Goal: Task Accomplishment & Management: Manage account settings

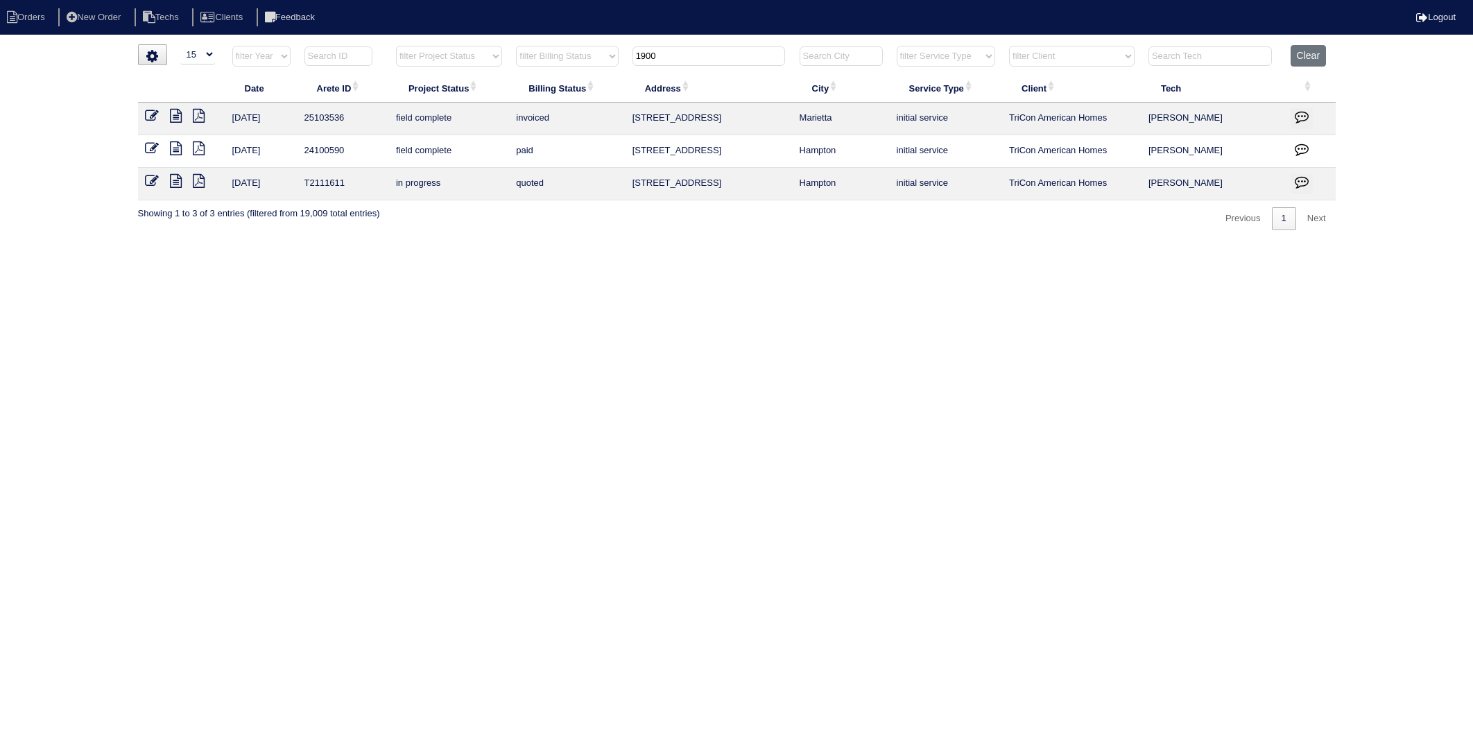
select select "15"
click at [1302, 58] on button "Clear" at bounding box center [1308, 56] width 35 height 22
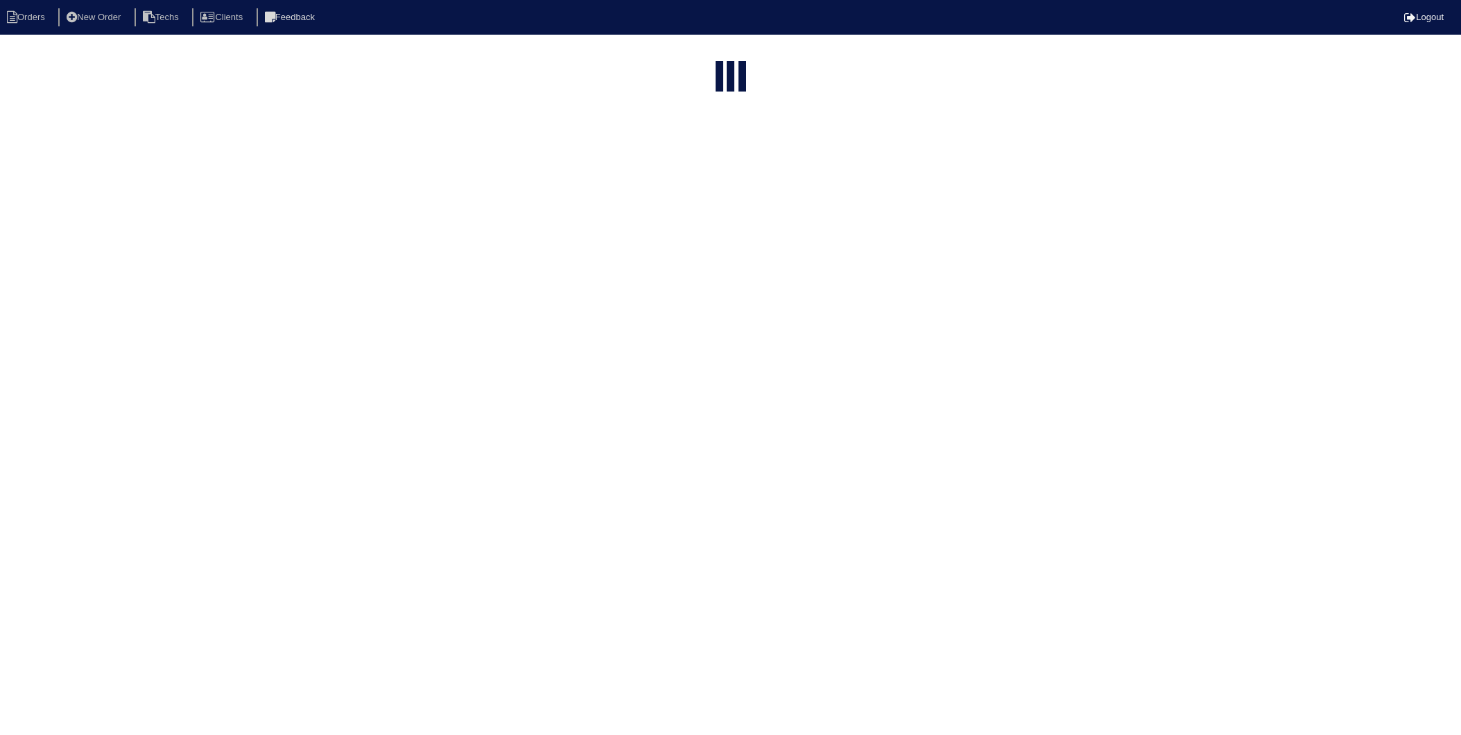
select select "15"
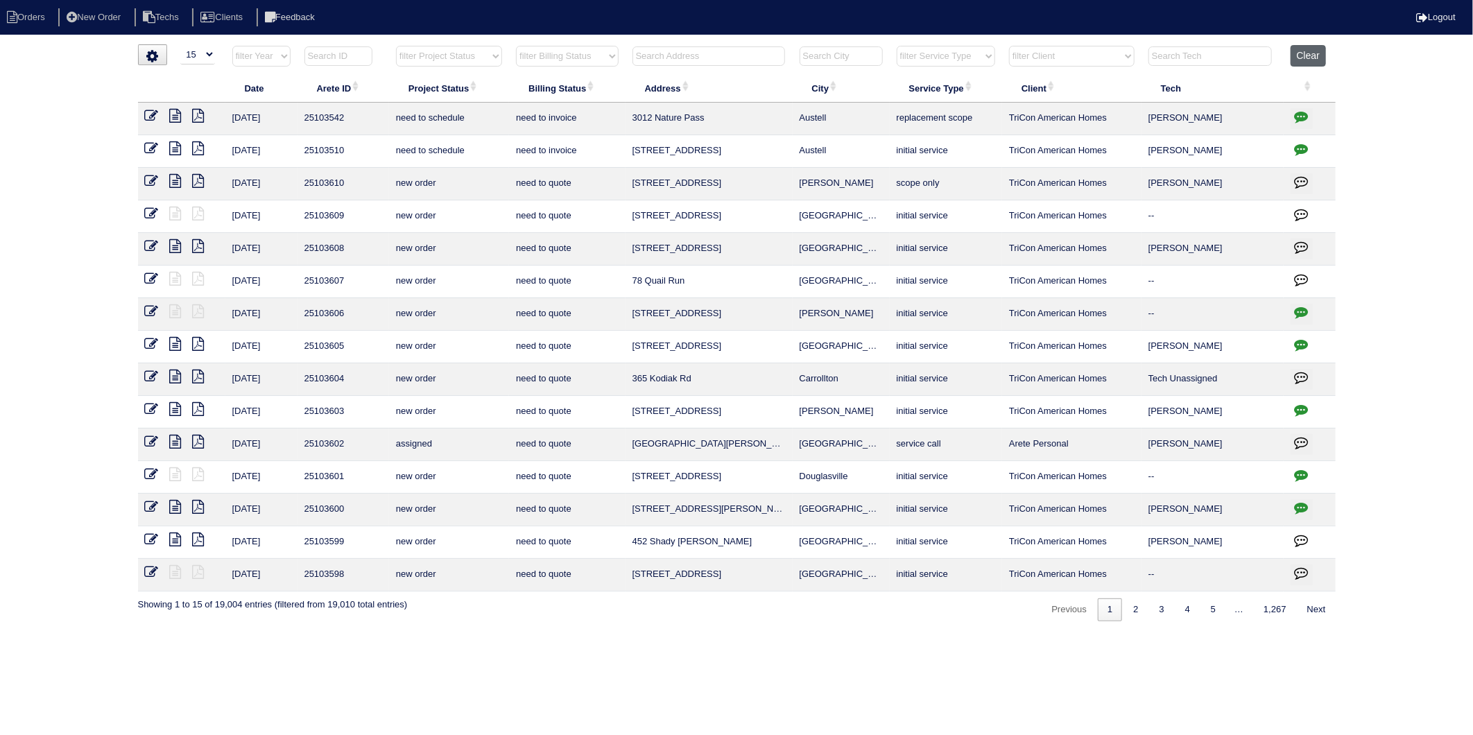
click at [1314, 53] on button "Clear" at bounding box center [1308, 56] width 35 height 22
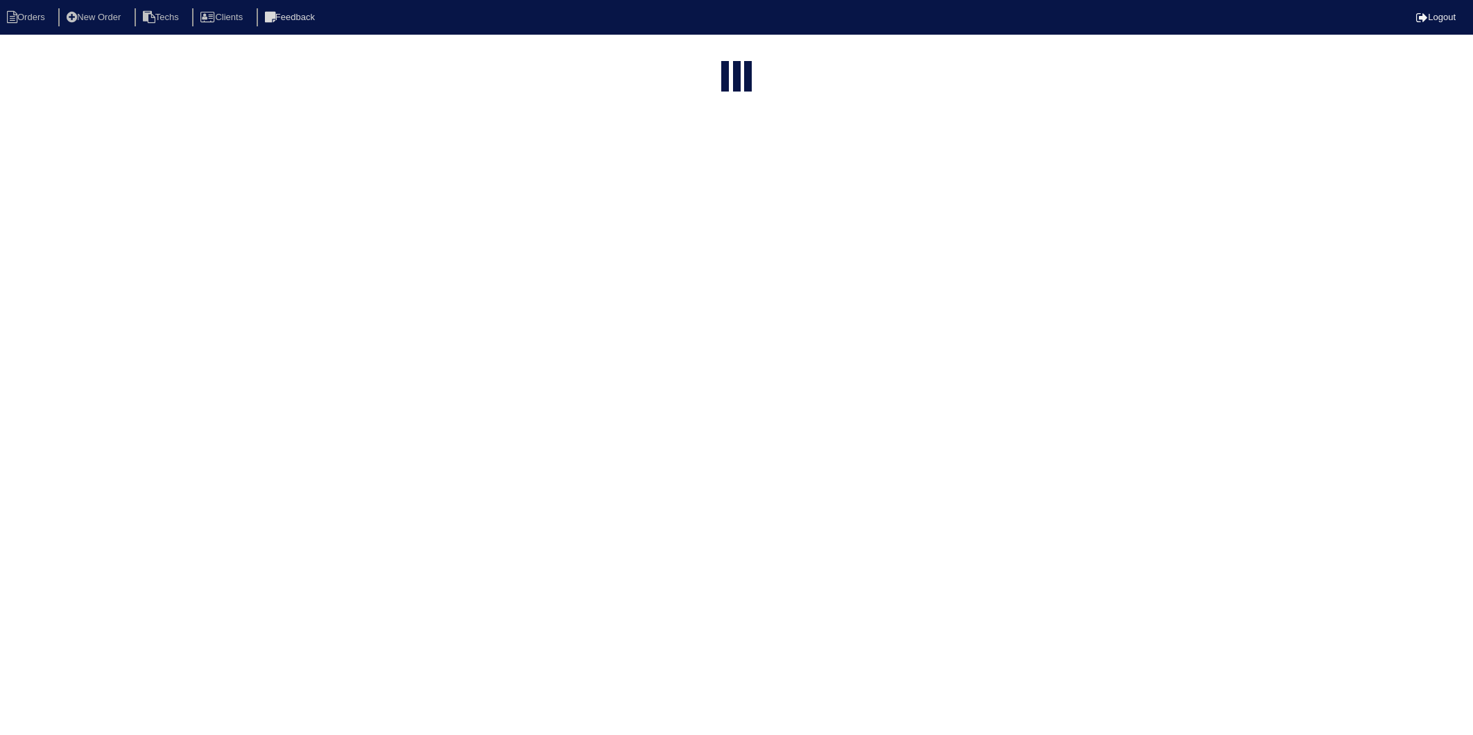
select select "15"
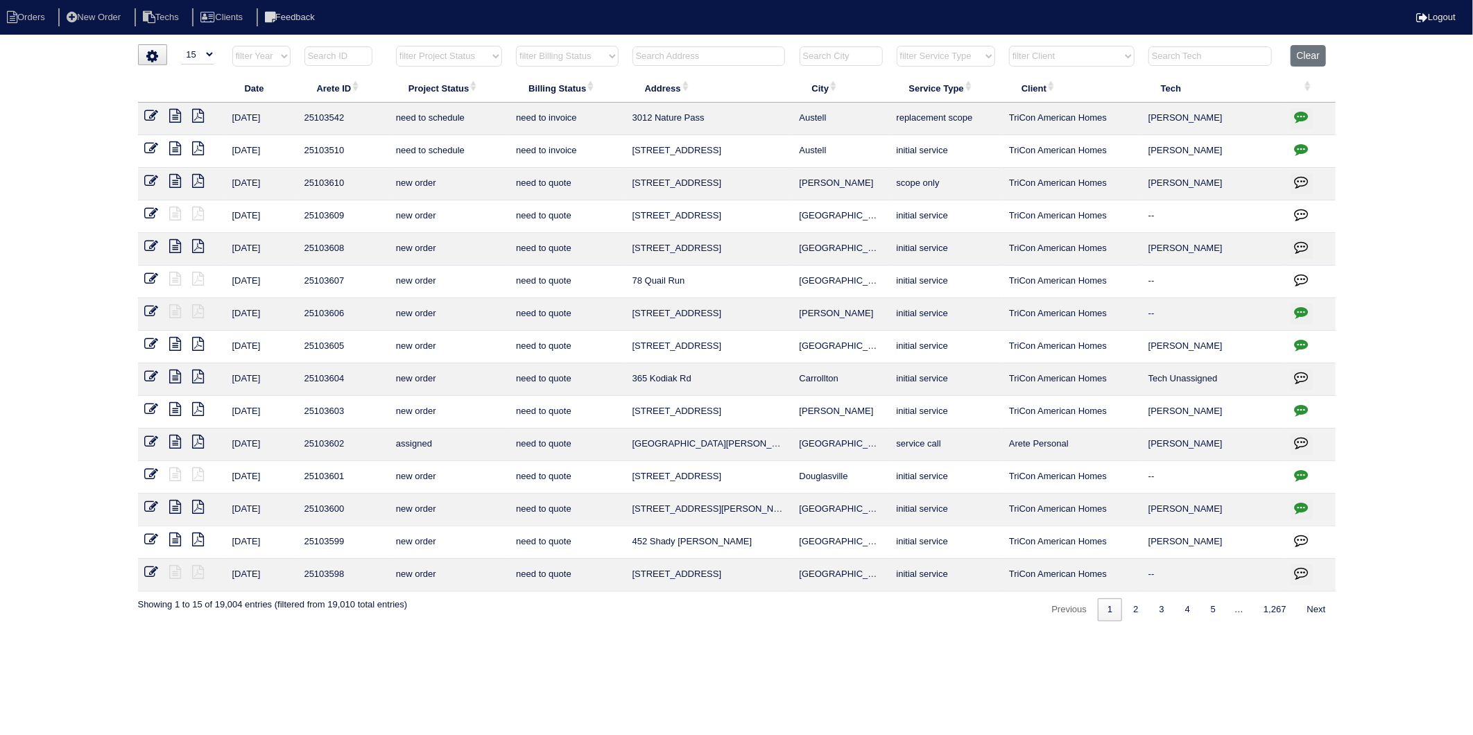
click at [653, 56] on input "text" at bounding box center [709, 55] width 153 height 19
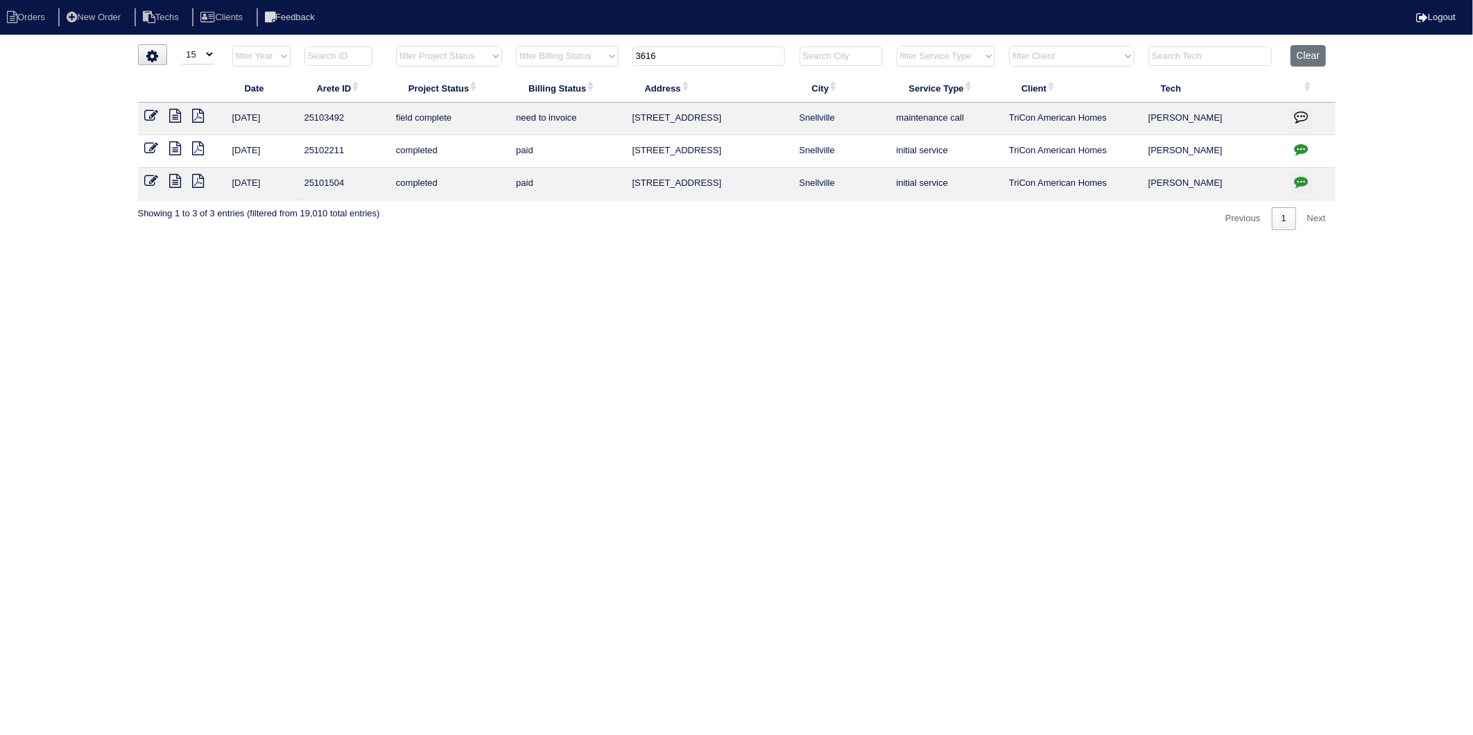
type input "3616"
click at [301, 244] on html "Orders New Order Techs Clients Feedback Logout Orders New Order Users Clients M…" at bounding box center [736, 122] width 1473 height 244
click at [146, 105] on td at bounding box center [181, 119] width 87 height 33
click at [146, 111] on icon at bounding box center [152, 116] width 14 height 14
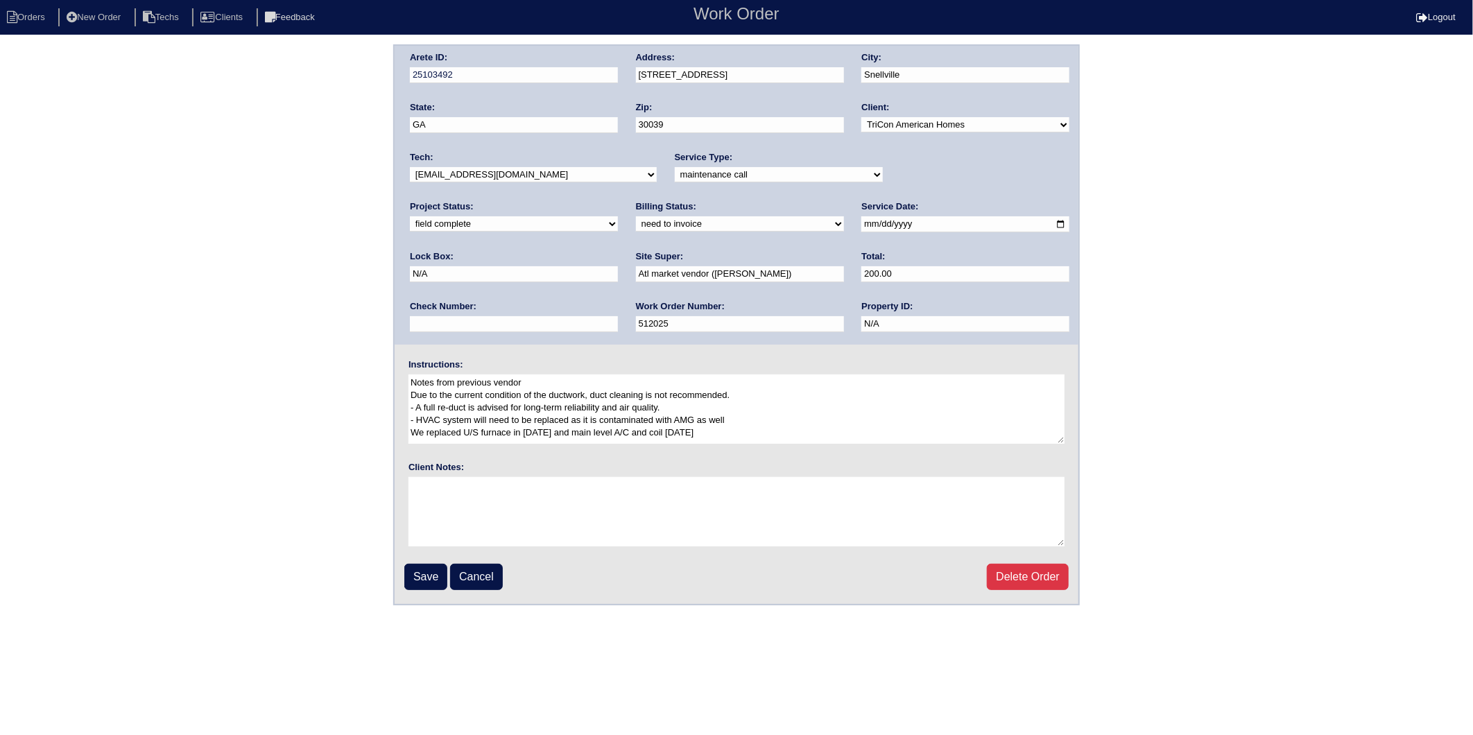
click at [636, 229] on select "need to quote quoted need to invoice invoiced paid warranty purchase order need…" at bounding box center [740, 223] width 208 height 15
select select "invoiced"
click at [636, 216] on select "need to quote quoted need to invoice invoiced paid warranty purchase order need…" at bounding box center [740, 223] width 208 height 15
click at [422, 572] on input "Save" at bounding box center [425, 577] width 43 height 26
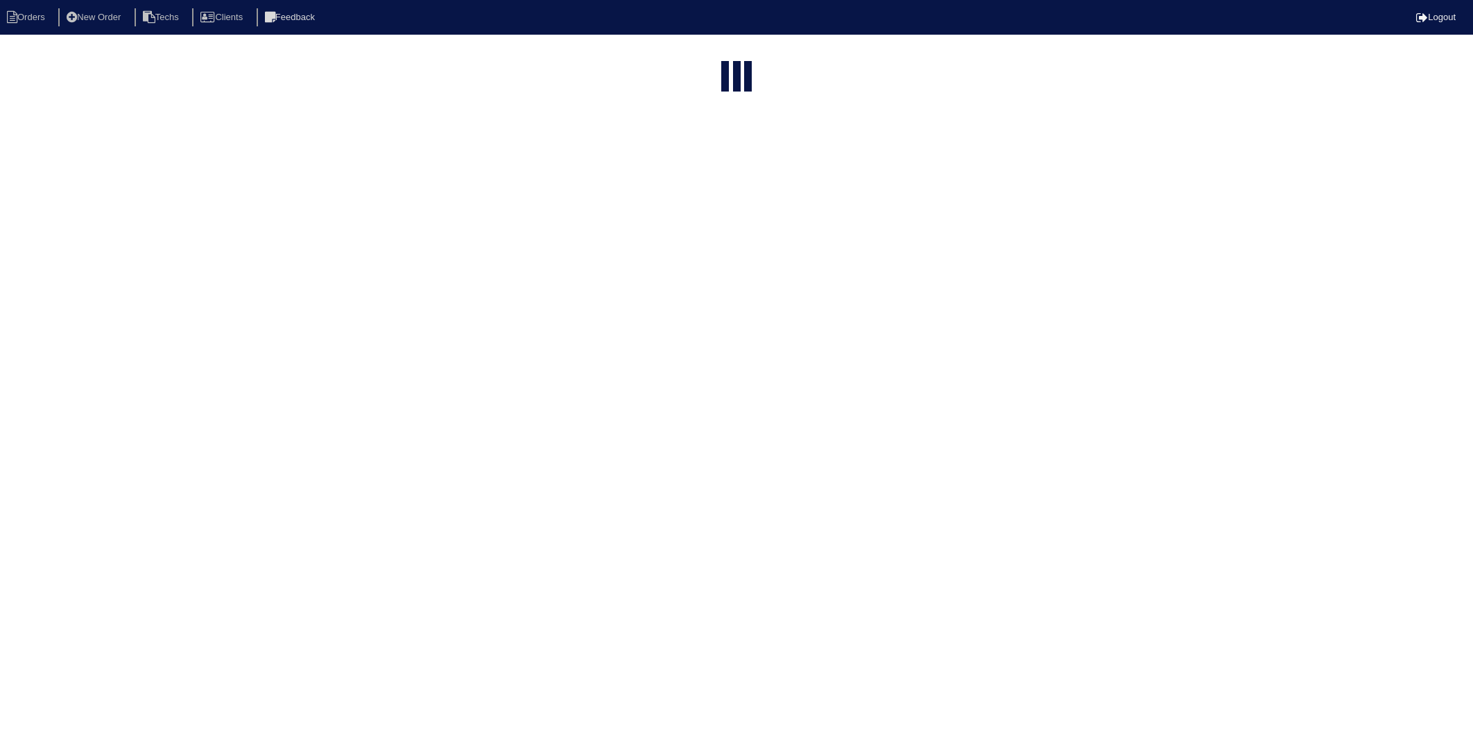
select select "15"
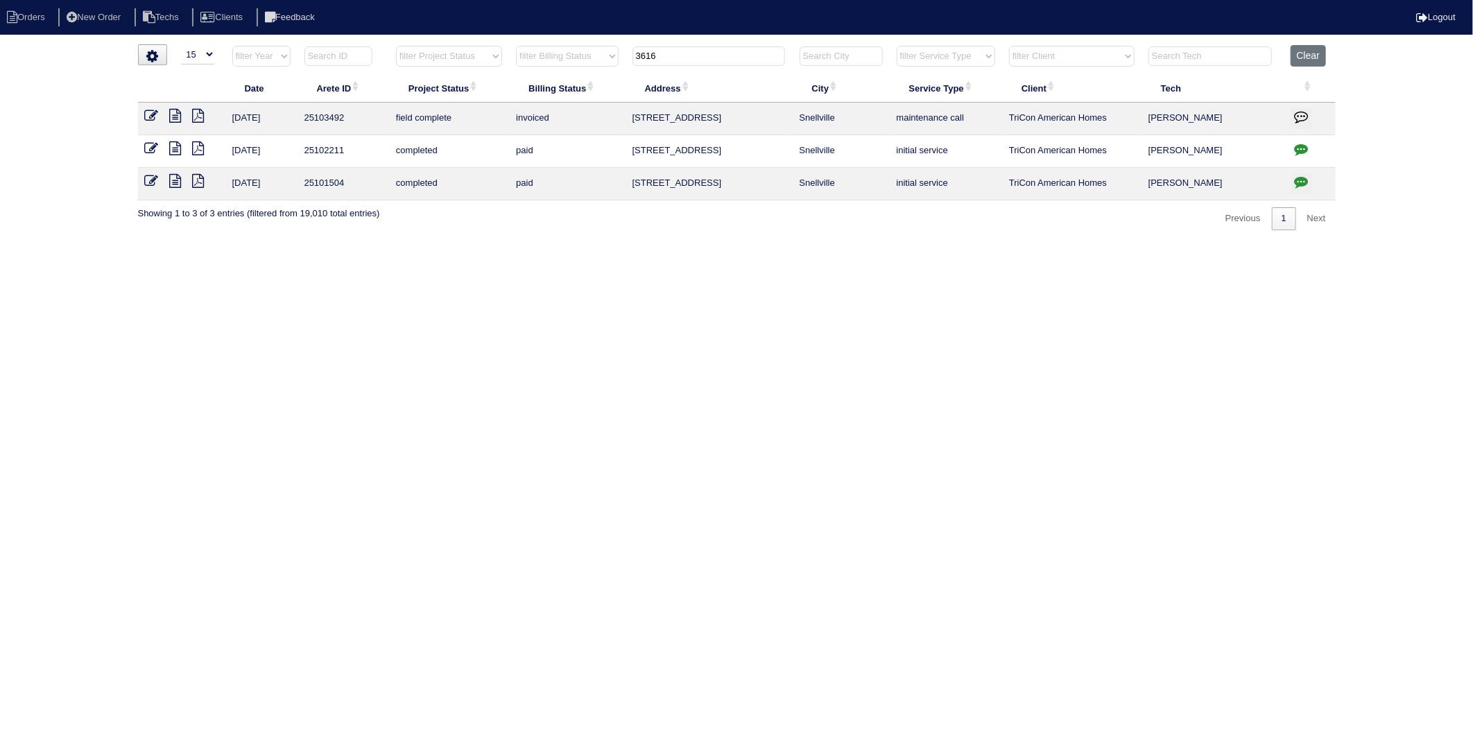
drag, startPoint x: 675, startPoint y: 58, endPoint x: 552, endPoint y: 80, distance: 124.7
click at [552, 80] on table "Date Arete ID Project Status Billing Status Address City Service Type Client Te…" at bounding box center [737, 122] width 1198 height 155
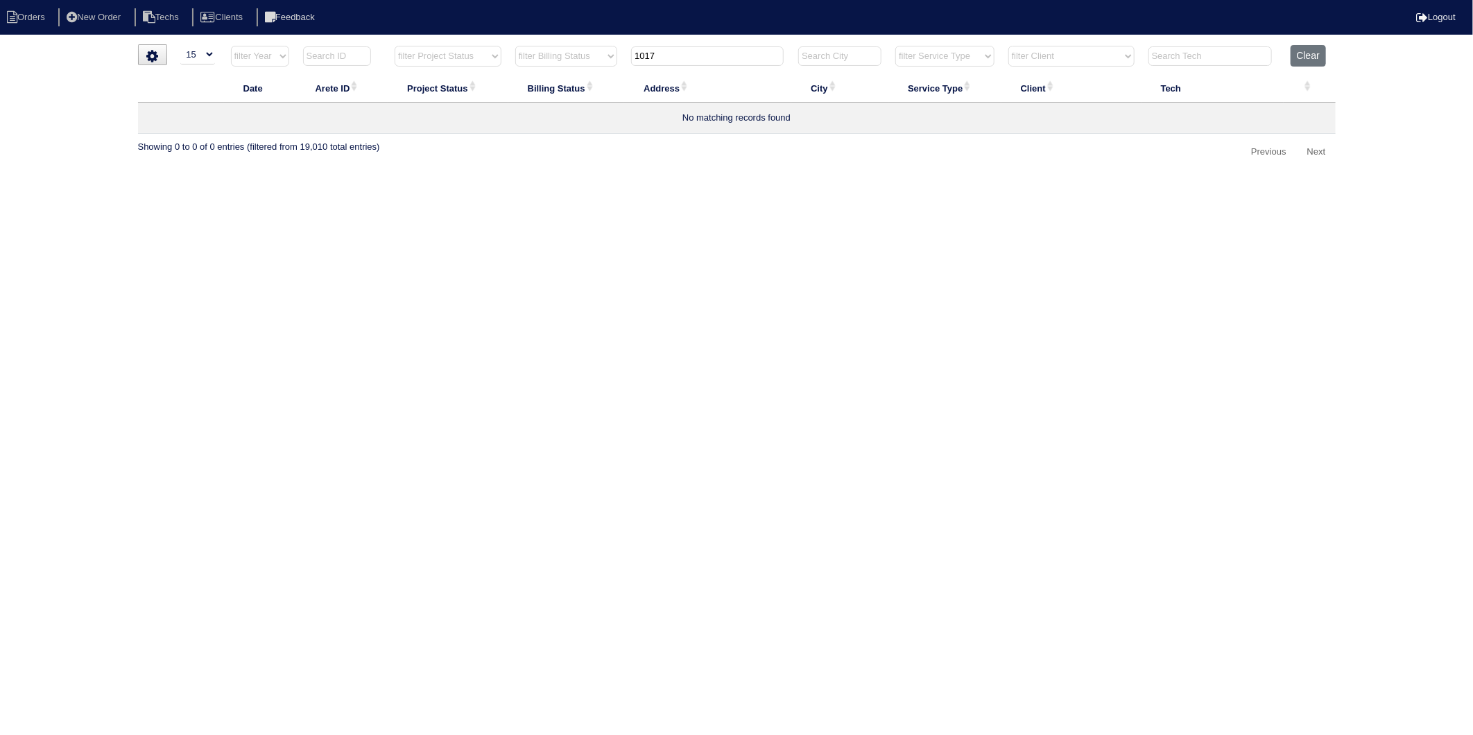
type input "1017"
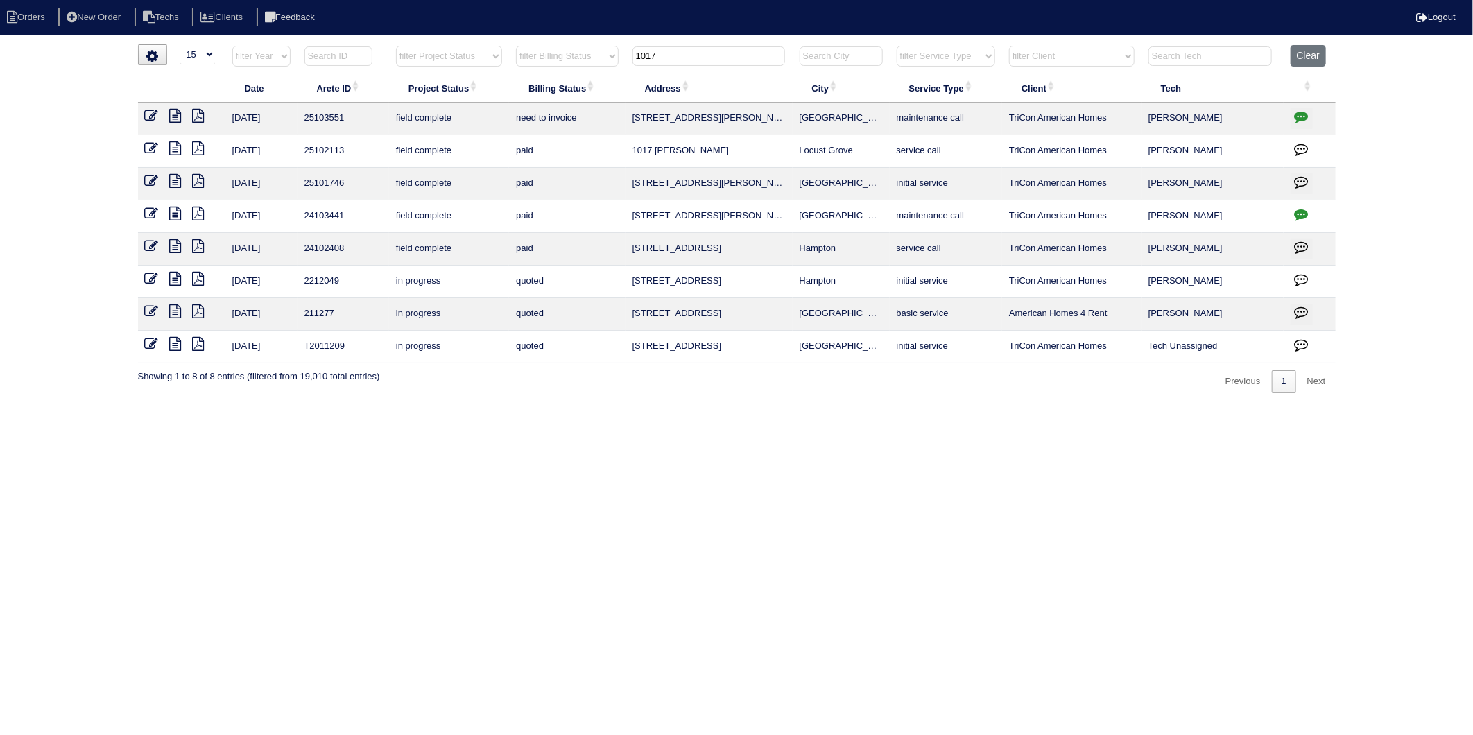
drag, startPoint x: 156, startPoint y: 119, endPoint x: 162, endPoint y: 114, distance: 7.5
click at [156, 119] on icon at bounding box center [152, 116] width 14 height 14
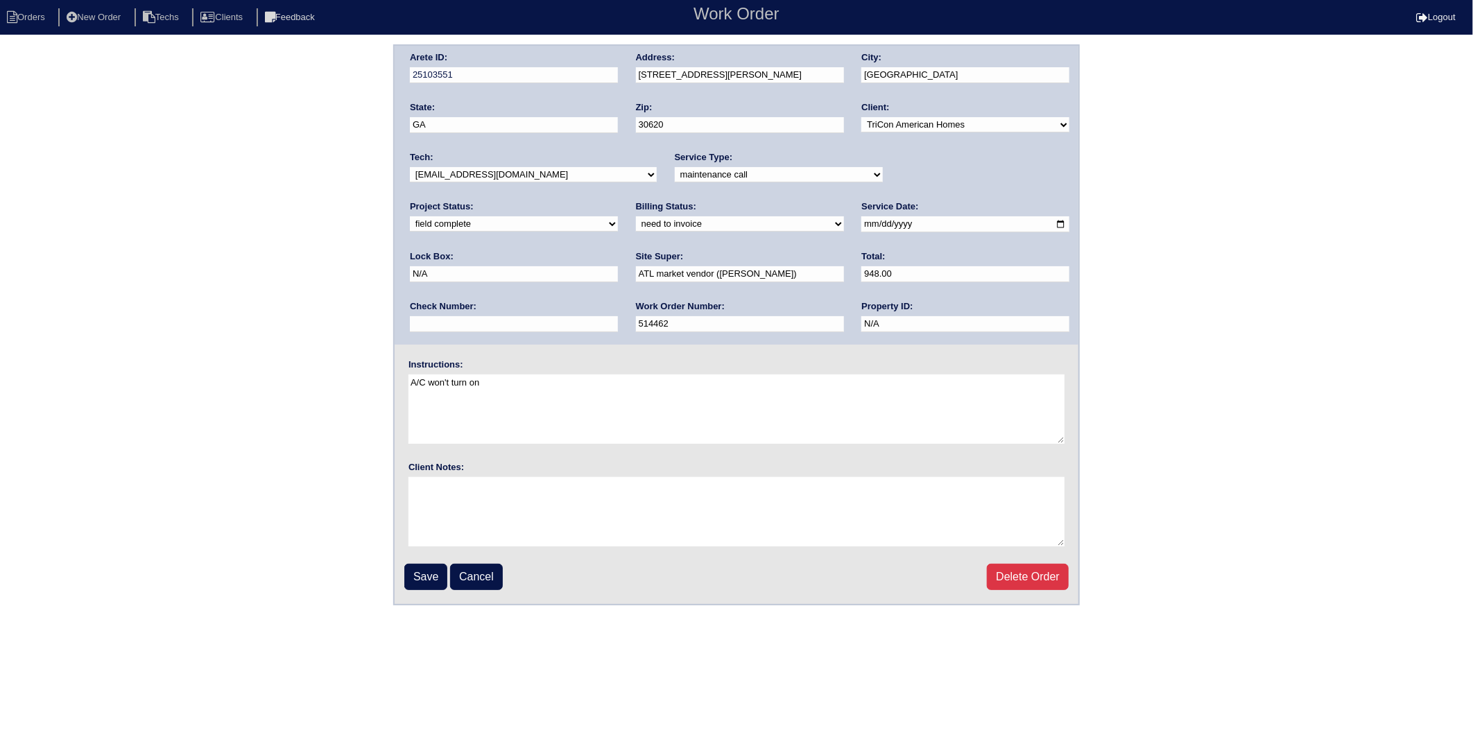
click at [636, 220] on select "need to quote quoted need to invoice invoiced paid warranty purchase order need…" at bounding box center [740, 223] width 208 height 15
select select "invoiced"
click at [636, 216] on select "need to quote quoted need to invoice invoiced paid warranty purchase order need…" at bounding box center [740, 223] width 208 height 15
click at [420, 576] on input "Save" at bounding box center [425, 577] width 43 height 26
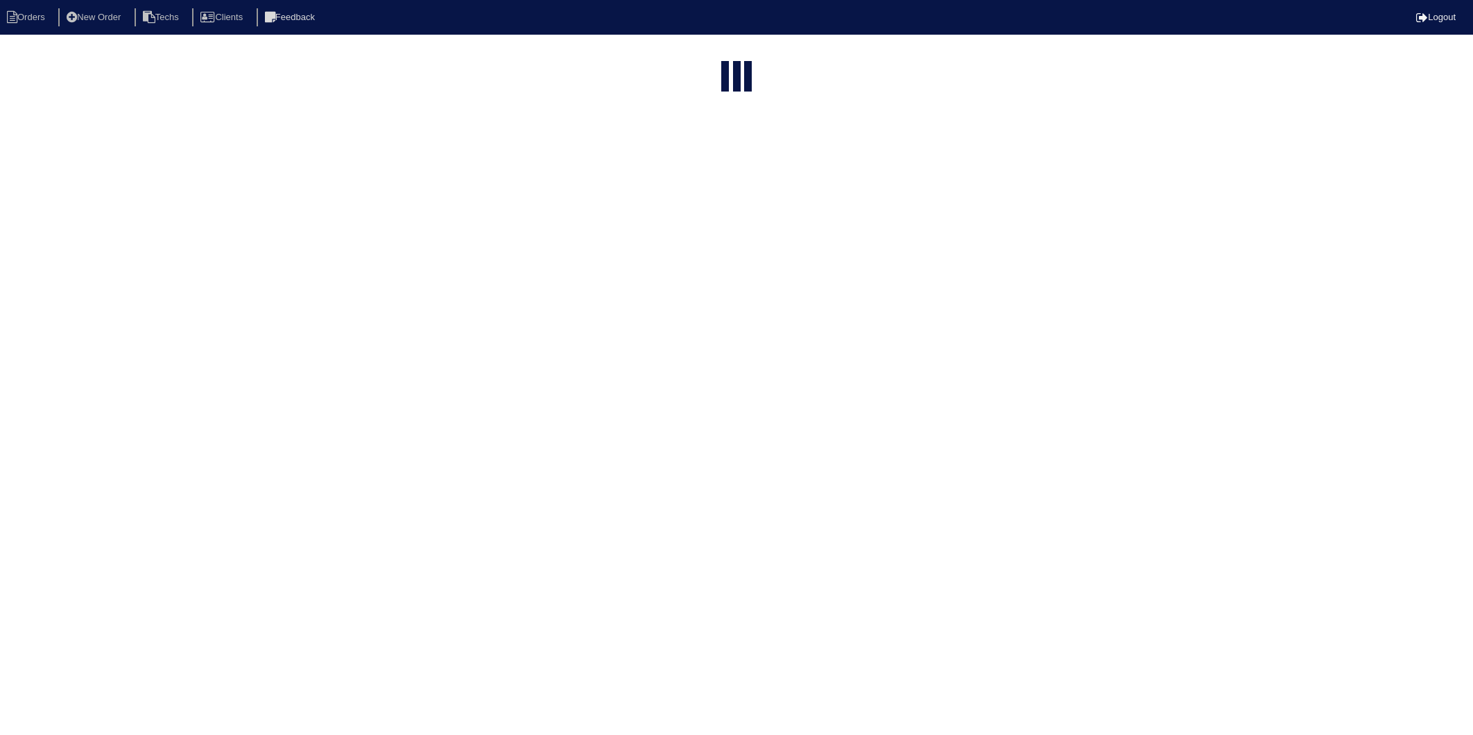
select select "15"
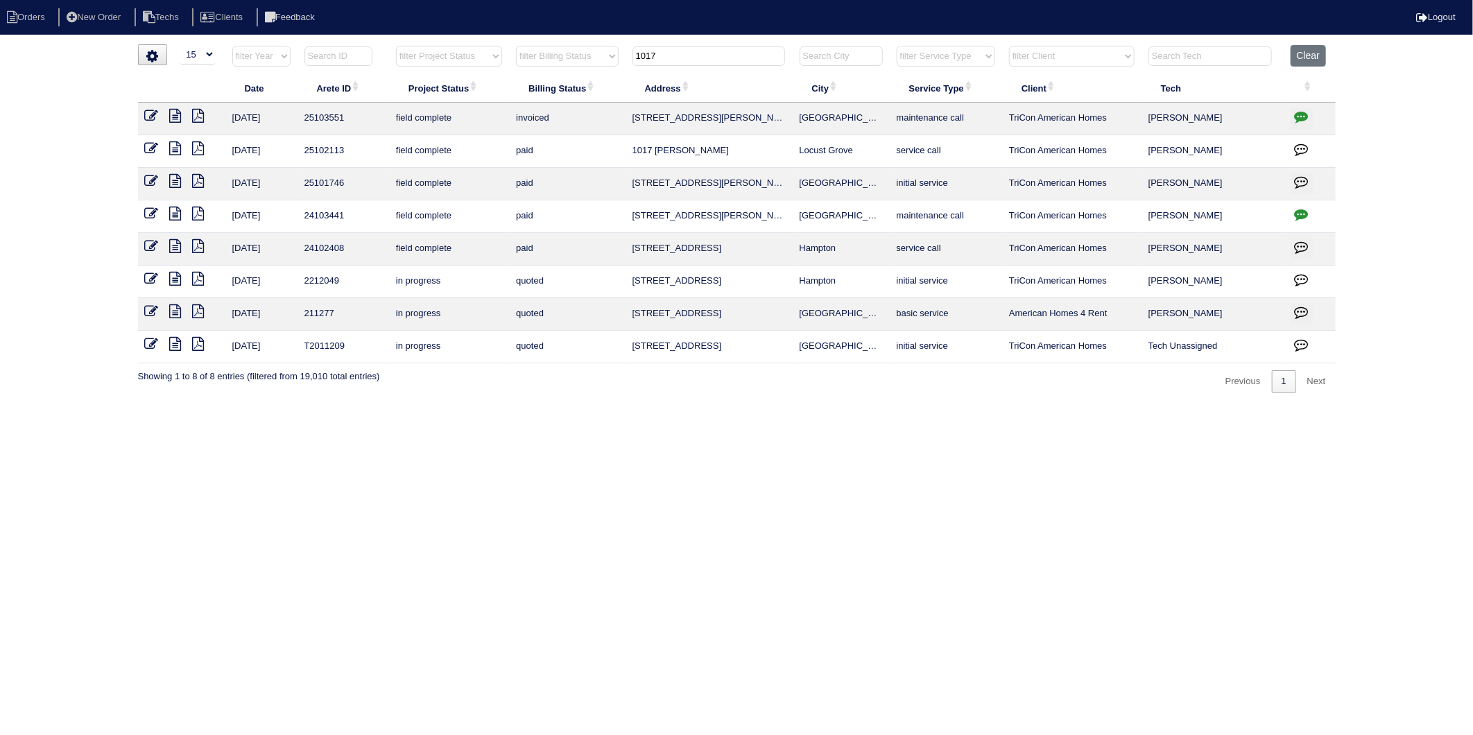
drag, startPoint x: 662, startPoint y: 57, endPoint x: 583, endPoint y: 74, distance: 81.5
click at [583, 74] on table "Date Arete ID Project Status Billing Status Address City Service Type Client Te…" at bounding box center [737, 204] width 1198 height 318
type input "137"
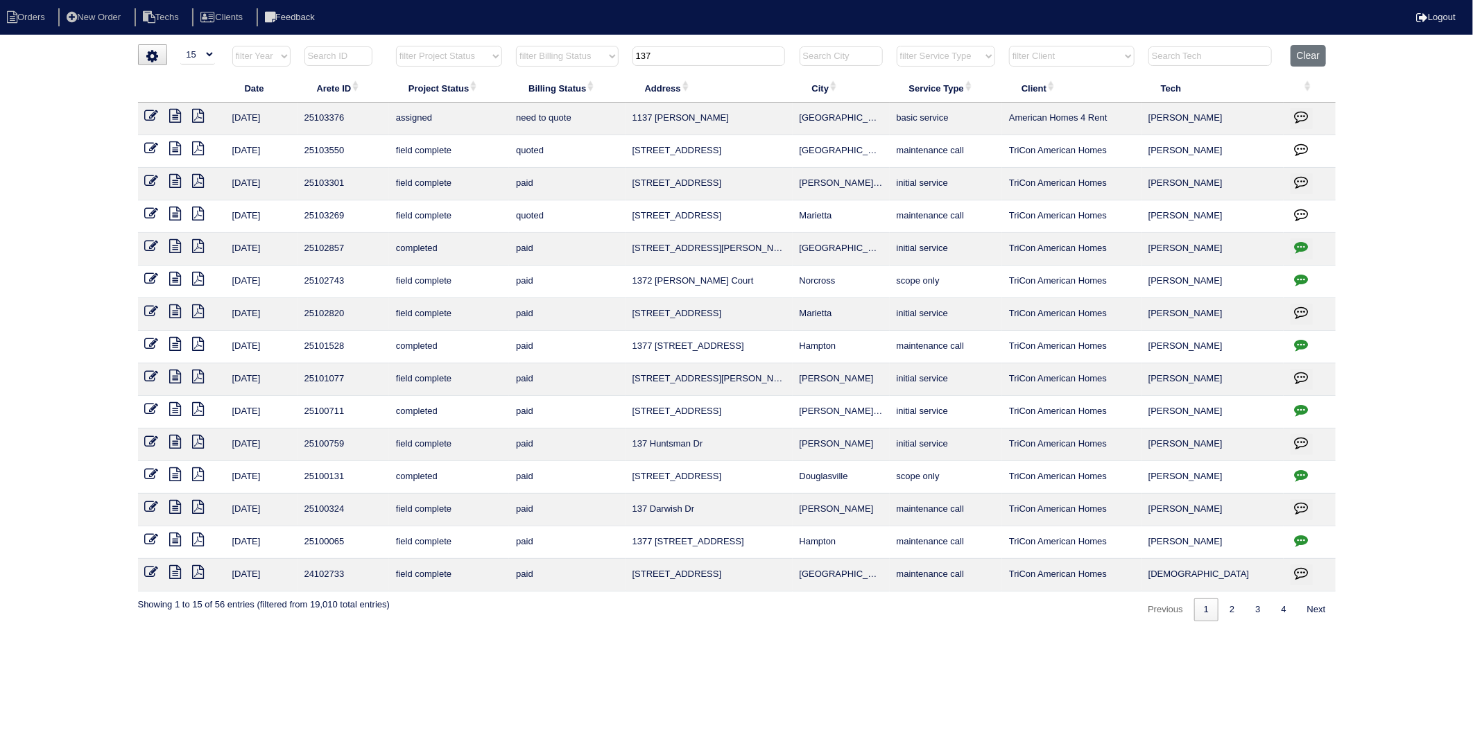
click at [153, 151] on icon at bounding box center [152, 148] width 14 height 14
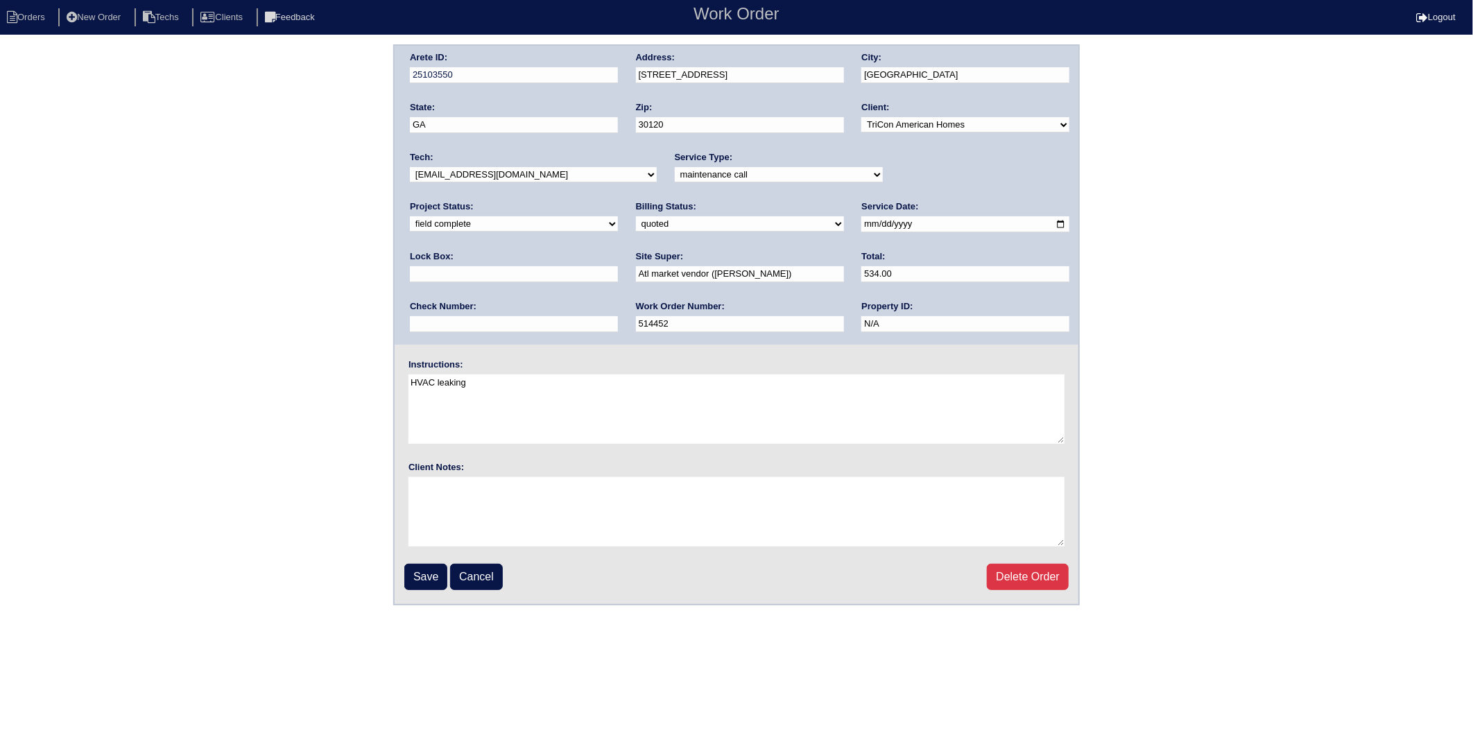
click at [636, 223] on select "need to quote quoted need to invoice invoiced paid warranty purchase order need…" at bounding box center [740, 223] width 208 height 15
select select "invoiced"
click at [636, 216] on select "need to quote quoted need to invoice invoiced paid warranty purchase order need…" at bounding box center [740, 223] width 208 height 15
click at [420, 571] on input "Save" at bounding box center [425, 577] width 43 height 26
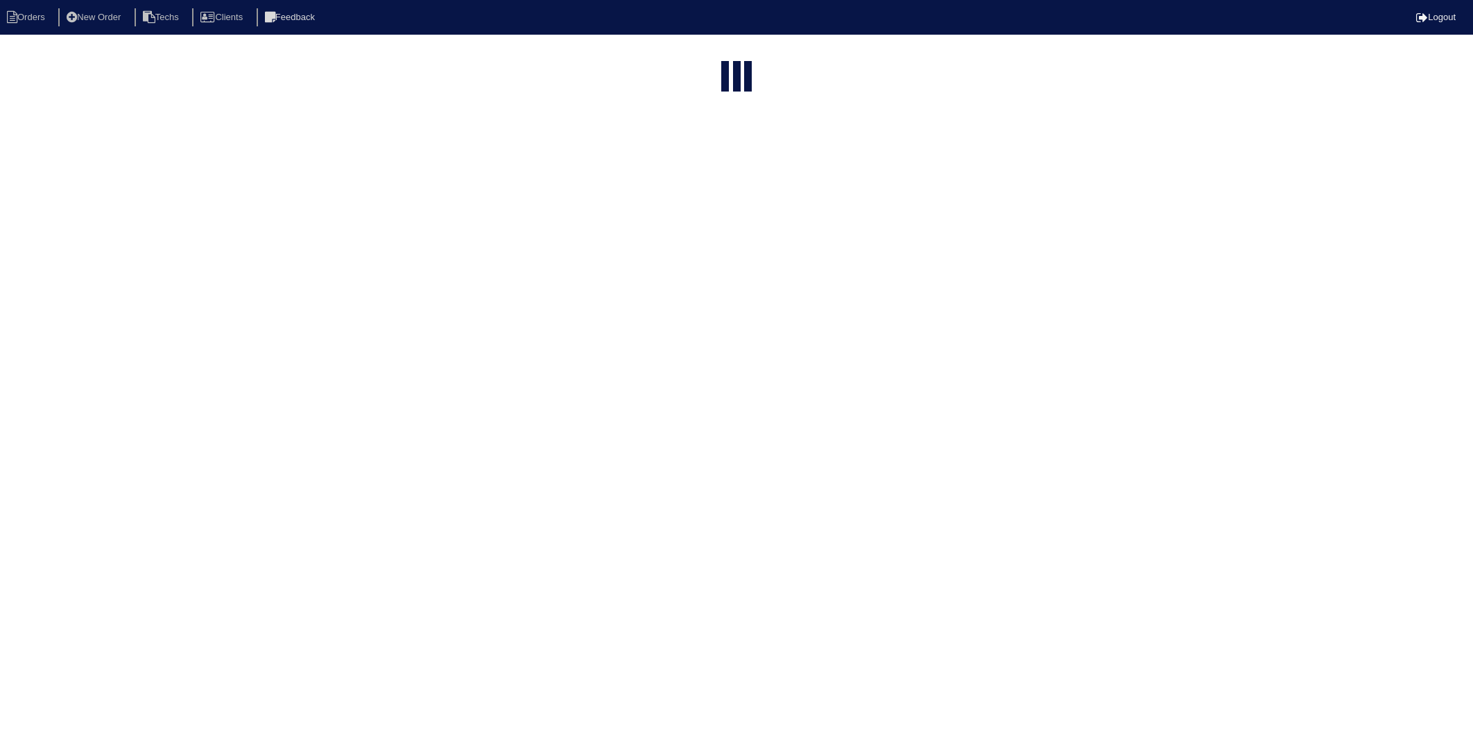
select select "15"
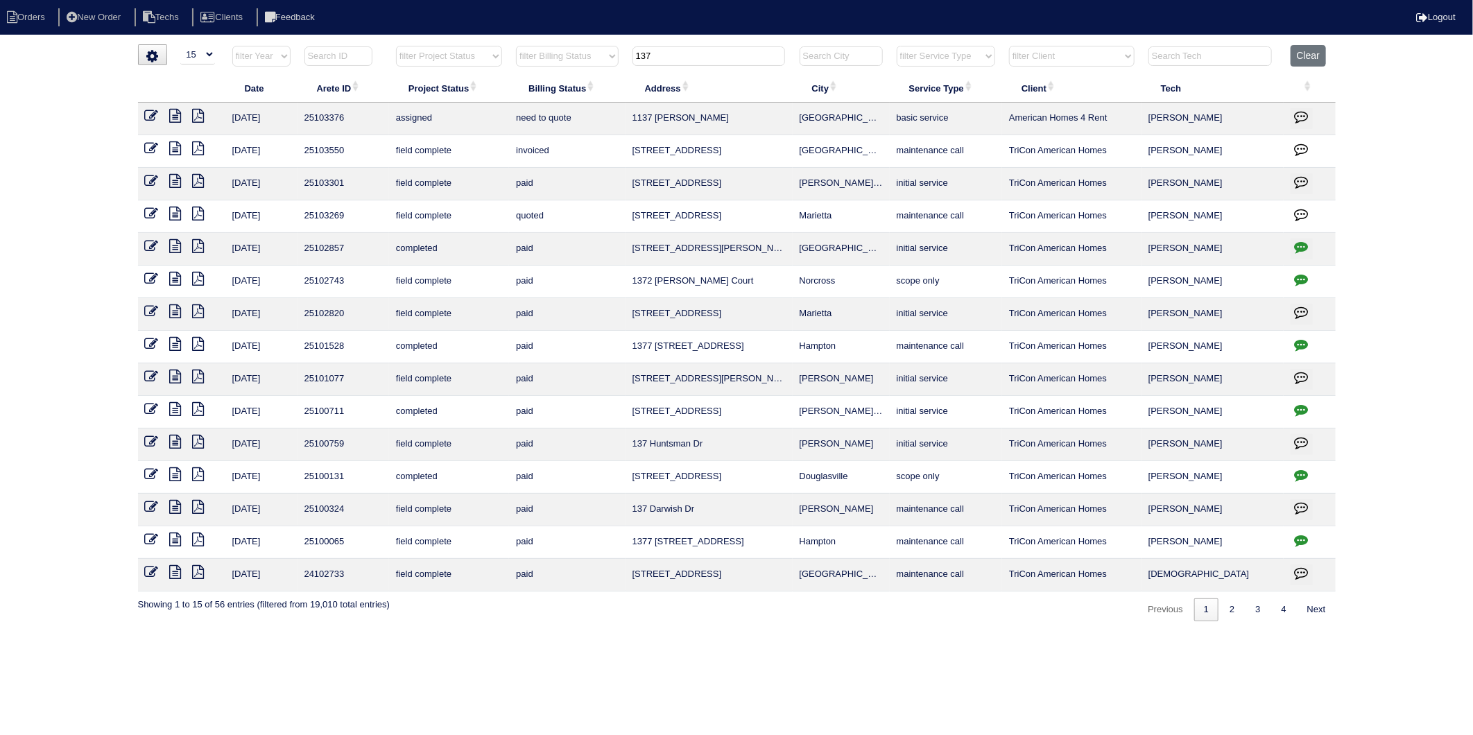
drag, startPoint x: 648, startPoint y: 58, endPoint x: 578, endPoint y: 67, distance: 71.3
click at [578, 67] on tr "filter Year -- Any Year -- 2025 2024 2023 2022 2021 2020 2019 filter Project St…" at bounding box center [737, 59] width 1198 height 28
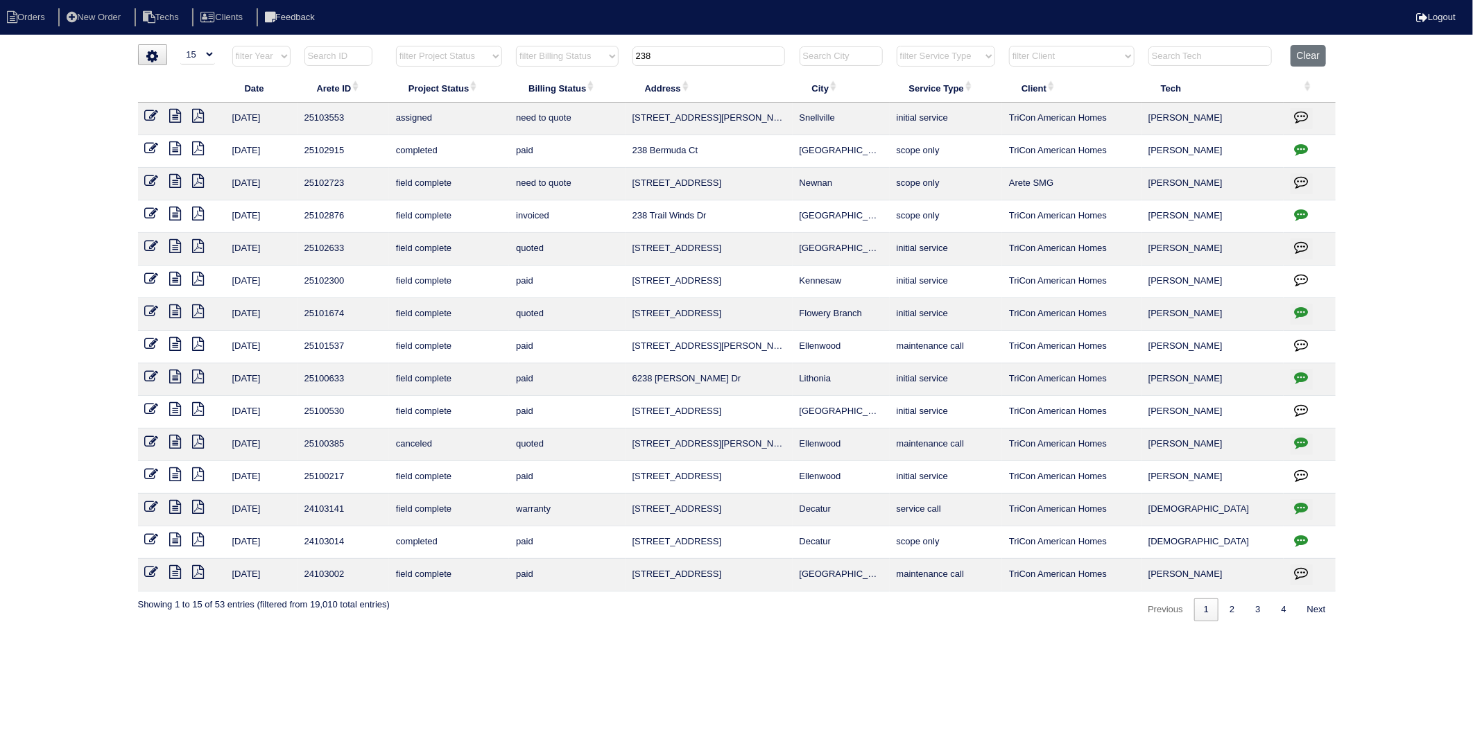
type input "238"
click at [146, 246] on icon at bounding box center [152, 246] width 14 height 14
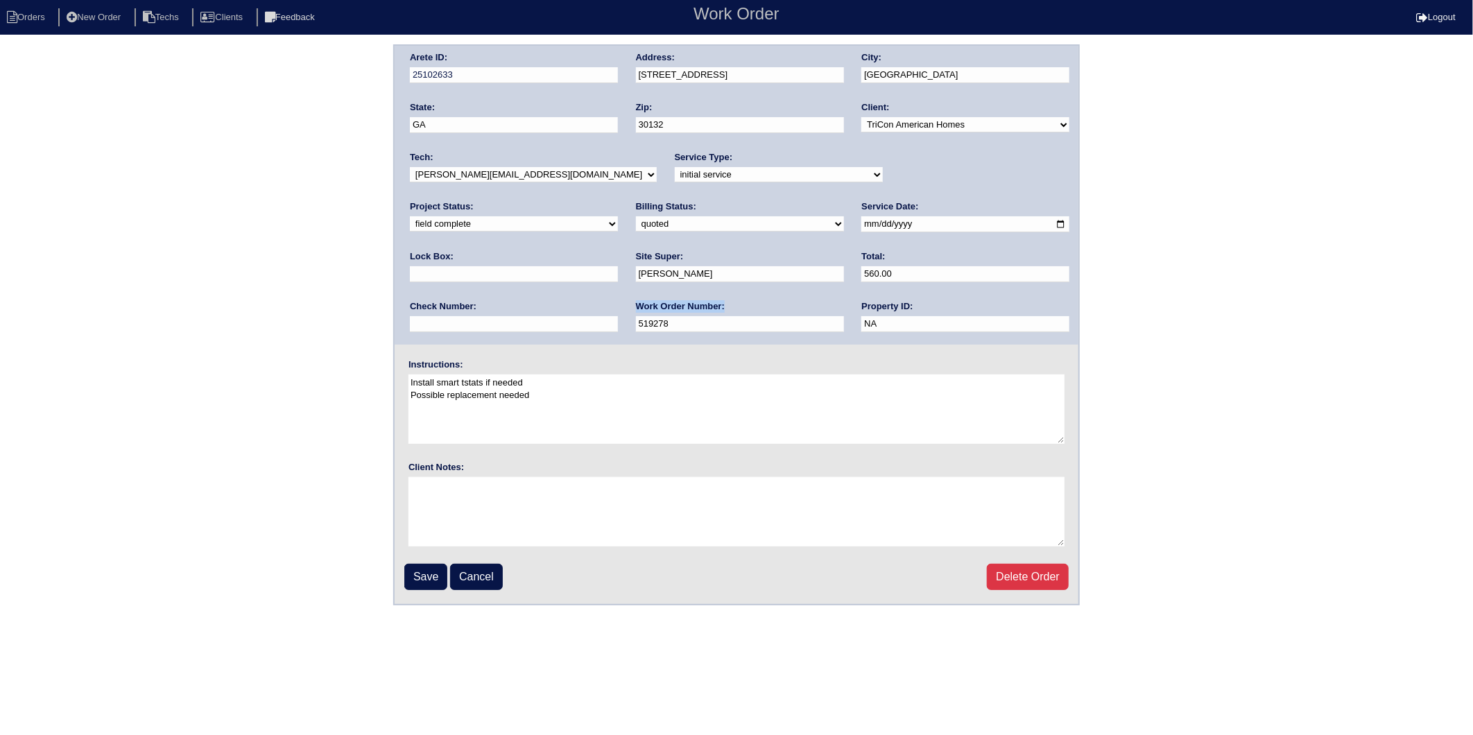
drag, startPoint x: 474, startPoint y: 313, endPoint x: 290, endPoint y: 330, distance: 184.5
click at [290, 330] on div "Arete ID: 25102633 Address: [STREET_ADDRESS] City: [GEOGRAPHIC_DATA] State: [GE…" at bounding box center [736, 324] width 1473 height 561
drag, startPoint x: 290, startPoint y: 330, endPoint x: 501, endPoint y: 324, distance: 211.6
click at [636, 324] on input "519278" at bounding box center [740, 324] width 208 height 16
drag, startPoint x: 501, startPoint y: 324, endPoint x: 316, endPoint y: 347, distance: 186.6
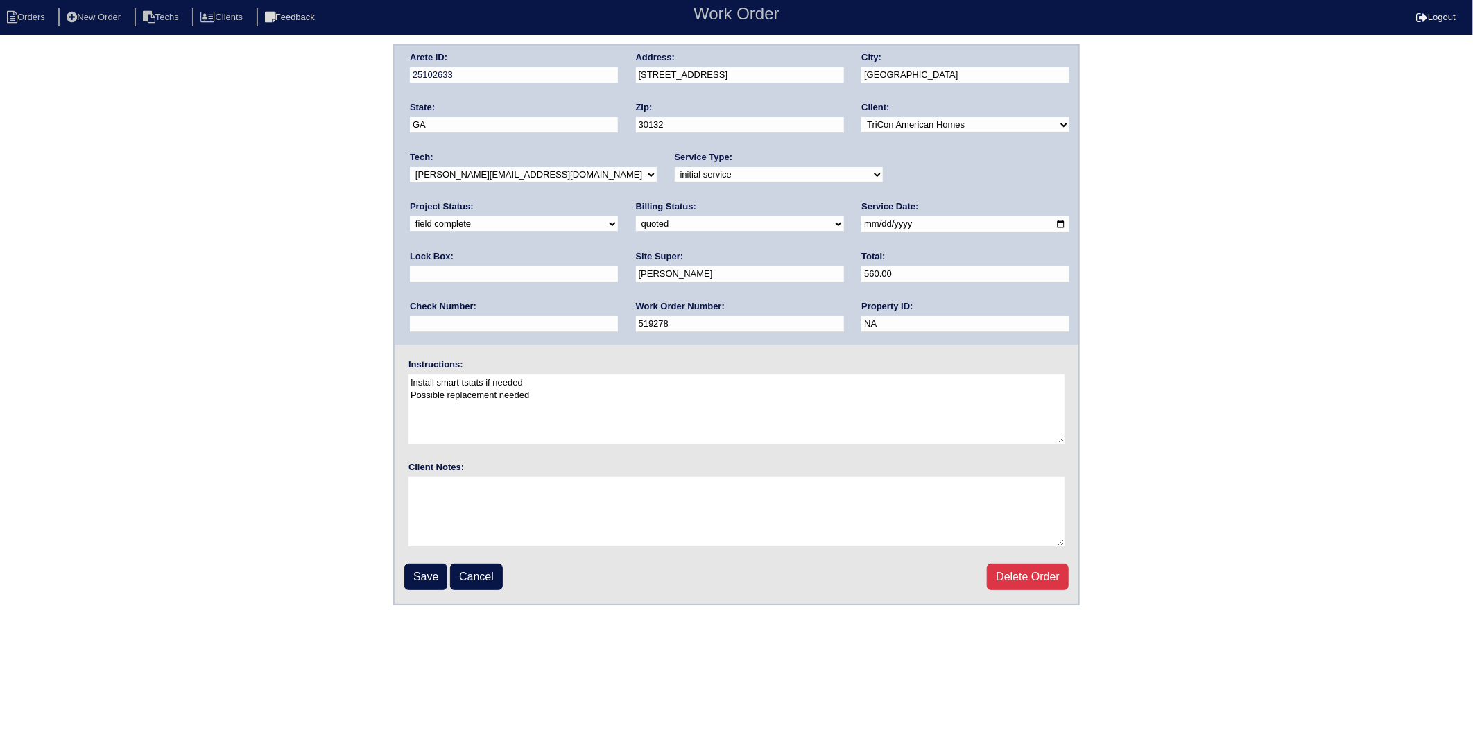
click at [316, 347] on div "Arete ID: 25102633 Address: [STREET_ADDRESS] City: [GEOGRAPHIC_DATA] State: [GE…" at bounding box center [736, 324] width 1473 height 561
type input "553244"
click at [416, 566] on input "Save" at bounding box center [425, 577] width 43 height 26
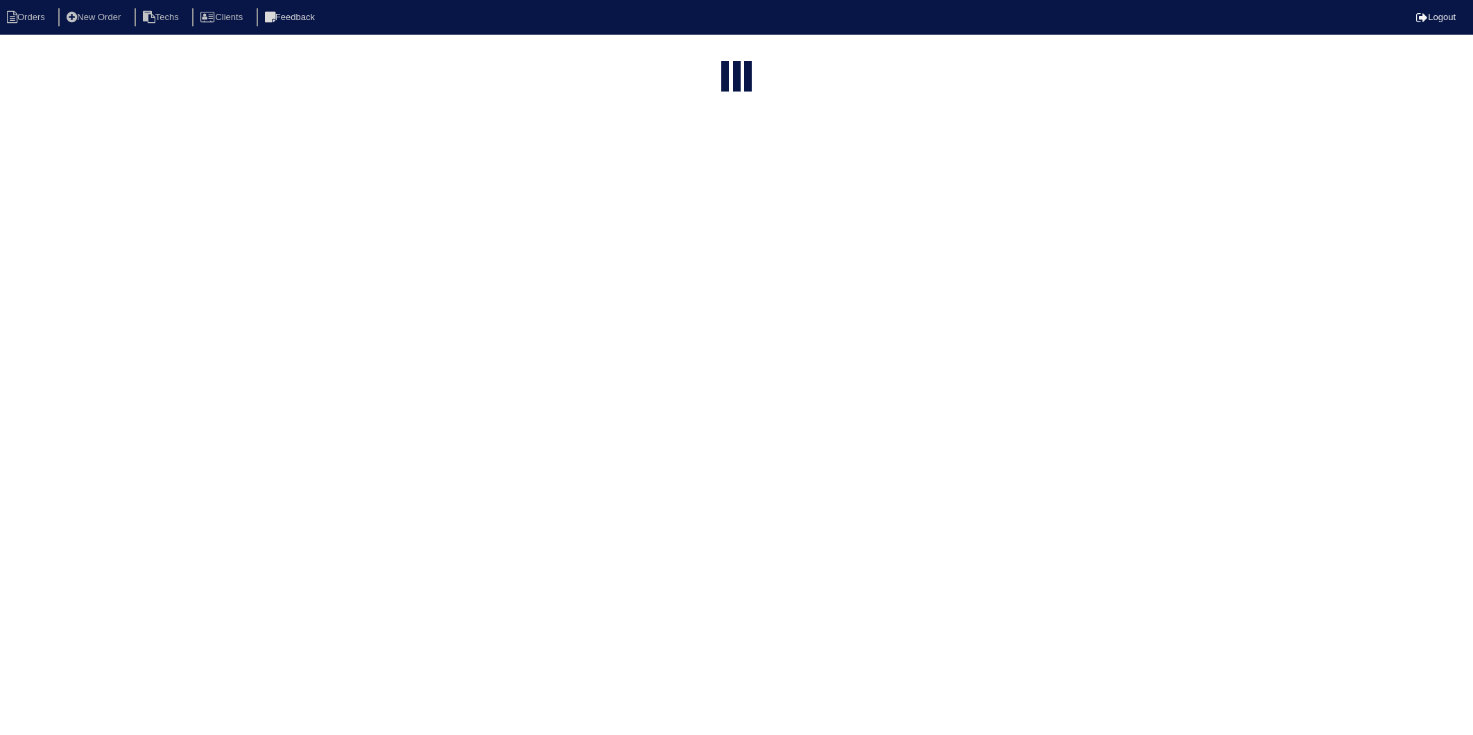
select select "15"
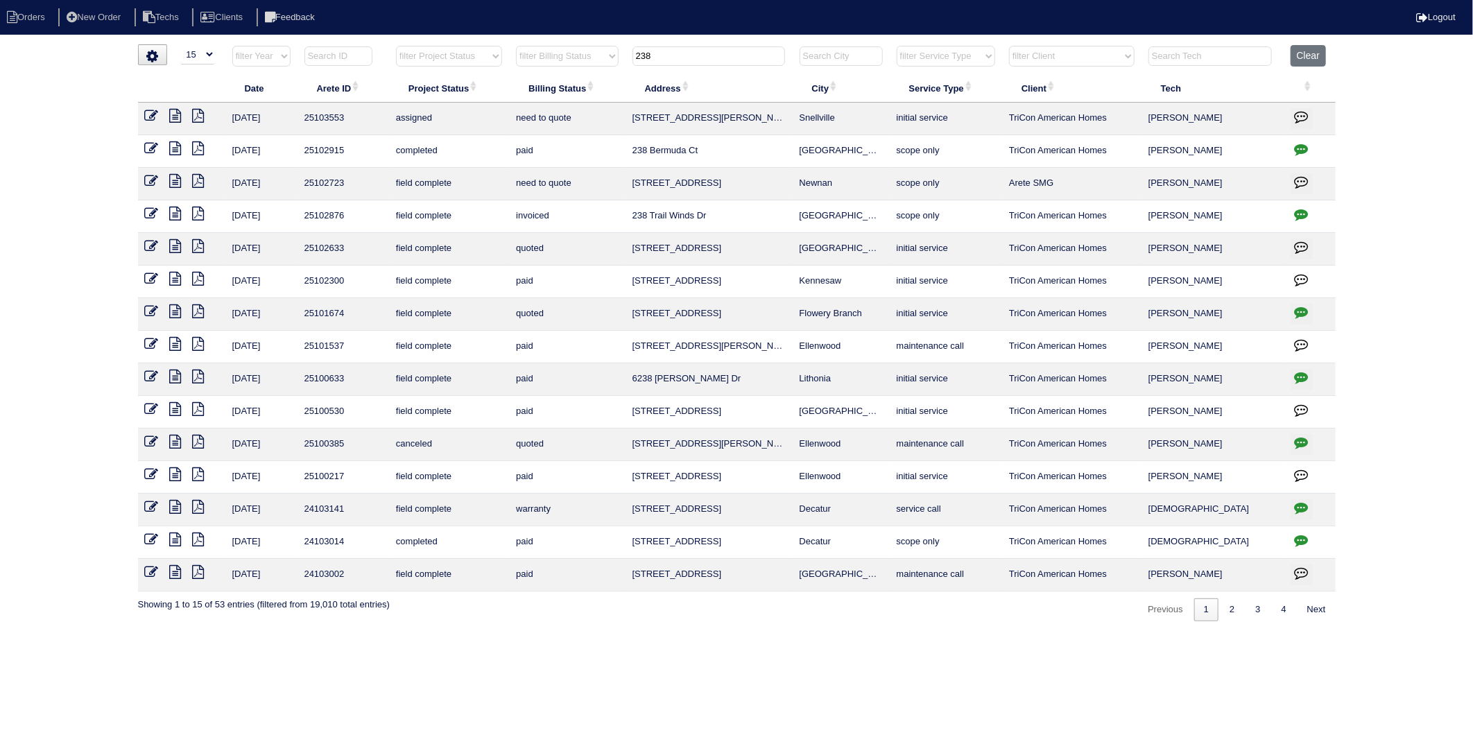
click at [668, 232] on tbody "[DATE] 25103553 assigned need to quote [STREET_ADDRESS][PERSON_NAME] initial se…" at bounding box center [737, 347] width 1198 height 489
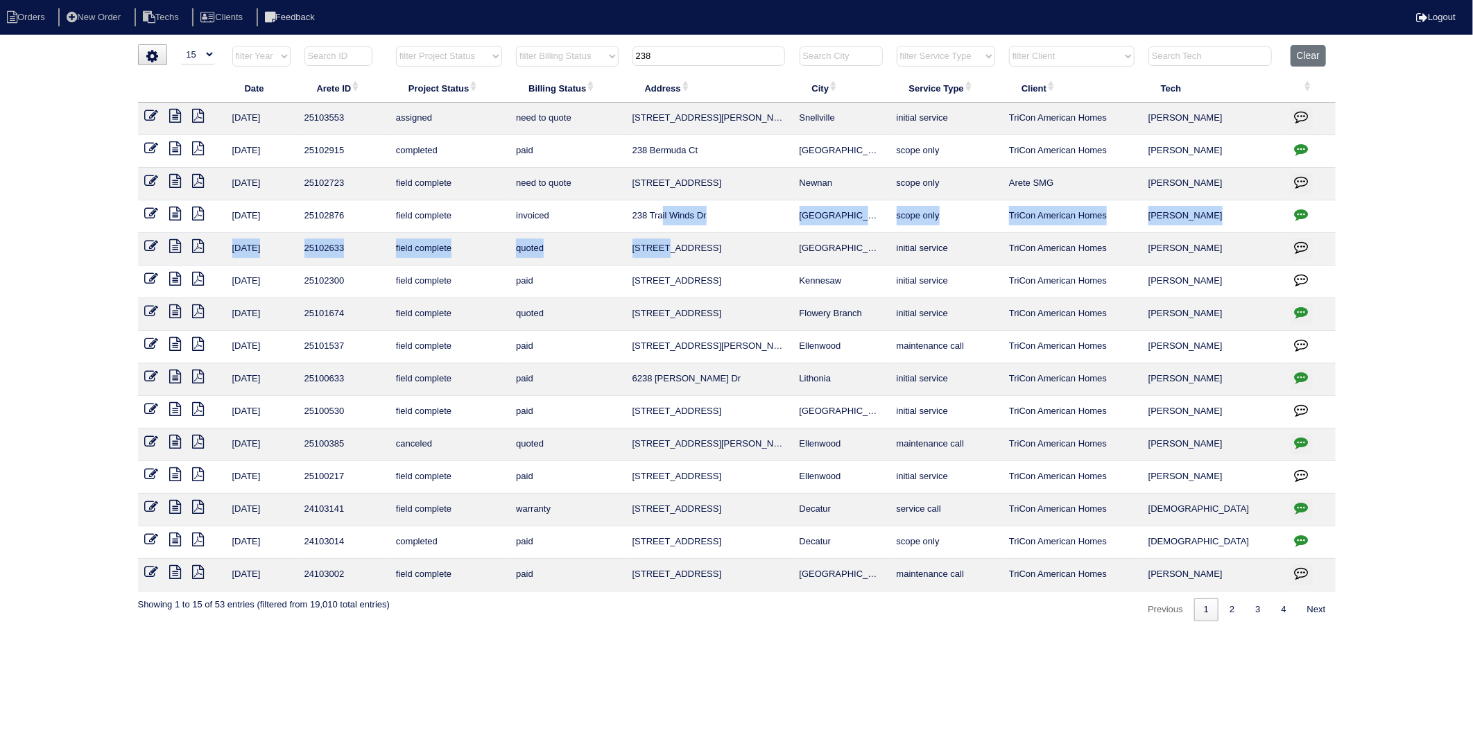
click at [155, 246] on icon at bounding box center [152, 246] width 14 height 14
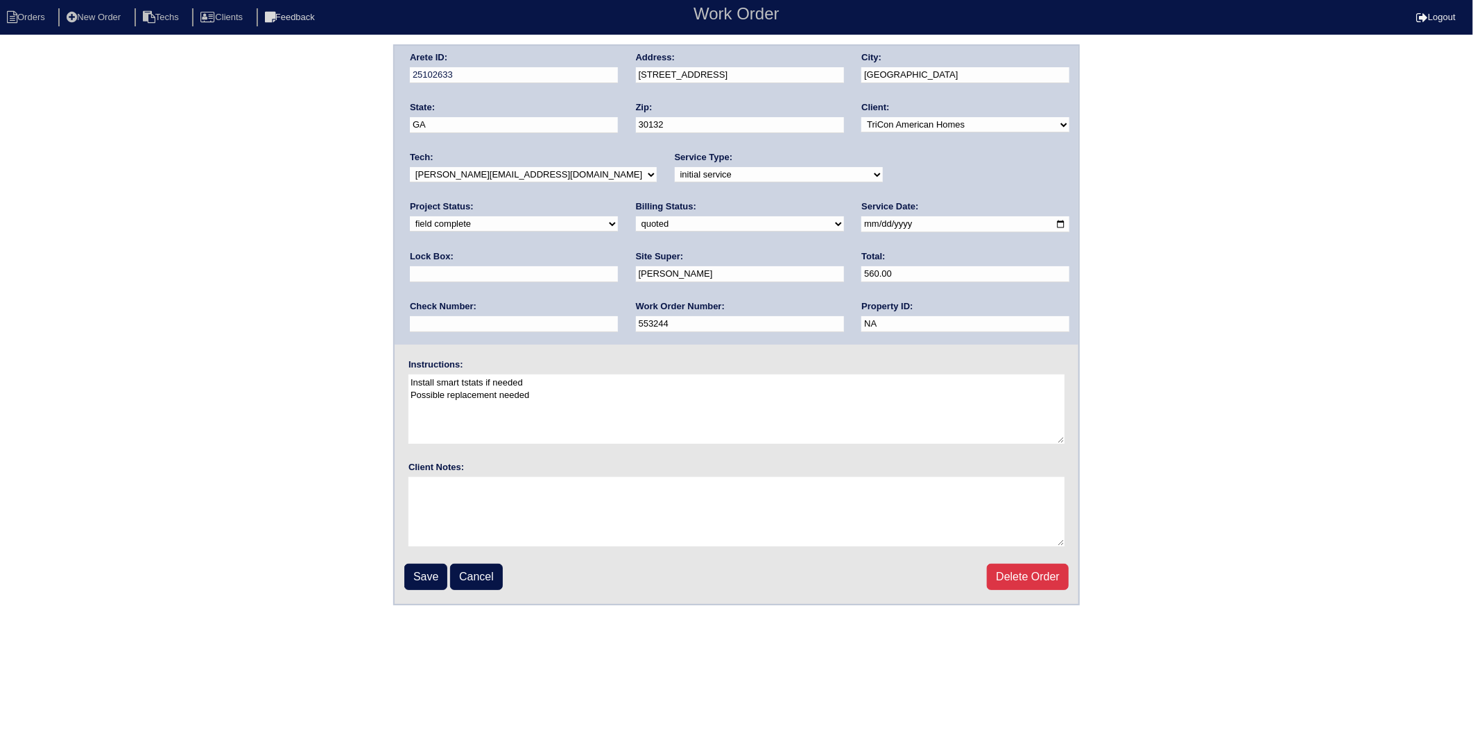
click at [636, 225] on select "need to quote quoted need to invoice invoiced paid warranty purchase order need…" at bounding box center [740, 223] width 208 height 15
select select "invoiced"
click at [636, 216] on select "need to quote quoted need to invoice invoiced paid warranty purchase order need…" at bounding box center [740, 223] width 208 height 15
click at [420, 578] on input "Save" at bounding box center [425, 577] width 43 height 26
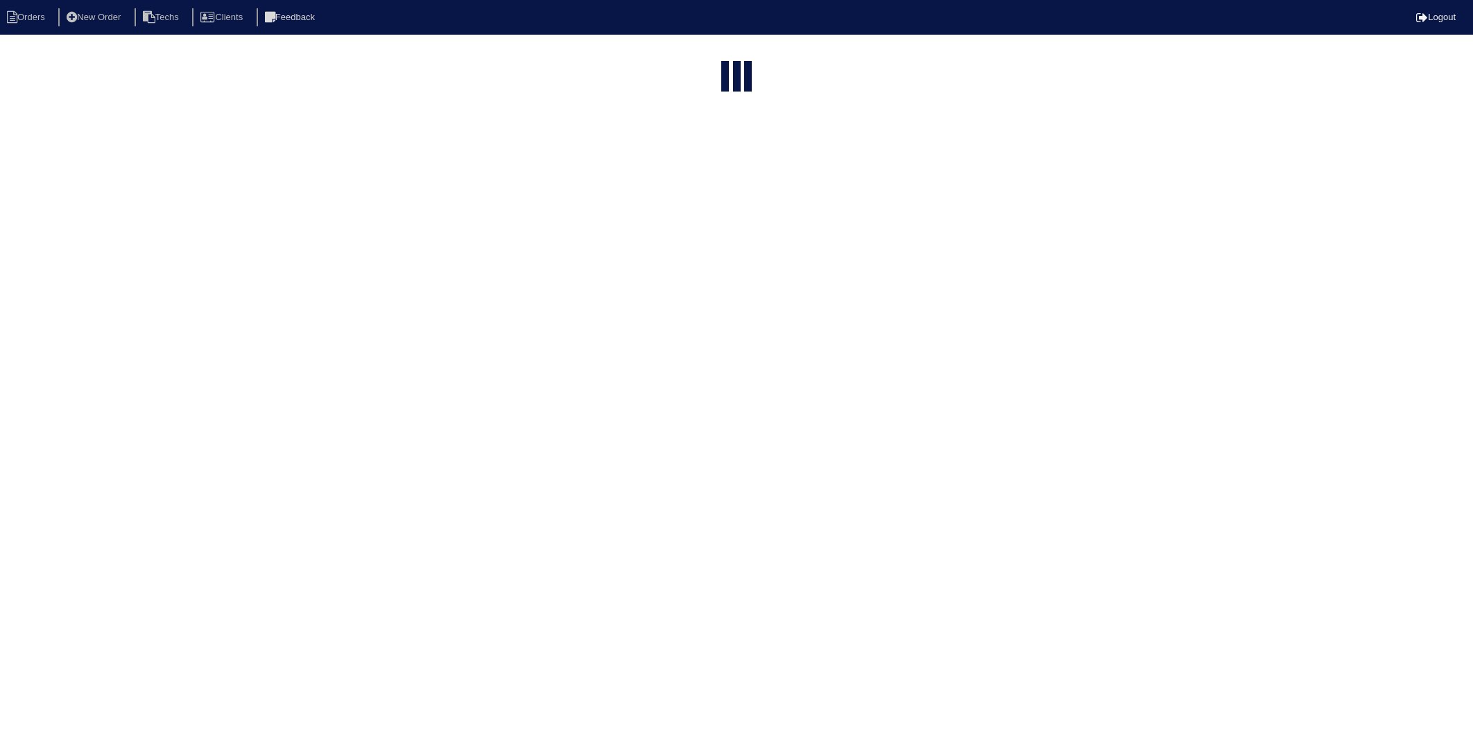
select select "15"
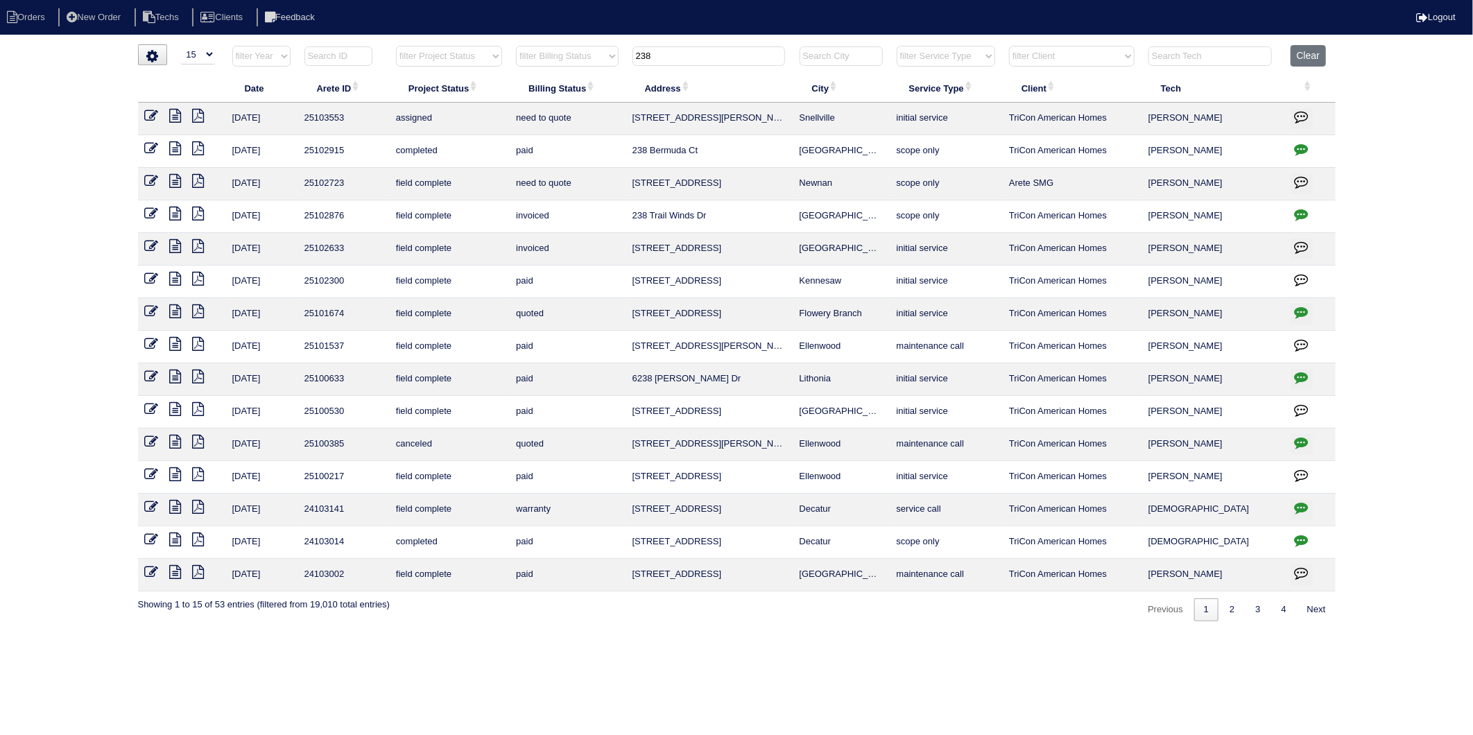
drag, startPoint x: 664, startPoint y: 56, endPoint x: 618, endPoint y: 58, distance: 46.5
click at [618, 58] on tr "filter Year -- Any Year -- 2025 2024 2023 2022 2021 2020 2019 filter Project St…" at bounding box center [737, 59] width 1198 height 28
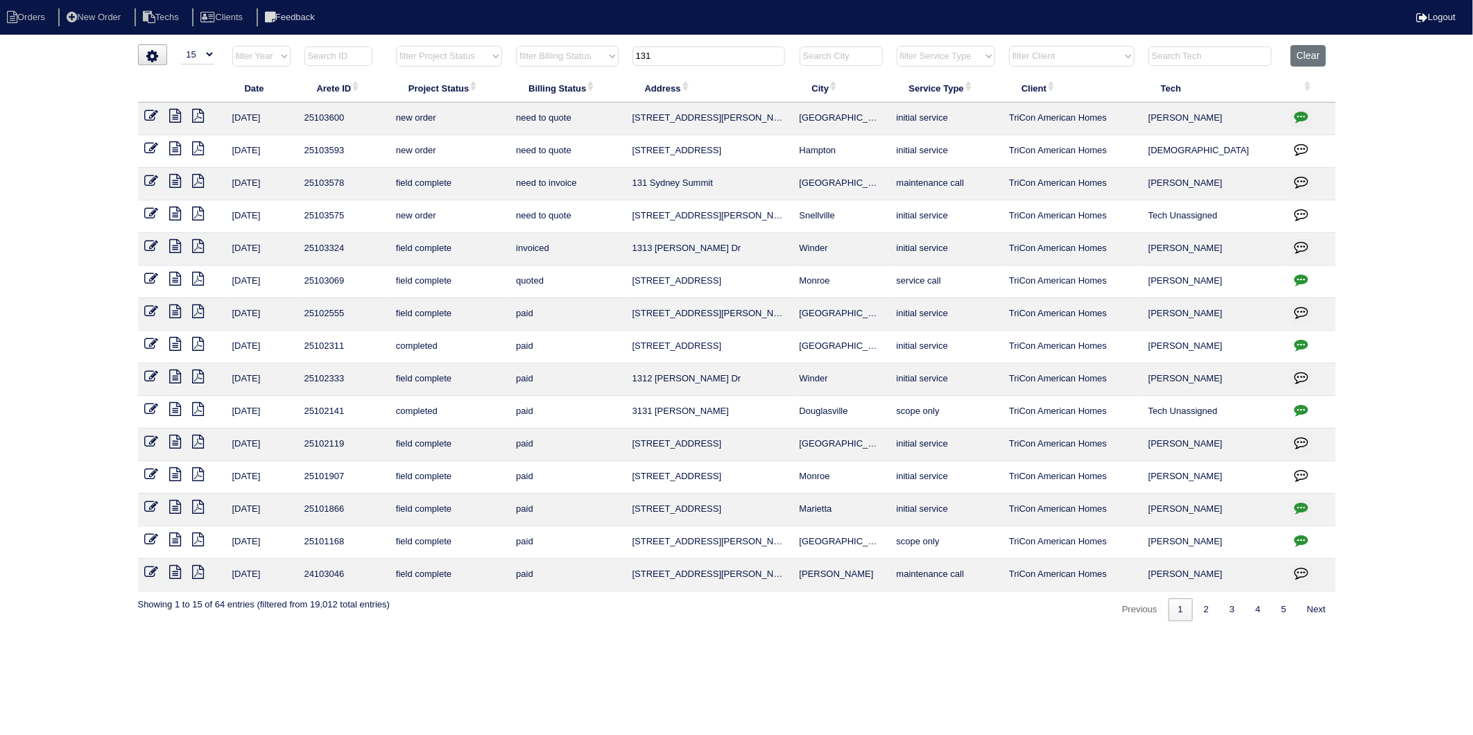
type input "131"
click at [153, 182] on icon at bounding box center [152, 181] width 14 height 14
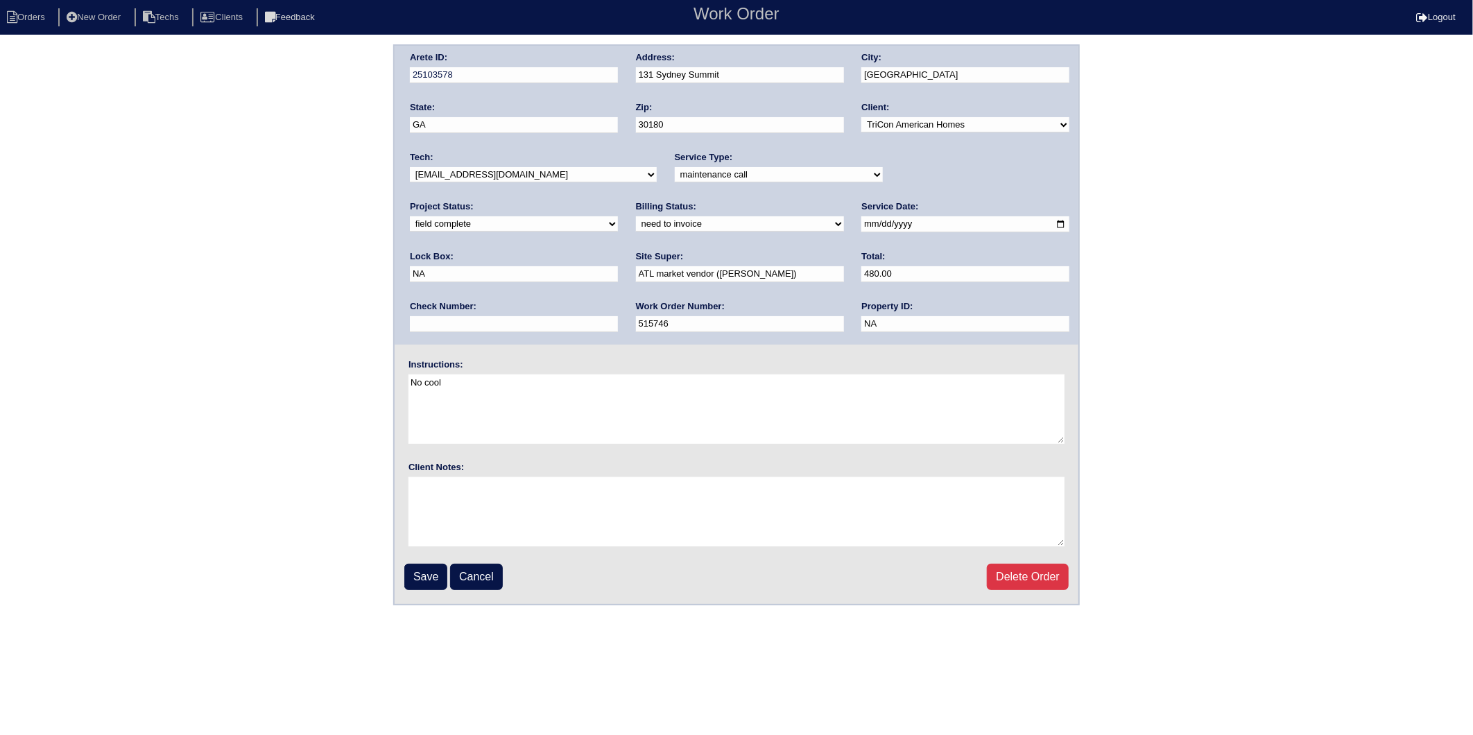
click at [636, 226] on select "need to quote quoted need to invoice invoiced paid warranty purchase order need…" at bounding box center [740, 223] width 208 height 15
select select "invoiced"
click at [636, 216] on select "need to quote quoted need to invoice invoiced paid warranty purchase order need…" at bounding box center [740, 223] width 208 height 15
drag, startPoint x: 429, startPoint y: 577, endPoint x: 560, endPoint y: 265, distance: 338.5
click at [429, 573] on input "Save" at bounding box center [425, 577] width 43 height 26
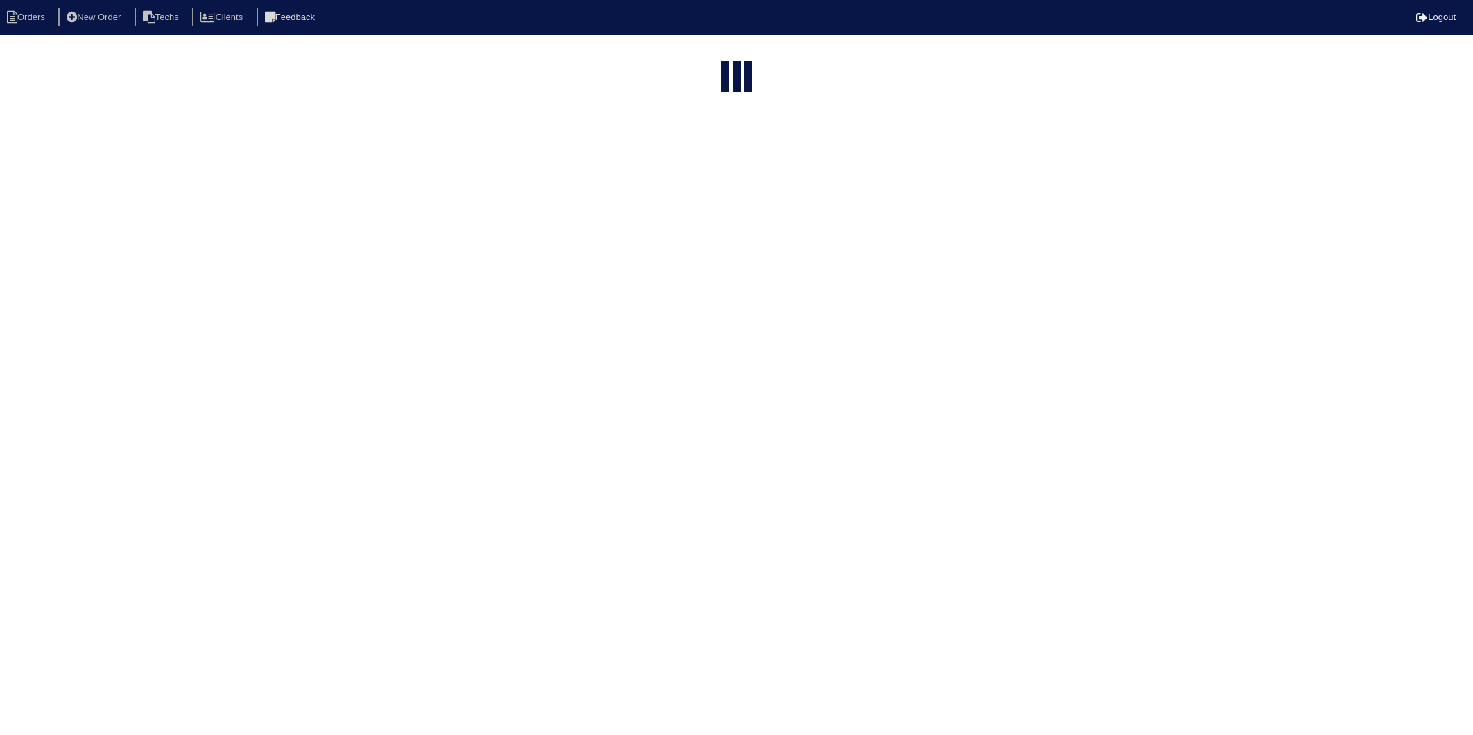
select select "15"
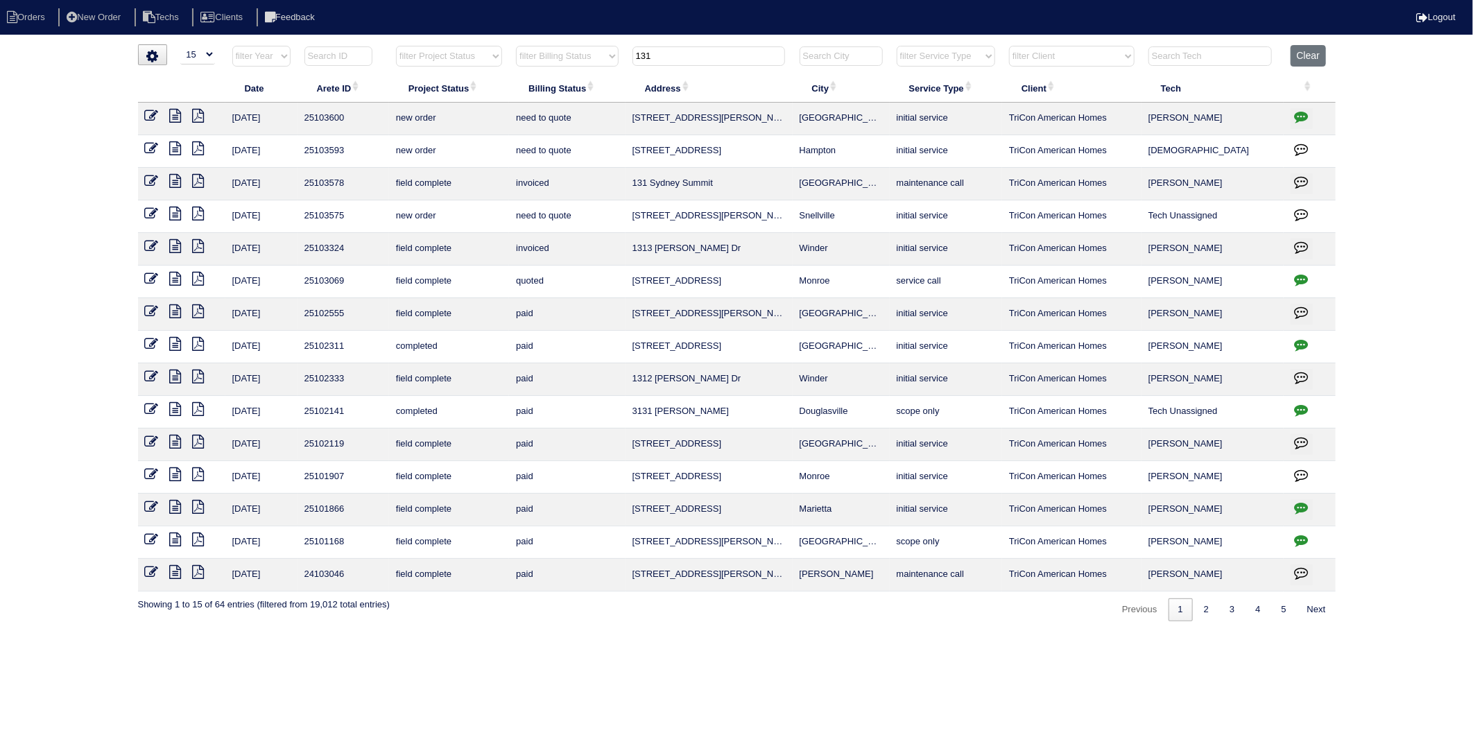
drag, startPoint x: 666, startPoint y: 54, endPoint x: 587, endPoint y: 70, distance: 80.7
click at [587, 70] on tr "filter Year -- Any Year -- 2025 2024 2023 2022 2021 2020 2019 filter Project St…" at bounding box center [737, 59] width 1198 height 28
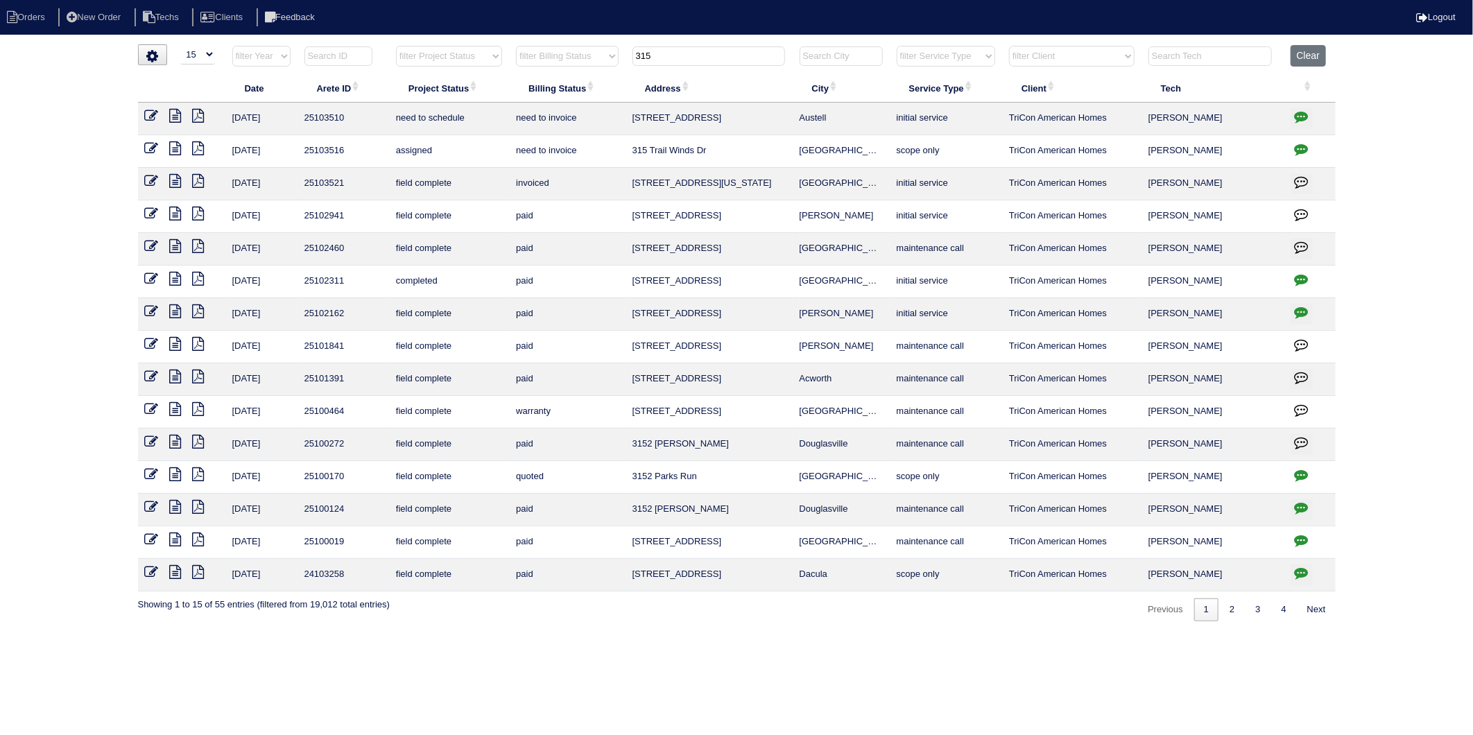
drag, startPoint x: 680, startPoint y: 55, endPoint x: 519, endPoint y: 94, distance: 165.5
click at [519, 94] on table "Date Arete ID Project Status Billing Status Address City Service Type Client Te…" at bounding box center [737, 318] width 1198 height 547
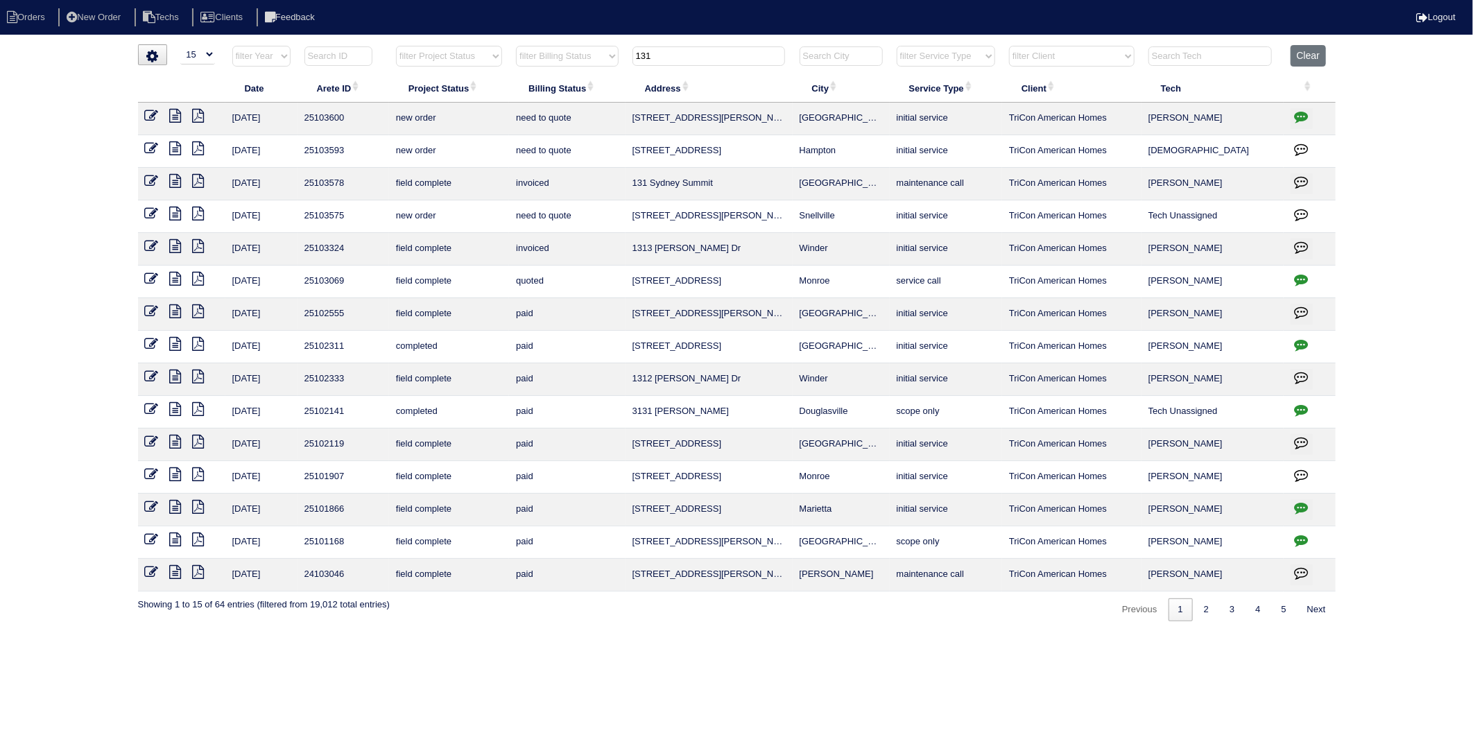
drag, startPoint x: 663, startPoint y: 58, endPoint x: 593, endPoint y: 63, distance: 70.2
click at [593, 63] on tr "filter Year -- Any Year -- 2025 2024 2023 2022 2021 2020 2019 filter Project St…" at bounding box center [737, 59] width 1198 height 28
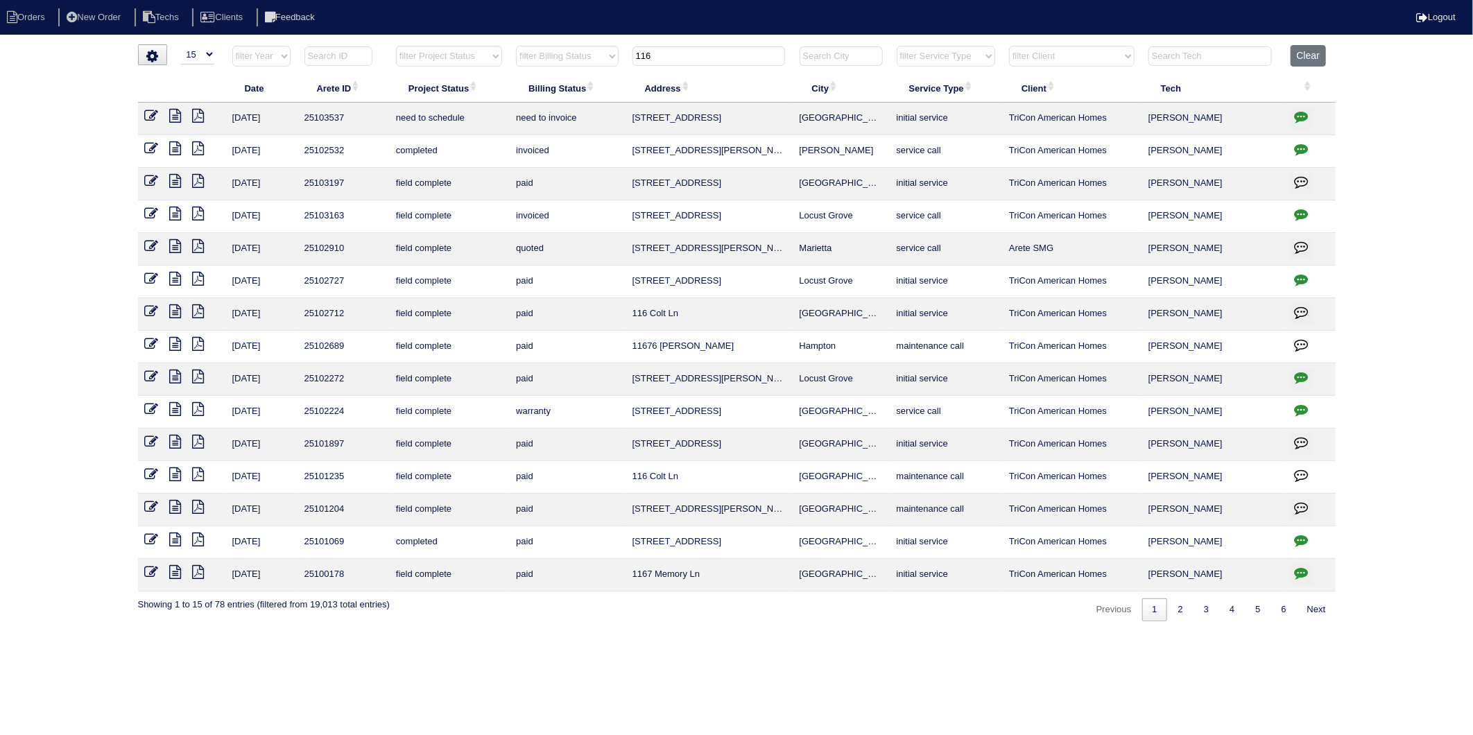
type input "116"
click at [1297, 118] on icon "button" at bounding box center [1302, 117] width 14 height 14
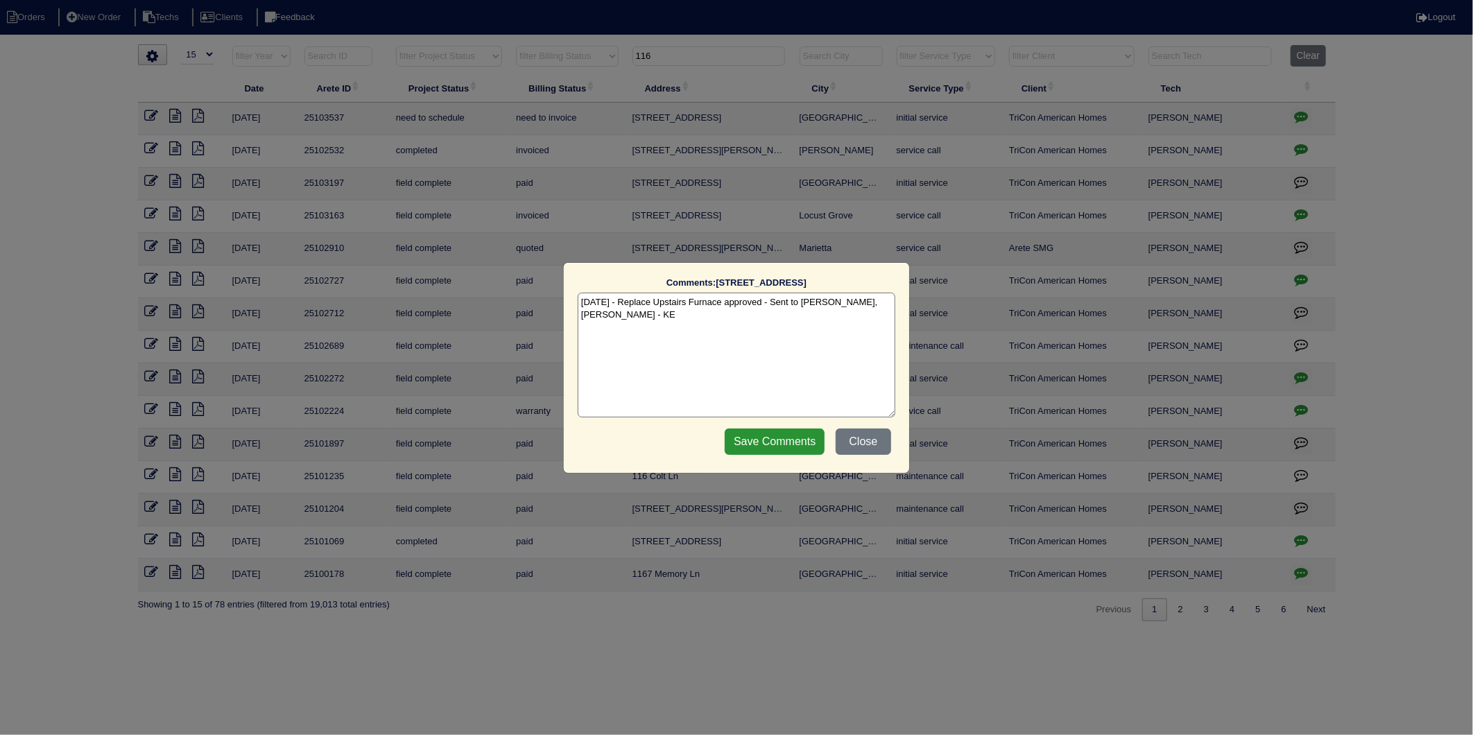
click at [664, 313] on textarea "[DATE] - Replace Upstairs Furnace approved - Sent to [PERSON_NAME], [PERSON_NAM…" at bounding box center [737, 355] width 318 height 125
type textarea "[DATE] - Replace Upstairs Furnace approved - Sent to [PERSON_NAME], [PERSON_NAM…"
click at [764, 447] on input "Save Comments" at bounding box center [775, 442] width 100 height 26
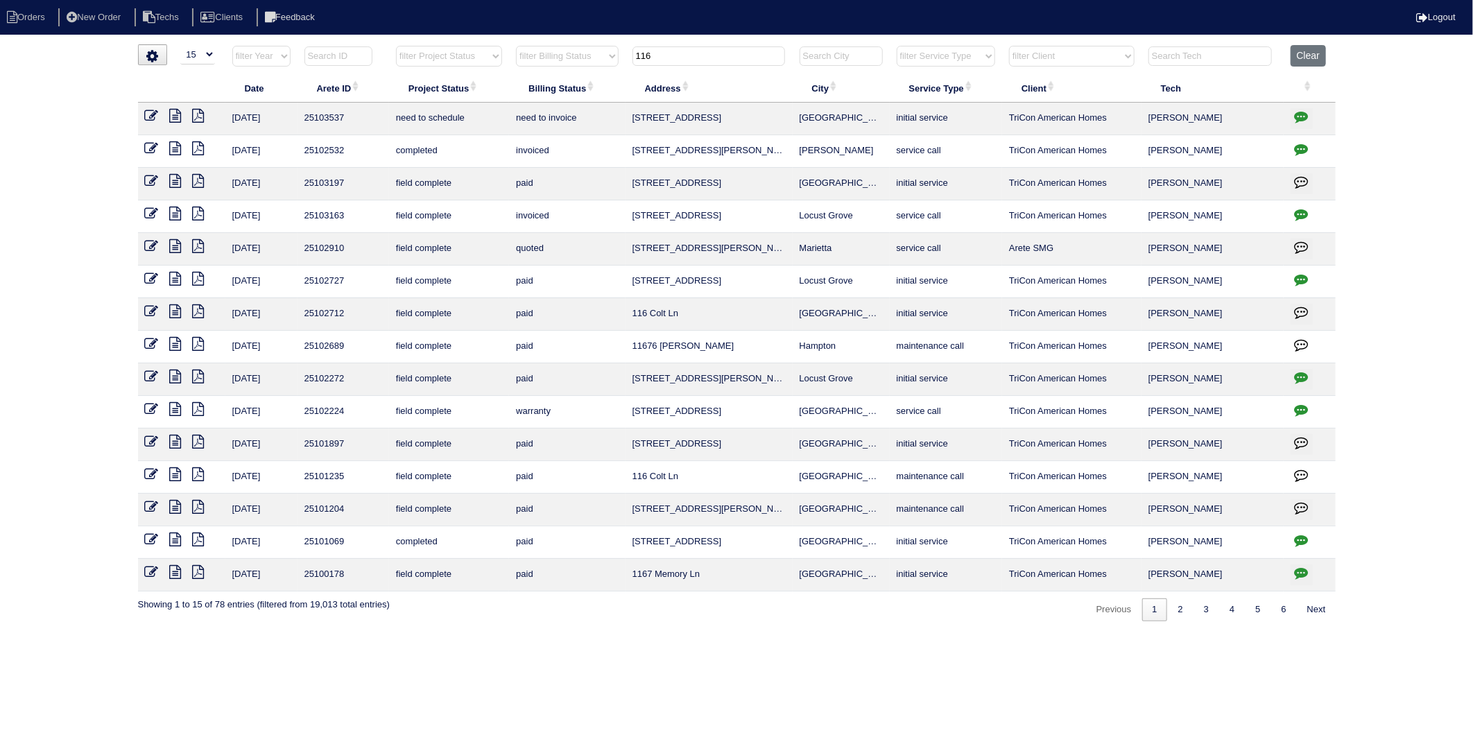
drag, startPoint x: 148, startPoint y: 118, endPoint x: 190, endPoint y: 109, distance: 43.3
click at [148, 118] on icon at bounding box center [152, 116] width 14 height 14
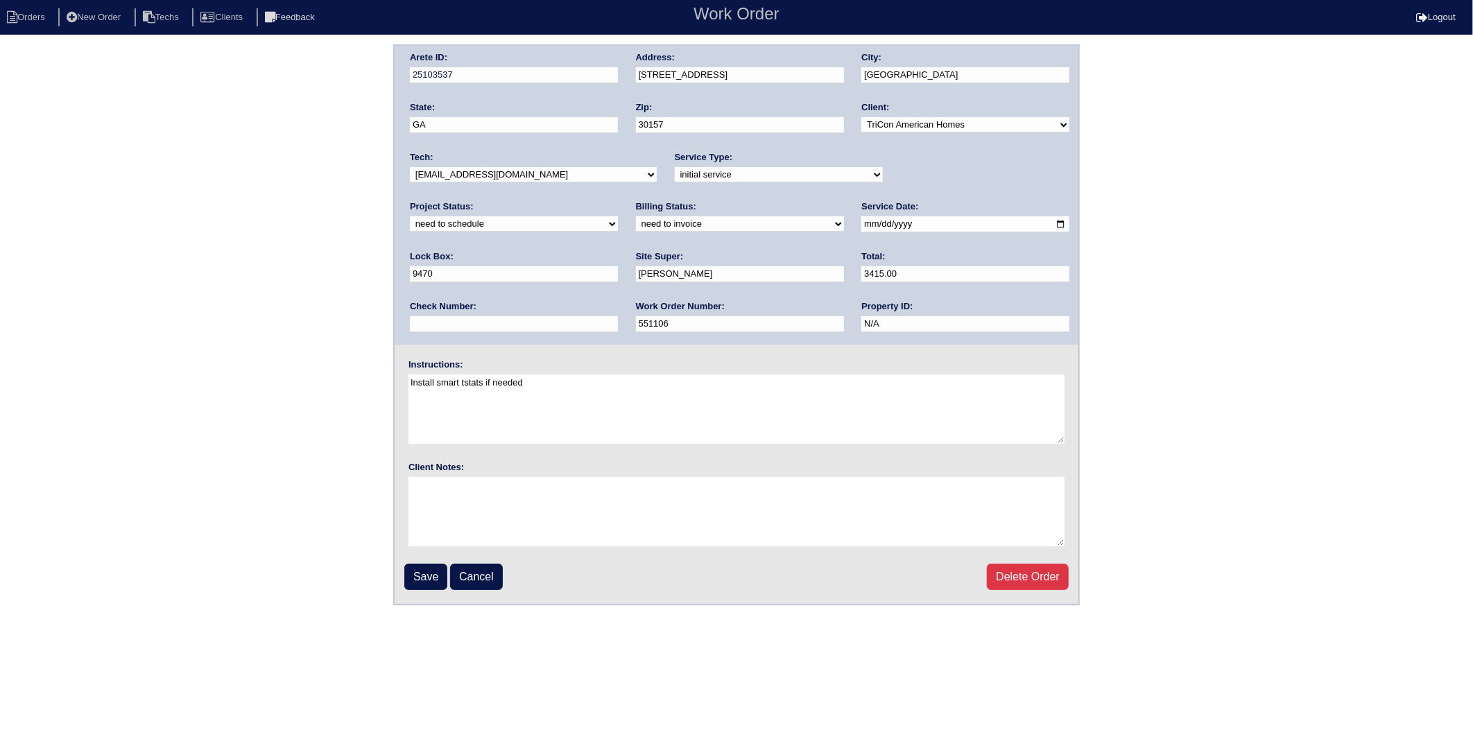
click at [618, 216] on select "new order assigned in progress field complete need to schedule admin review arc…" at bounding box center [514, 223] width 208 height 15
select select "completed"
click at [618, 216] on select "new order assigned in progress field complete need to schedule admin review arc…" at bounding box center [514, 223] width 208 height 15
click at [636, 226] on select "need to quote quoted need to invoice invoiced paid warranty purchase order need…" at bounding box center [740, 223] width 208 height 15
select select "invoiced"
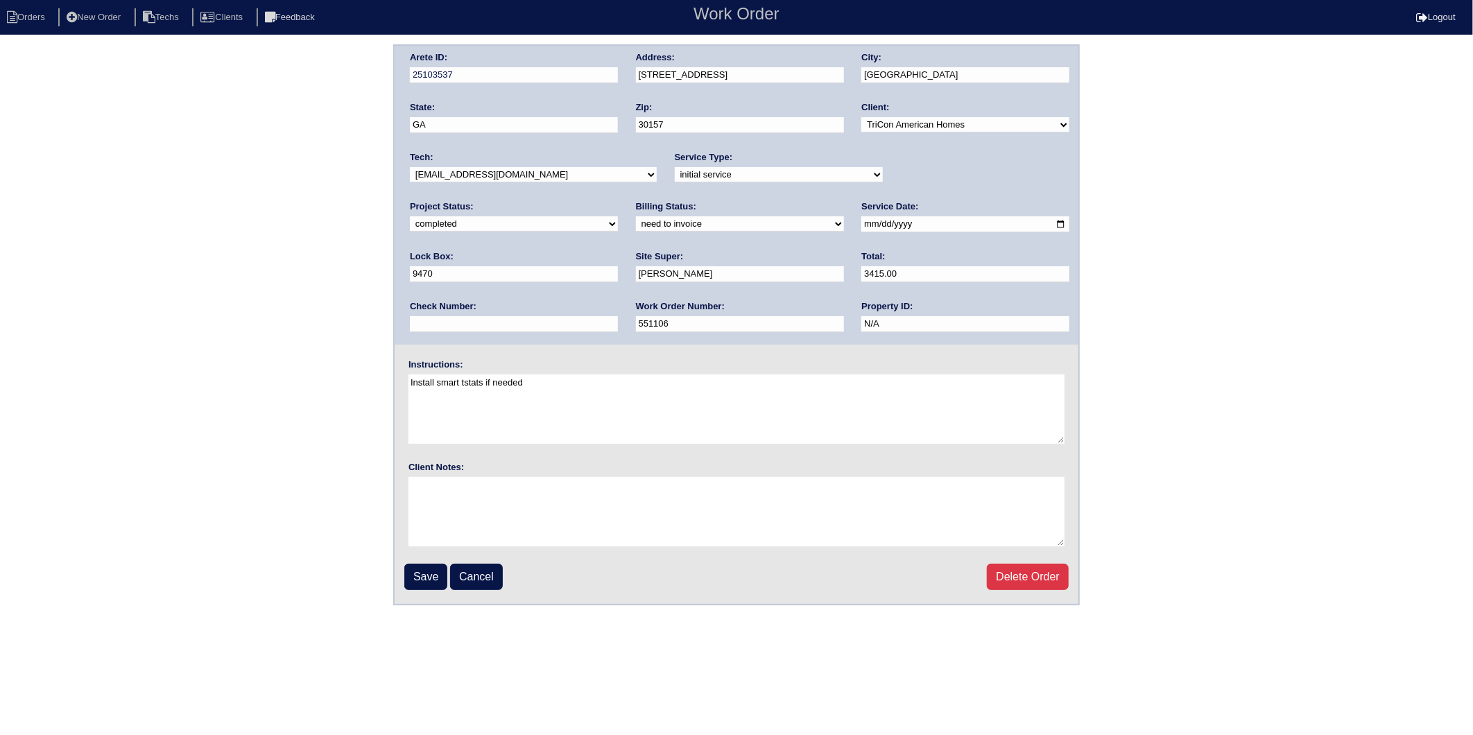
click at [636, 216] on select "need to quote quoted need to invoice invoiced paid warranty purchase order need…" at bounding box center [740, 223] width 208 height 15
click at [424, 576] on input "Save" at bounding box center [425, 577] width 43 height 26
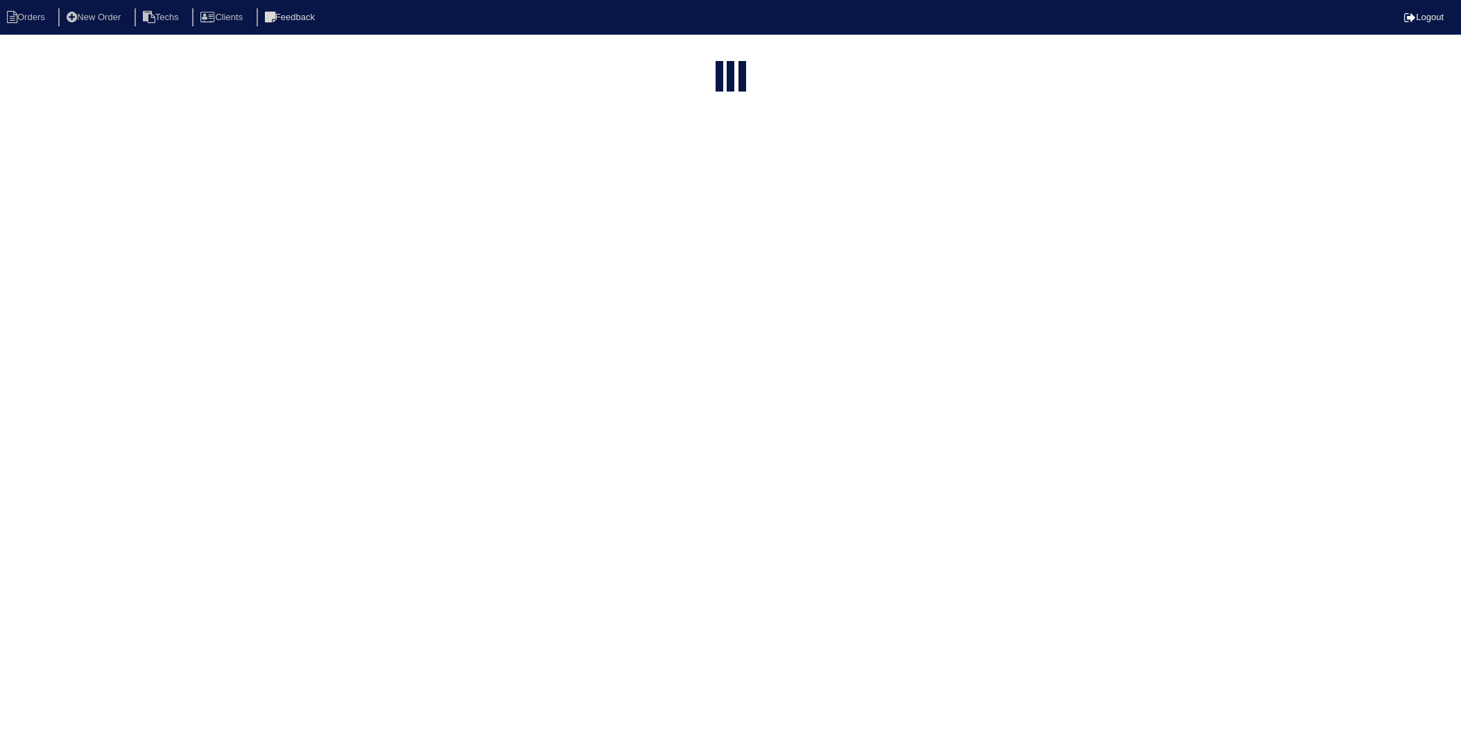
select select "15"
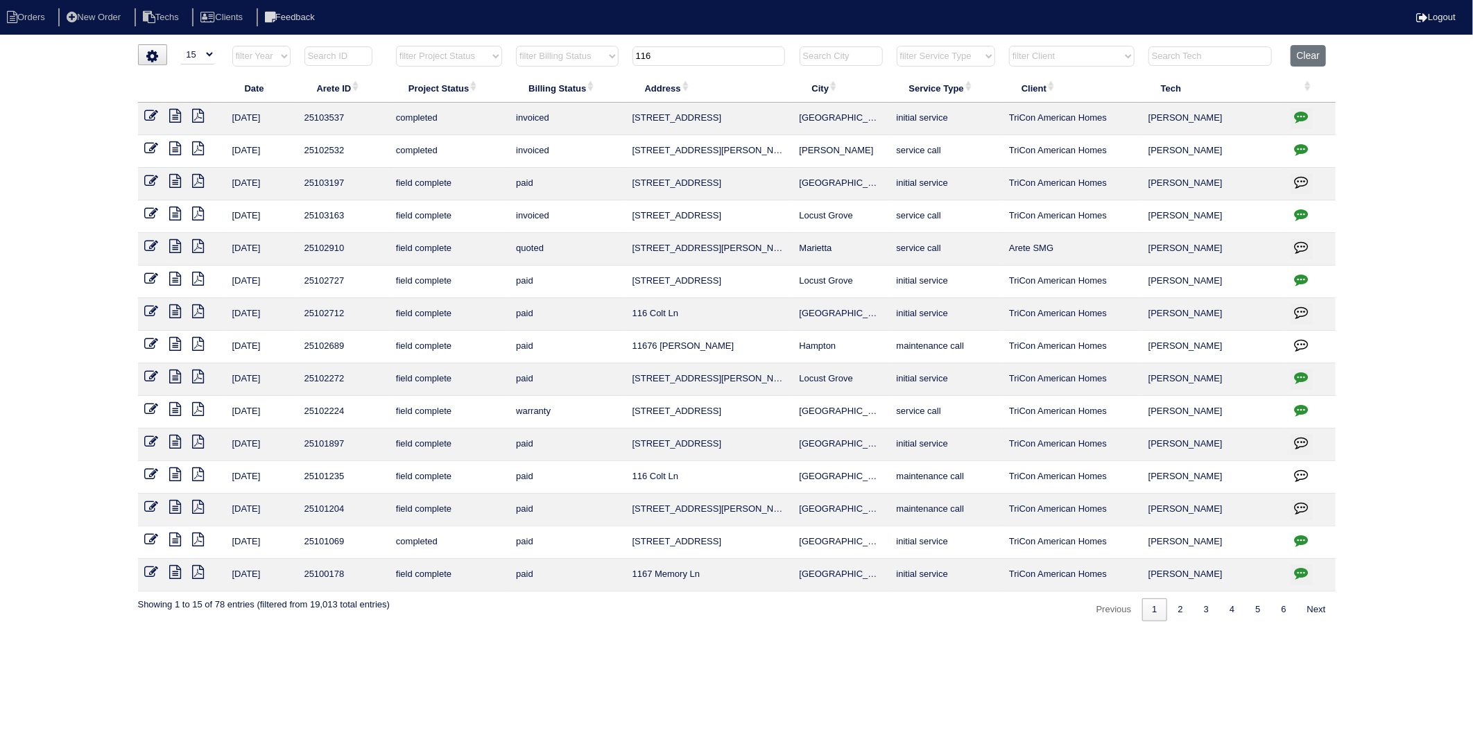
drag, startPoint x: 675, startPoint y: 53, endPoint x: 608, endPoint y: 74, distance: 70.2
click at [608, 74] on table "Date Arete ID Project Status Billing Status Address City Service Type Client Te…" at bounding box center [737, 318] width 1198 height 547
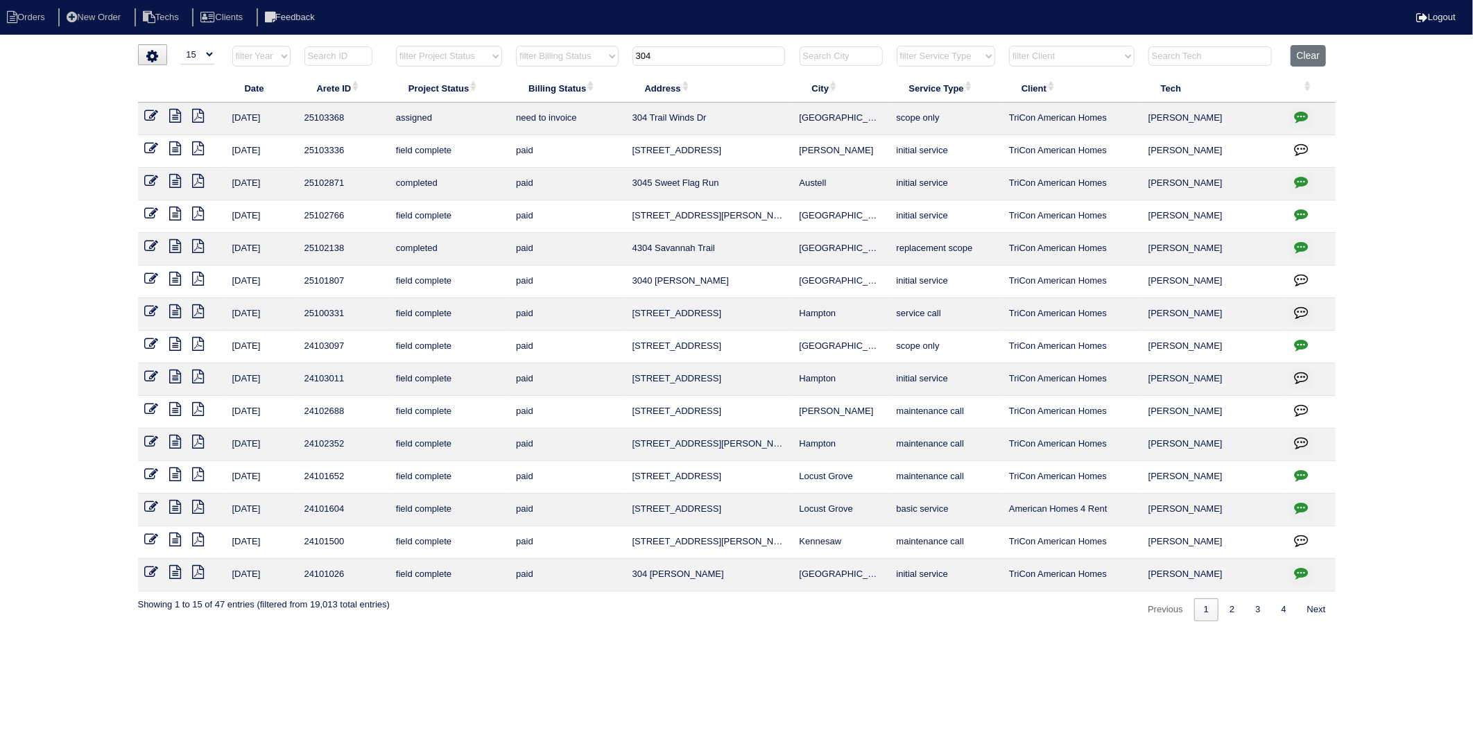
drag, startPoint x: 659, startPoint y: 60, endPoint x: 602, endPoint y: 58, distance: 56.9
click at [602, 58] on tr "filter Year -- Any Year -- 2025 2024 2023 2022 2021 2020 2019 filter Project St…" at bounding box center [737, 59] width 1198 height 28
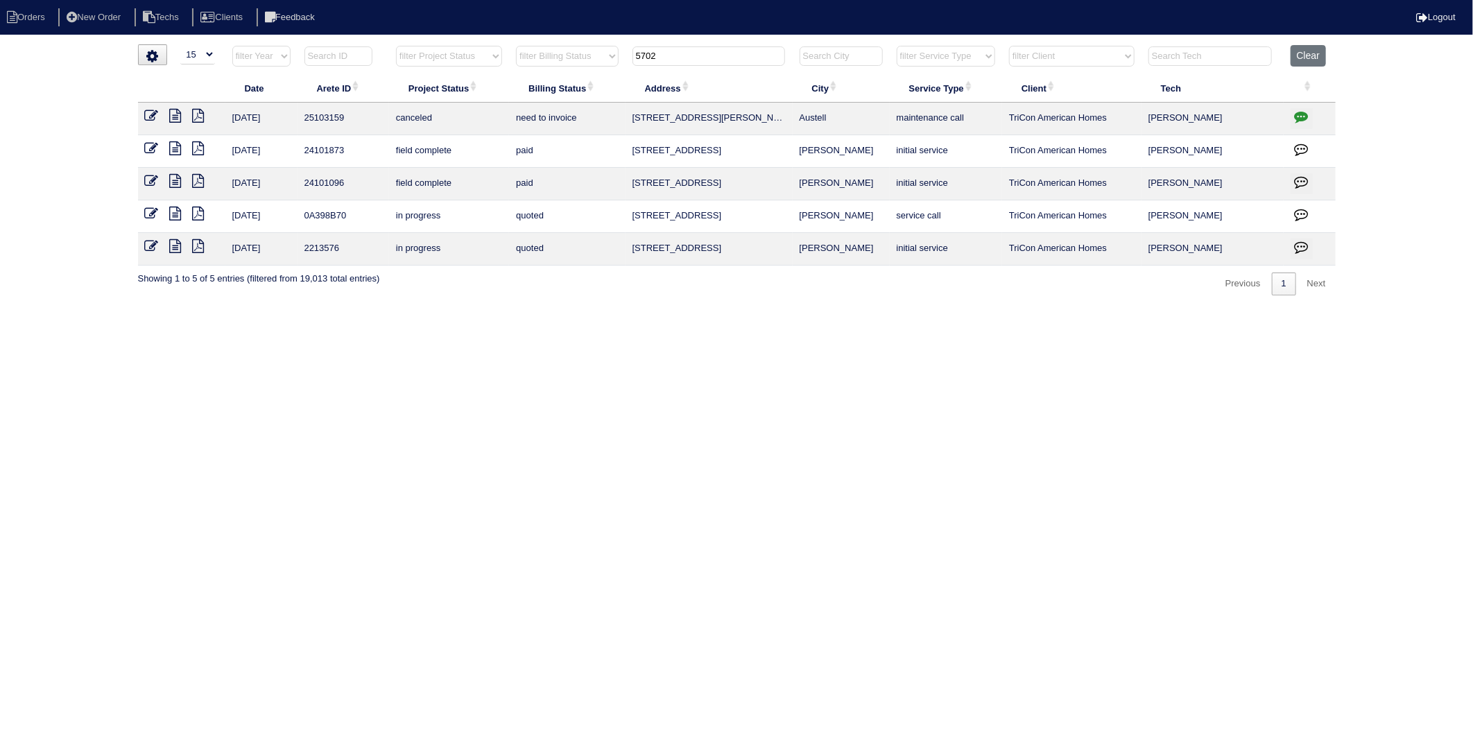
type input "5702"
click at [158, 119] on link at bounding box center [157, 117] width 25 height 10
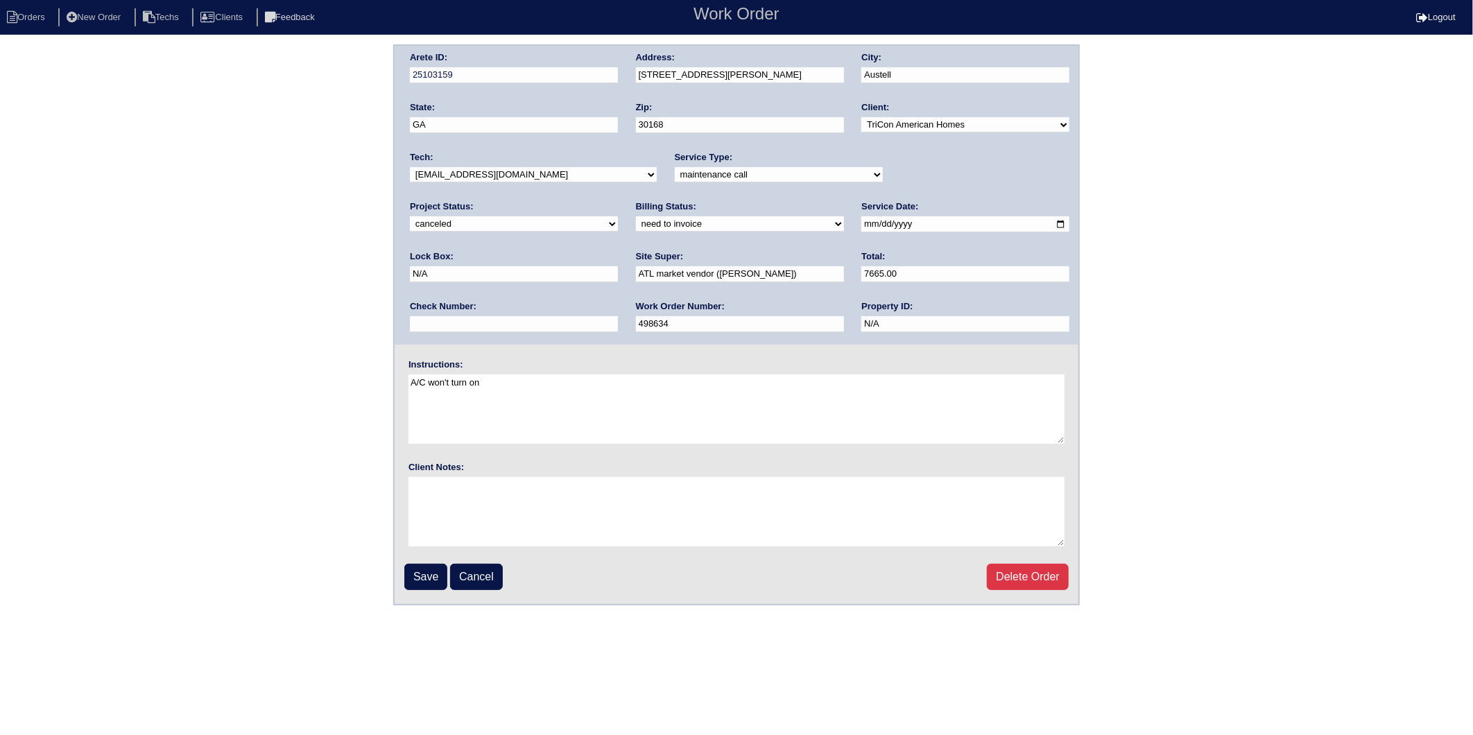
click at [58, 3] on nav "Orders New Order Techs Clients Feedback Work Order Logout" at bounding box center [736, 17] width 1473 height 35
click at [7, 9] on li "Orders" at bounding box center [28, 17] width 56 height 19
select select "15"
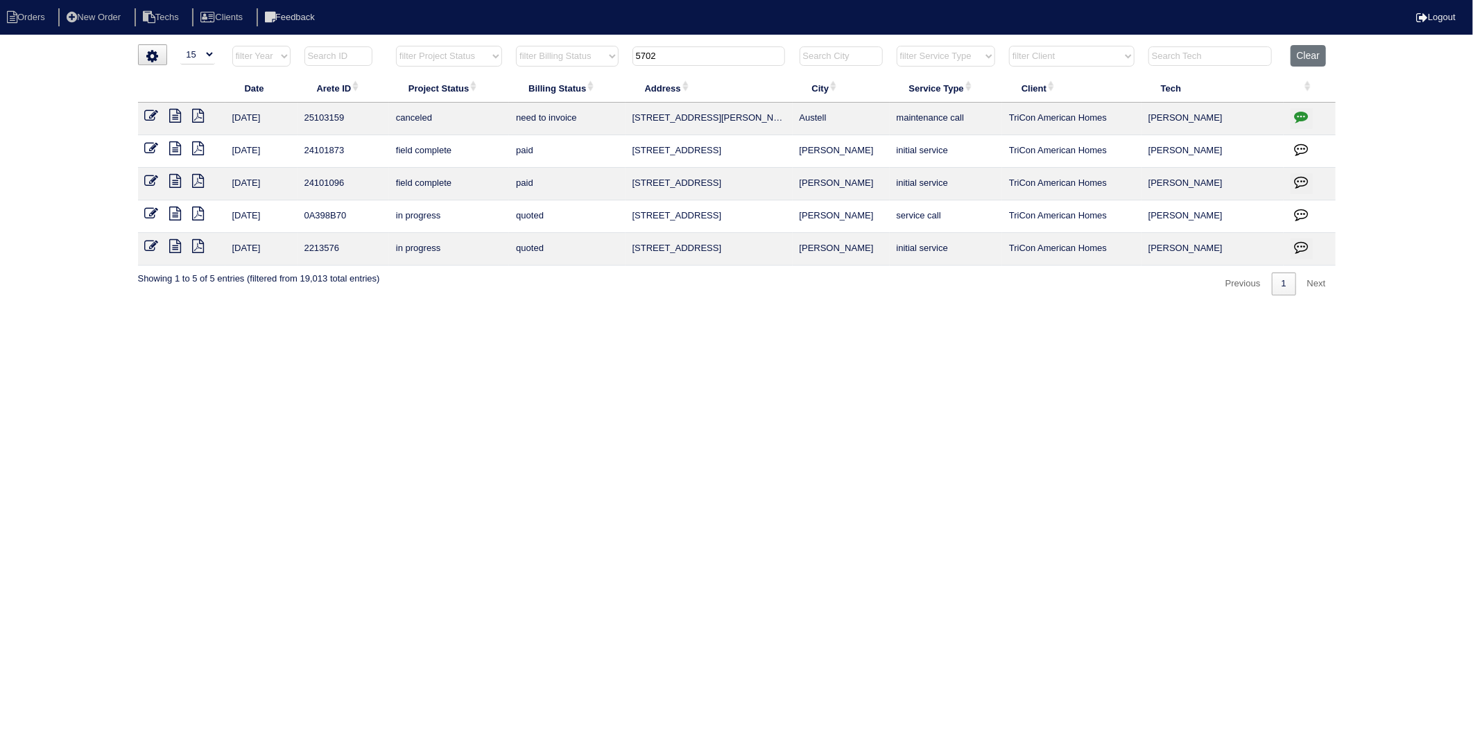
drag, startPoint x: 581, startPoint y: 97, endPoint x: 571, endPoint y: 101, distance: 11.0
click at [571, 101] on table "Date Arete ID Project Status Billing Status Address City Service Type Client Te…" at bounding box center [737, 155] width 1198 height 221
type input "97"
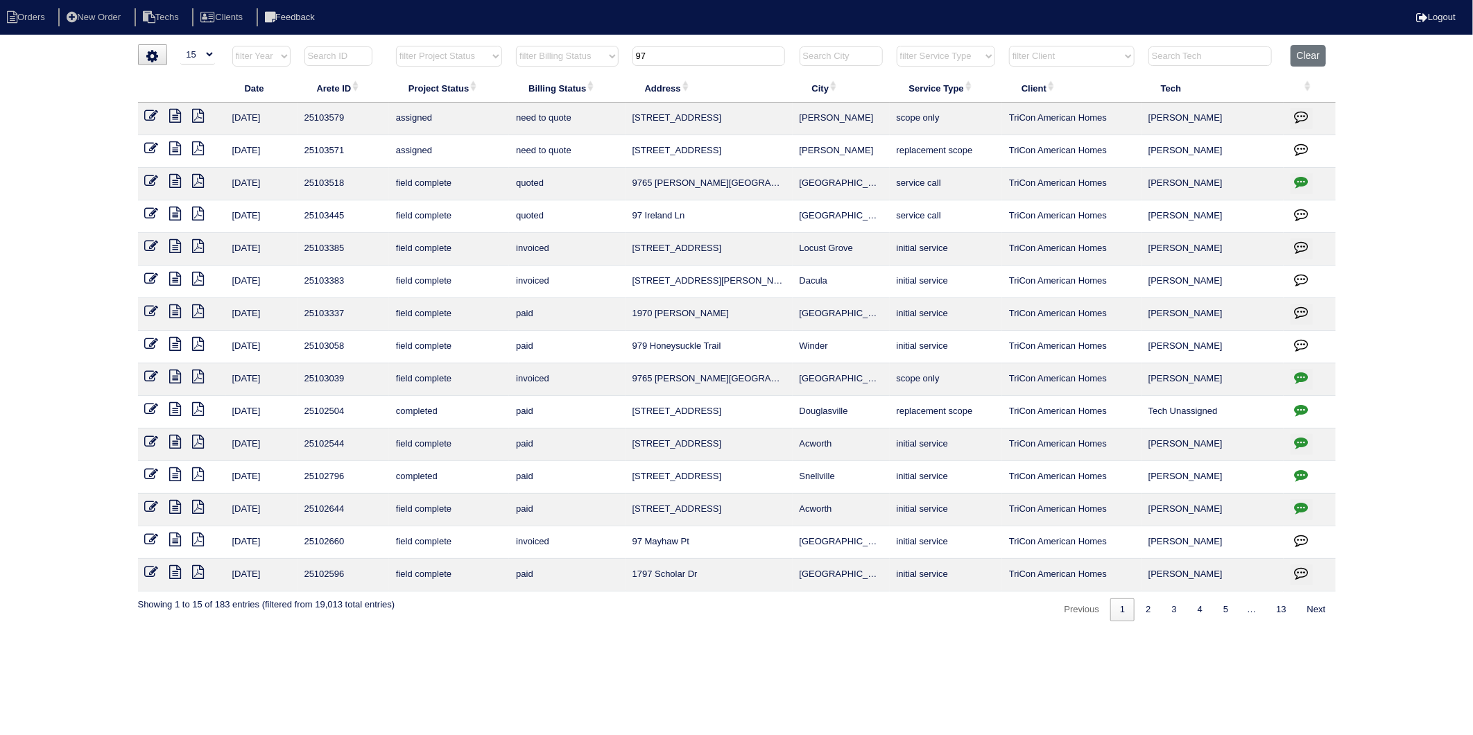
click at [157, 217] on icon at bounding box center [152, 214] width 14 height 14
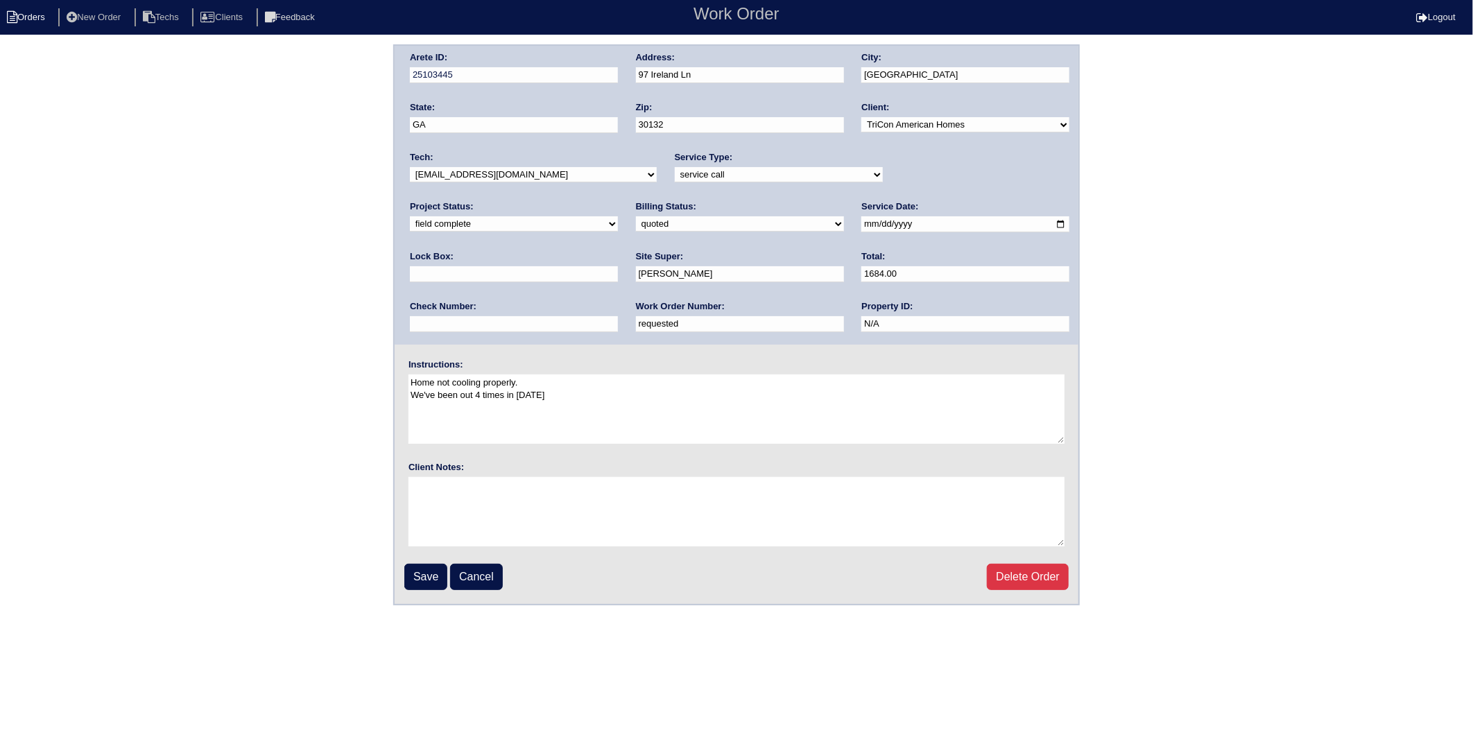
click at [26, 15] on li "Orders" at bounding box center [28, 17] width 56 height 19
select select "15"
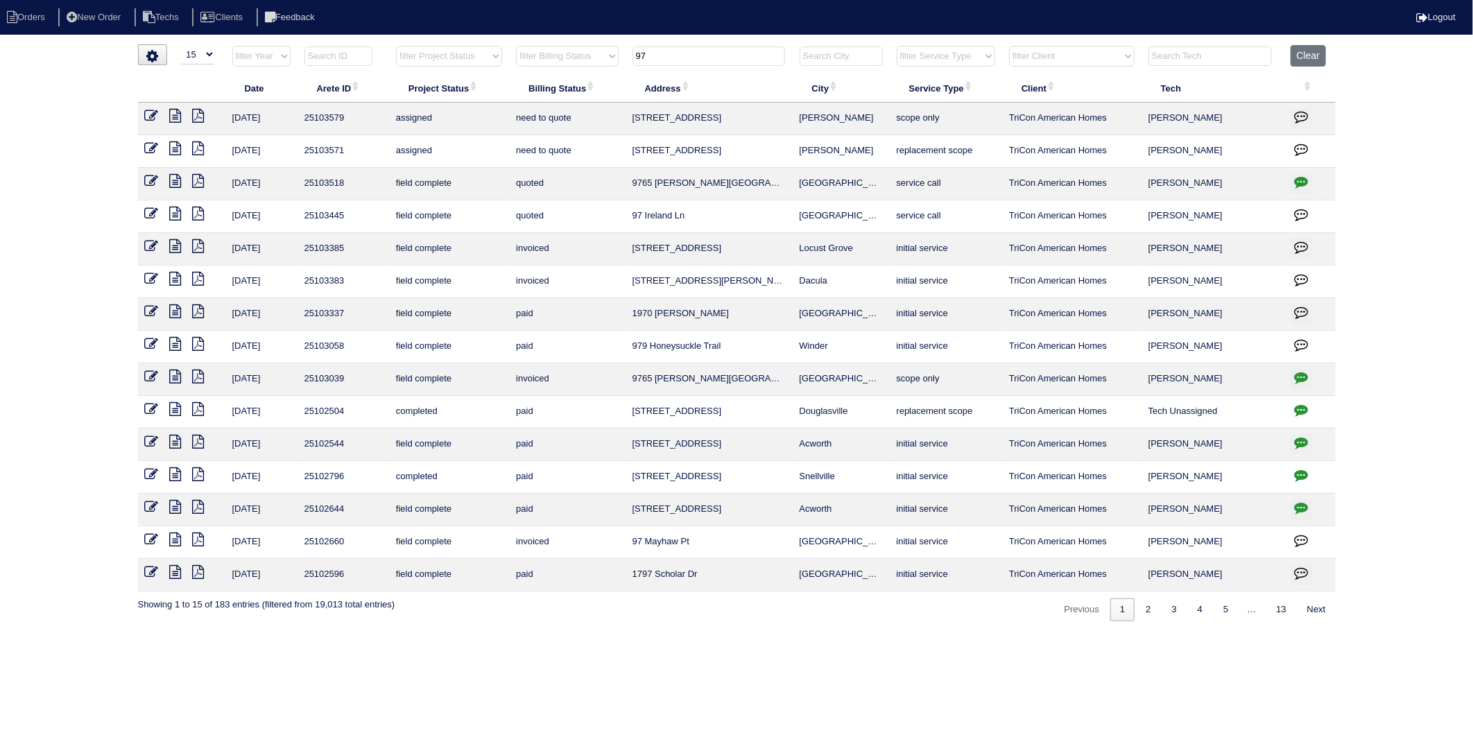
drag, startPoint x: 653, startPoint y: 53, endPoint x: 558, endPoint y: 85, distance: 100.9
click at [558, 85] on table "Date Arete ID Project Status Billing Status Address City Service Type Client Te…" at bounding box center [737, 318] width 1198 height 547
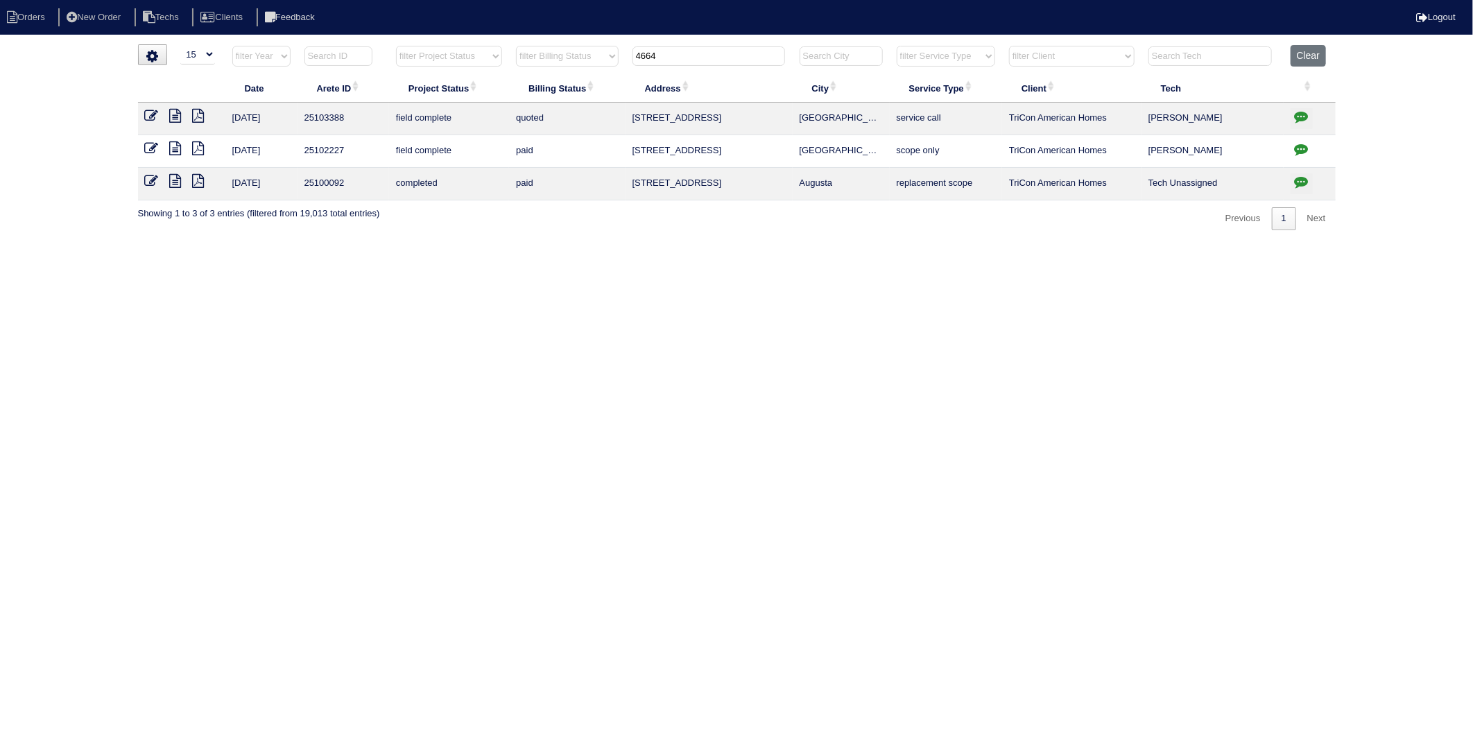
type input "4664"
click at [151, 116] on icon at bounding box center [152, 116] width 14 height 14
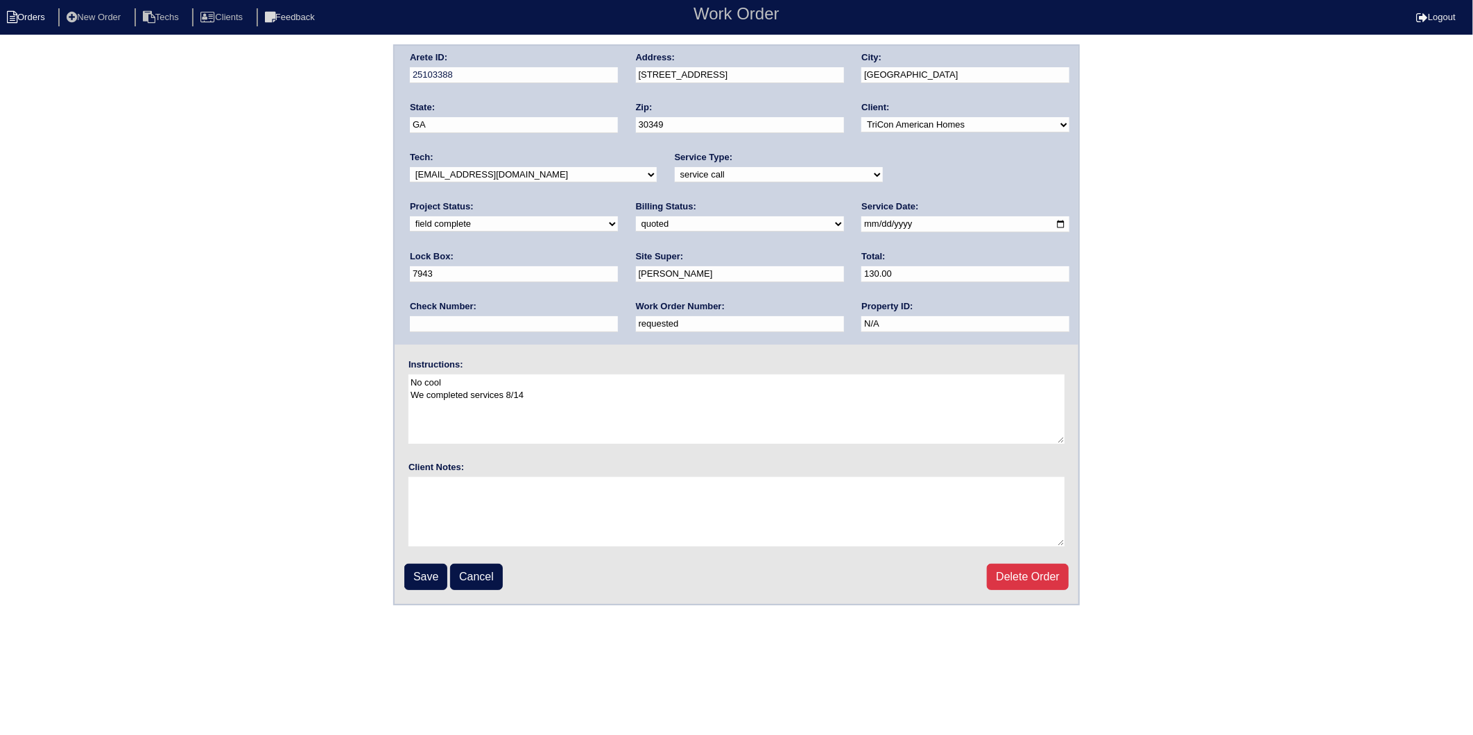
click at [33, 23] on li "Orders" at bounding box center [28, 17] width 56 height 19
select select "15"
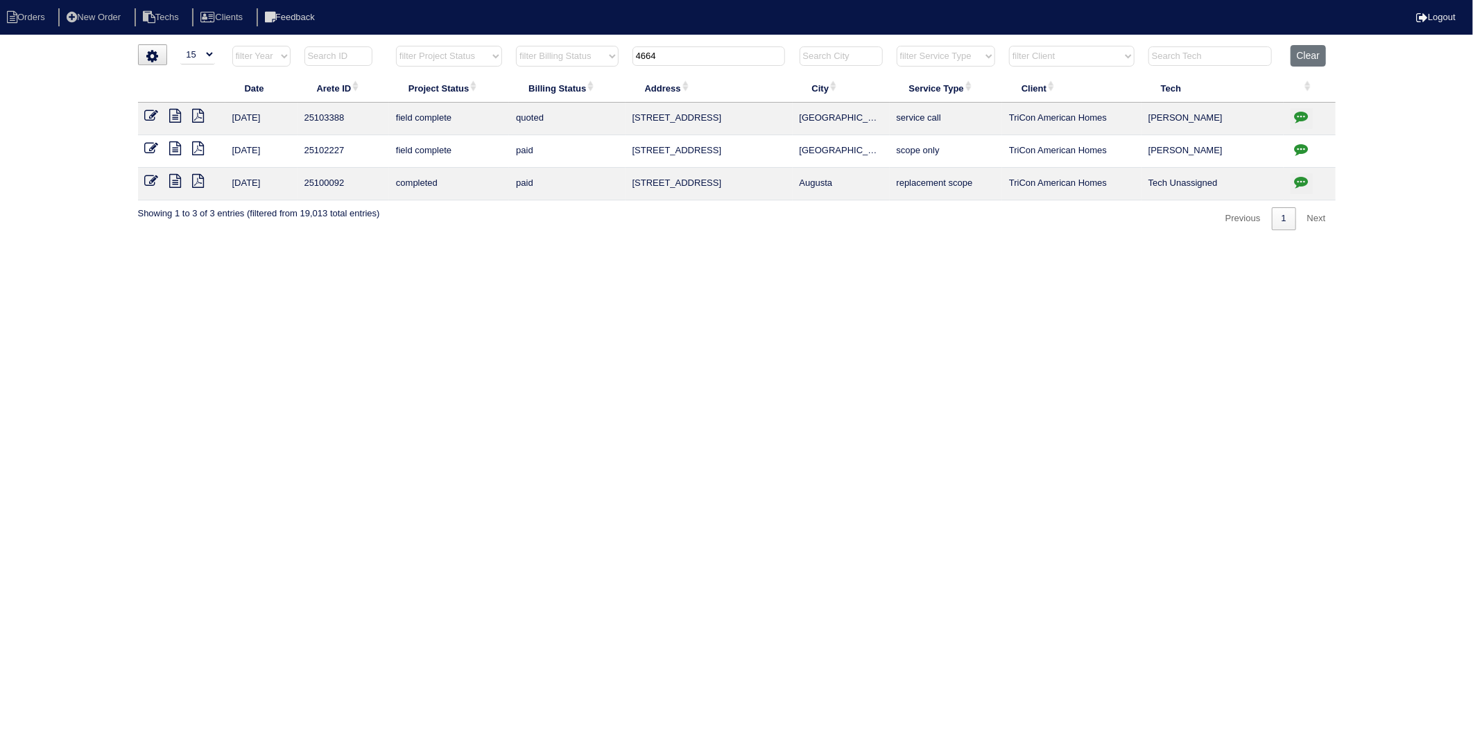
drag, startPoint x: 666, startPoint y: 50, endPoint x: 590, endPoint y: 92, distance: 86.9
click at [590, 92] on table "Date Arete ID Project Status Billing Status Address City Service Type Client Te…" at bounding box center [737, 122] width 1198 height 155
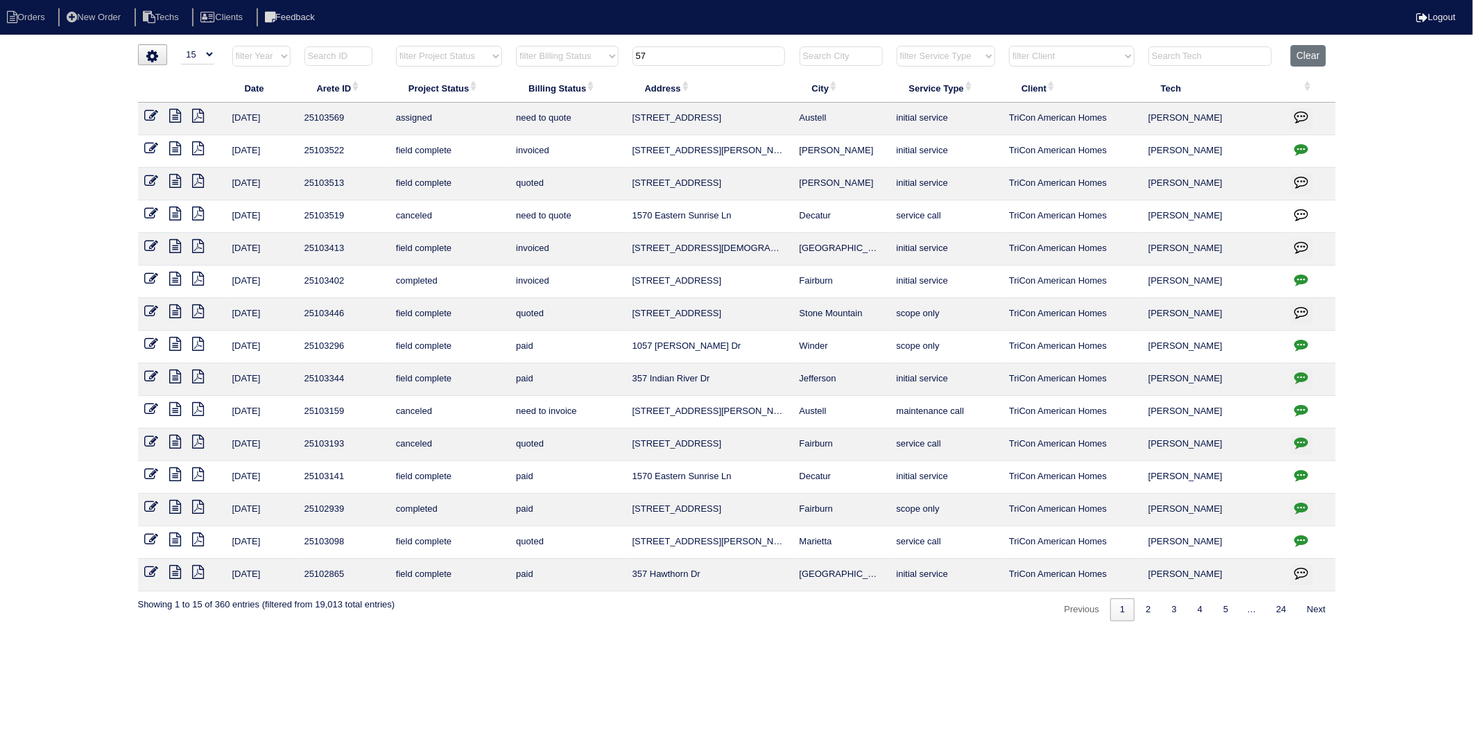
type input "57"
click at [155, 248] on icon at bounding box center [152, 246] width 14 height 14
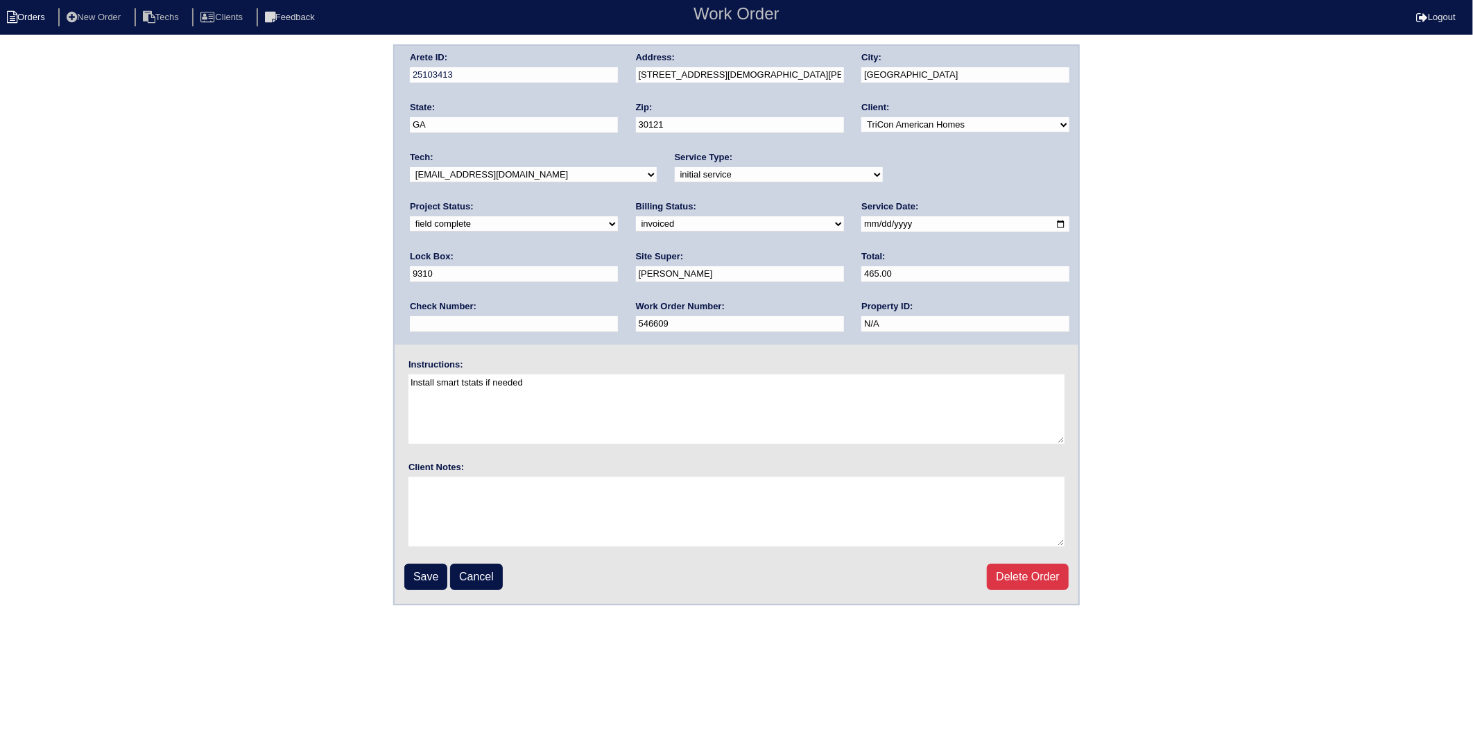
click at [17, 12] on li "Orders" at bounding box center [28, 17] width 56 height 19
select select "15"
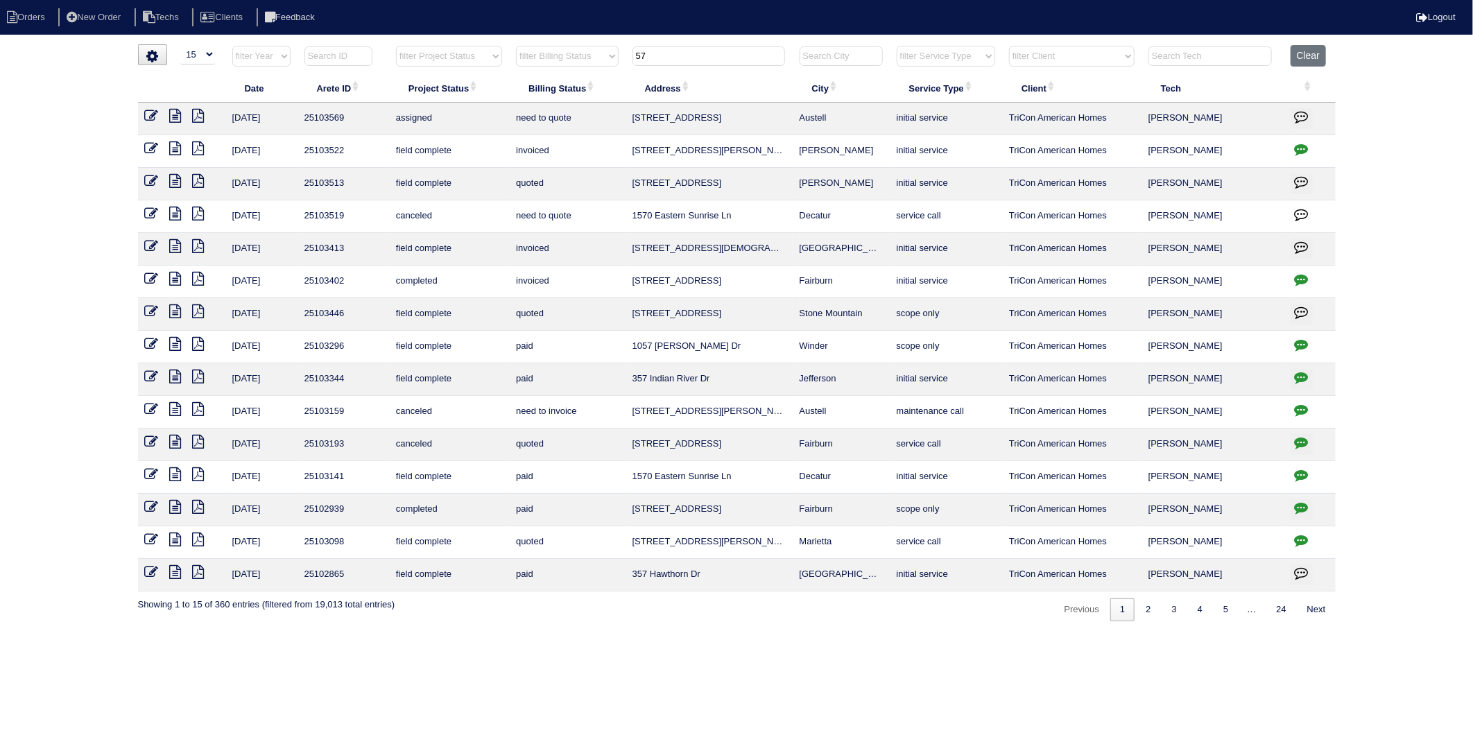
drag, startPoint x: 619, startPoint y: 65, endPoint x: 583, endPoint y: 72, distance: 36.7
click at [583, 72] on tr "filter Year -- Any Year -- 2025 2024 2023 2022 2021 2020 2019 filter Project St…" at bounding box center [737, 59] width 1198 height 28
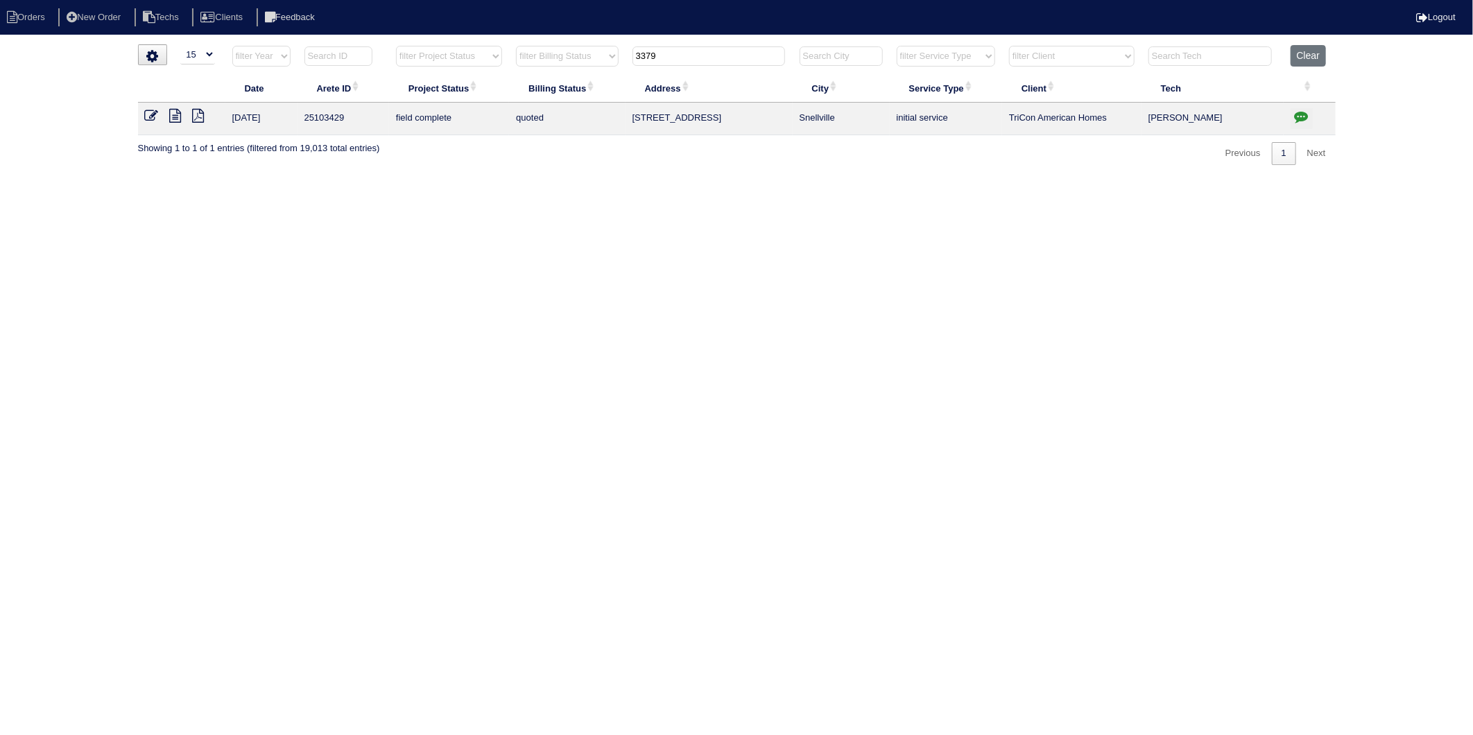
type input "3379"
click at [153, 118] on icon at bounding box center [152, 116] width 14 height 14
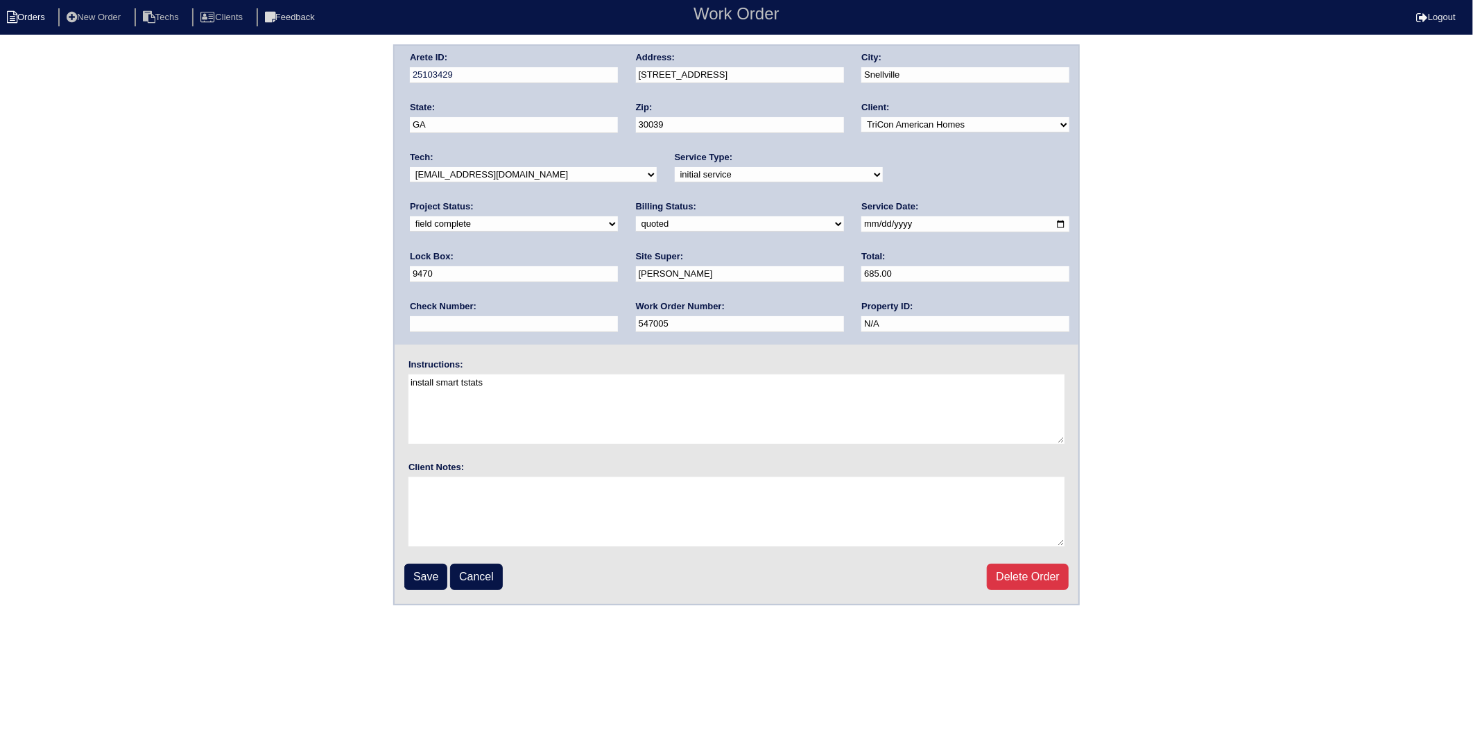
click at [51, 11] on li "Orders" at bounding box center [28, 17] width 56 height 19
select select "15"
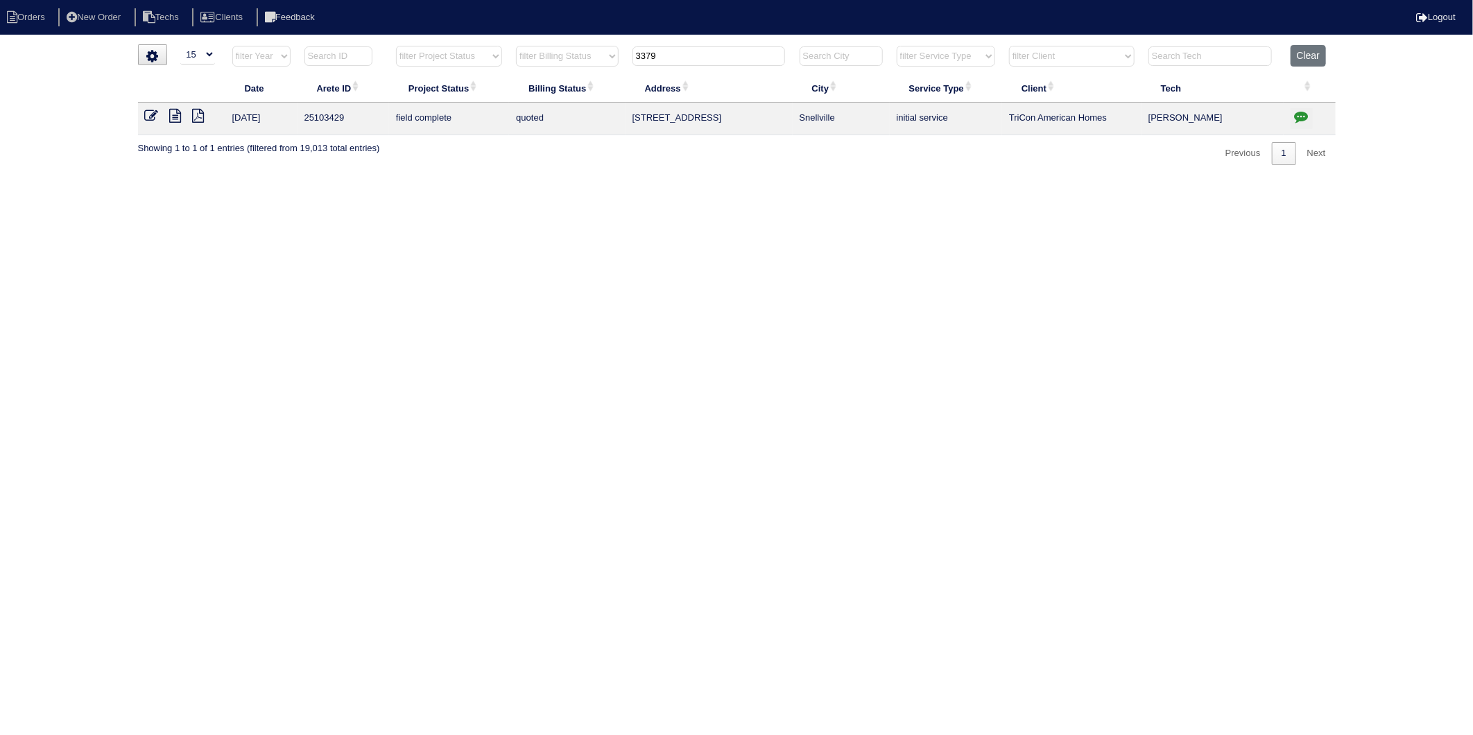
drag, startPoint x: 680, startPoint y: 61, endPoint x: 571, endPoint y: 90, distance: 112.0
click at [571, 90] on table "Date Arete ID Project Status Billing Status Address City Service Type Client Te…" at bounding box center [737, 90] width 1198 height 90
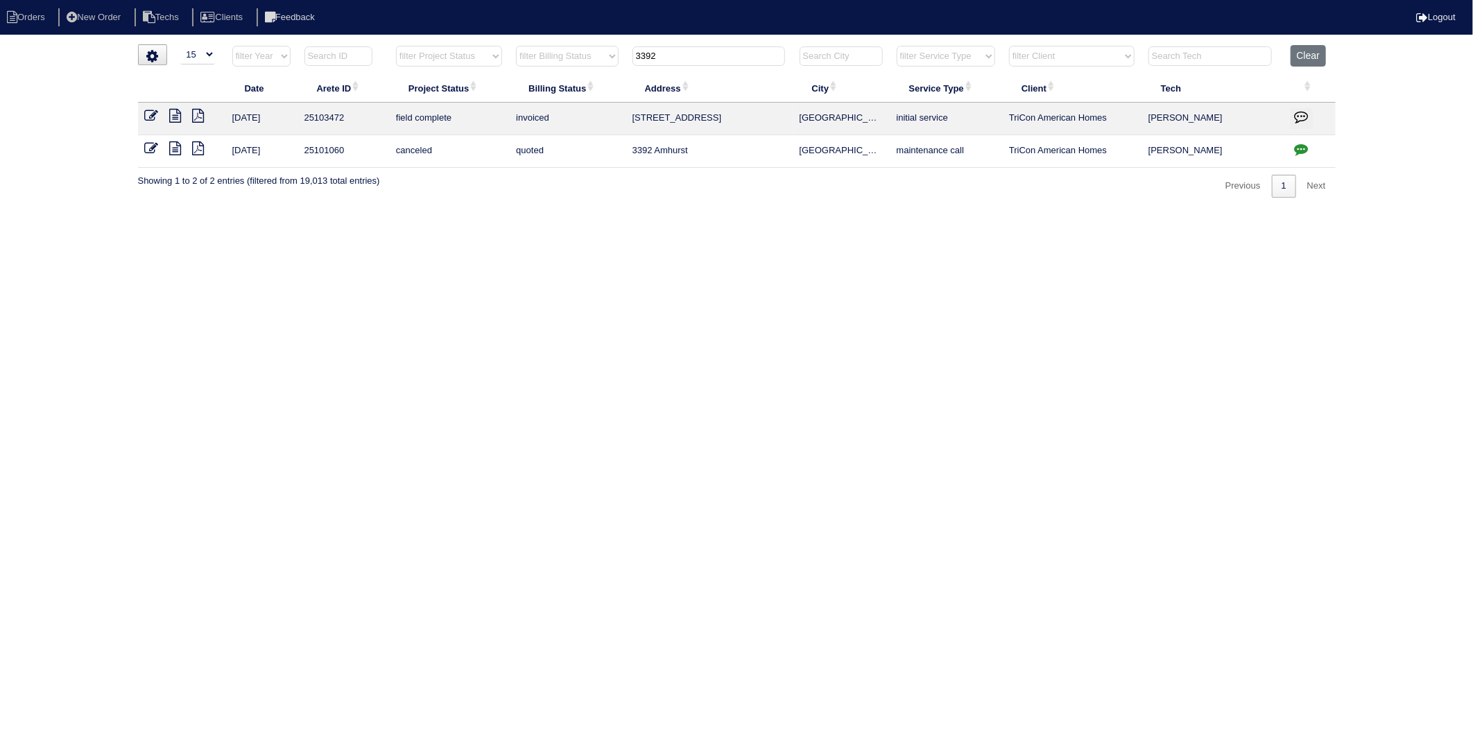
type input "3392"
click at [153, 117] on icon at bounding box center [152, 116] width 14 height 14
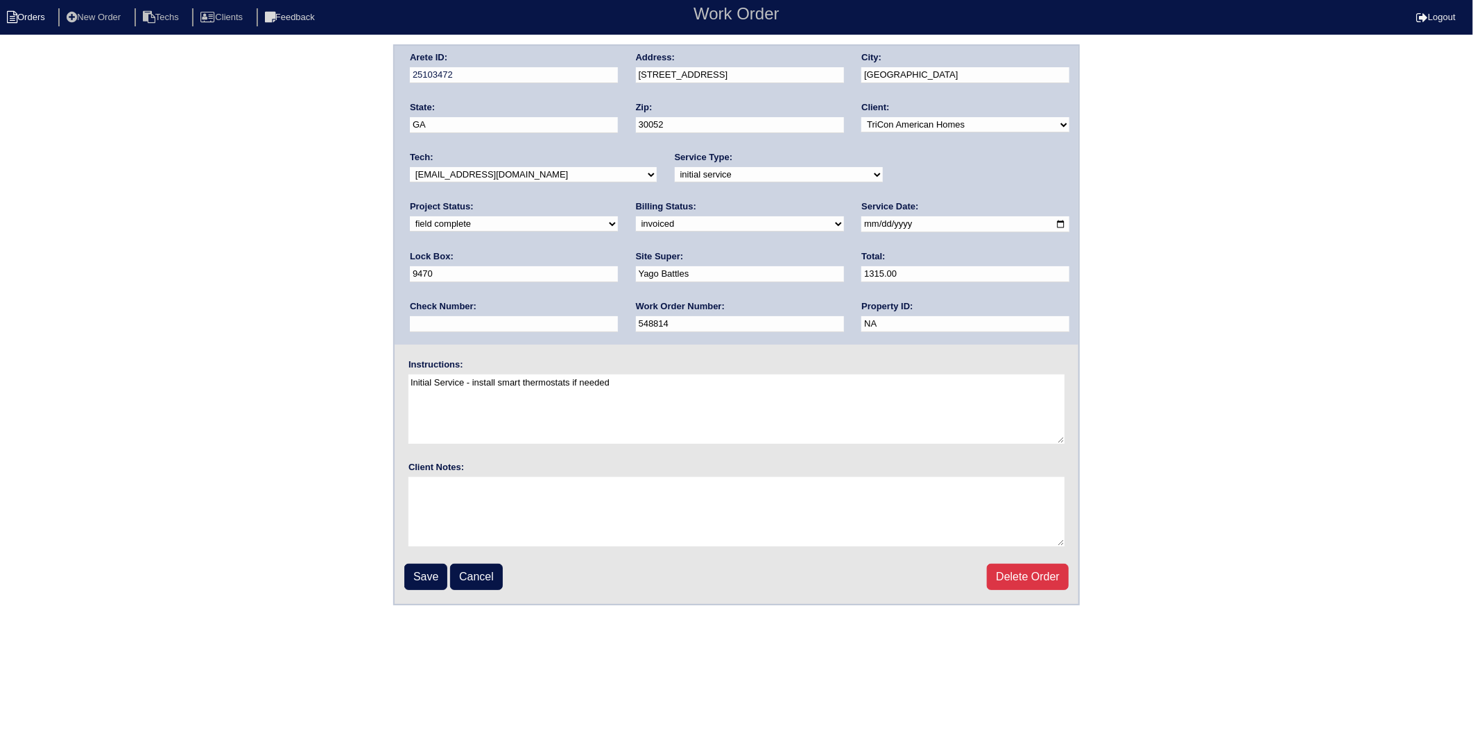
click at [31, 19] on li "Orders" at bounding box center [28, 17] width 56 height 19
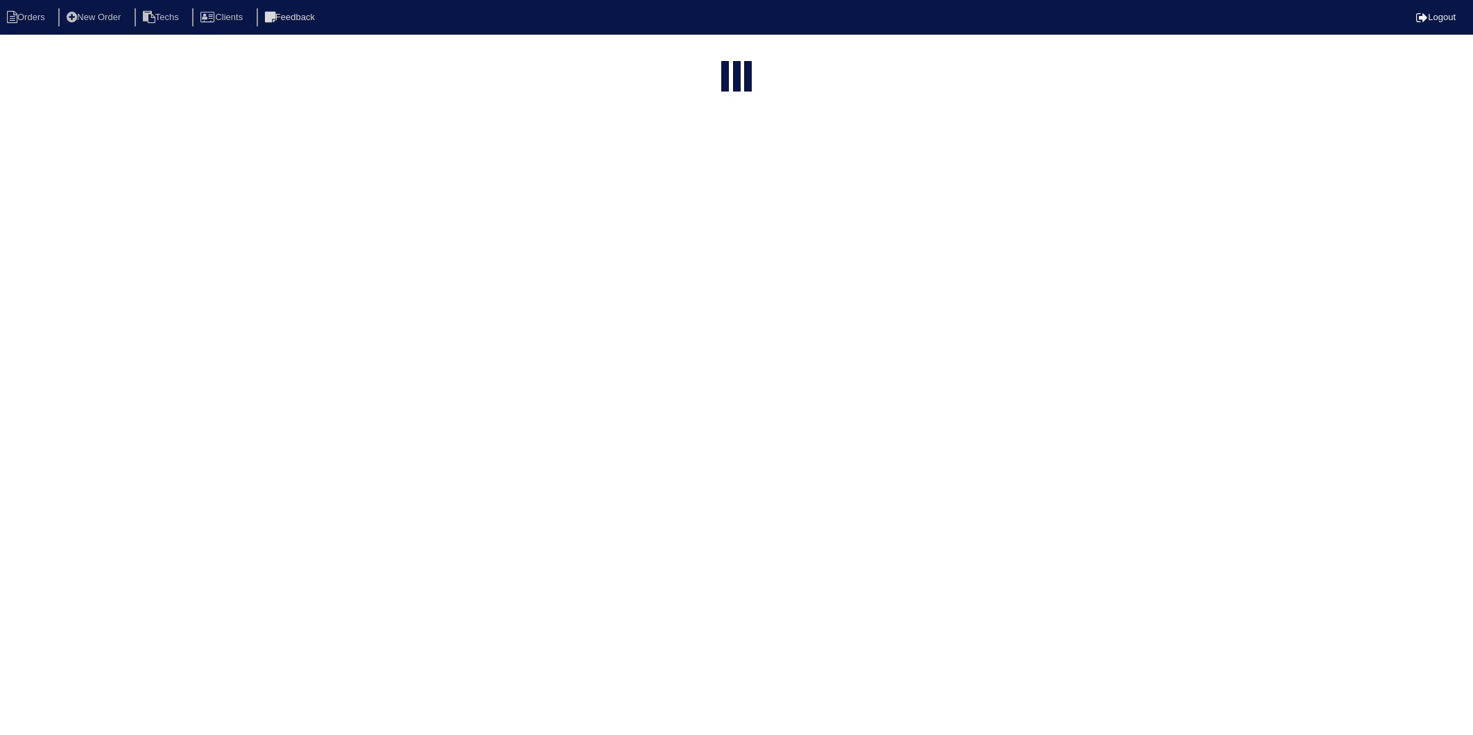
select select "15"
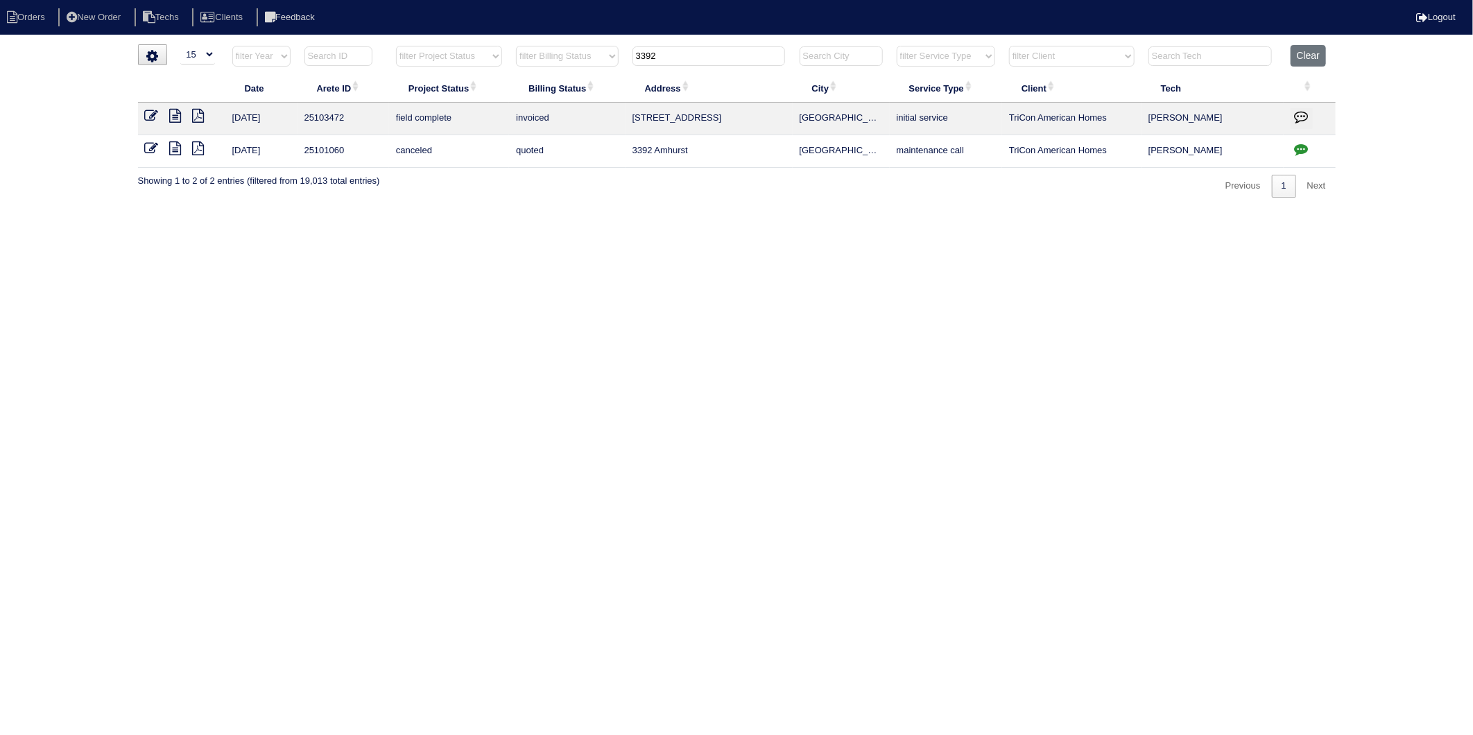
drag, startPoint x: 673, startPoint y: 55, endPoint x: 535, endPoint y: 338, distance: 314.8
click at [519, 112] on table "Date Arete ID Project Status Billing Status Address City Service Type Client Te…" at bounding box center [737, 106] width 1198 height 123
type input "305"
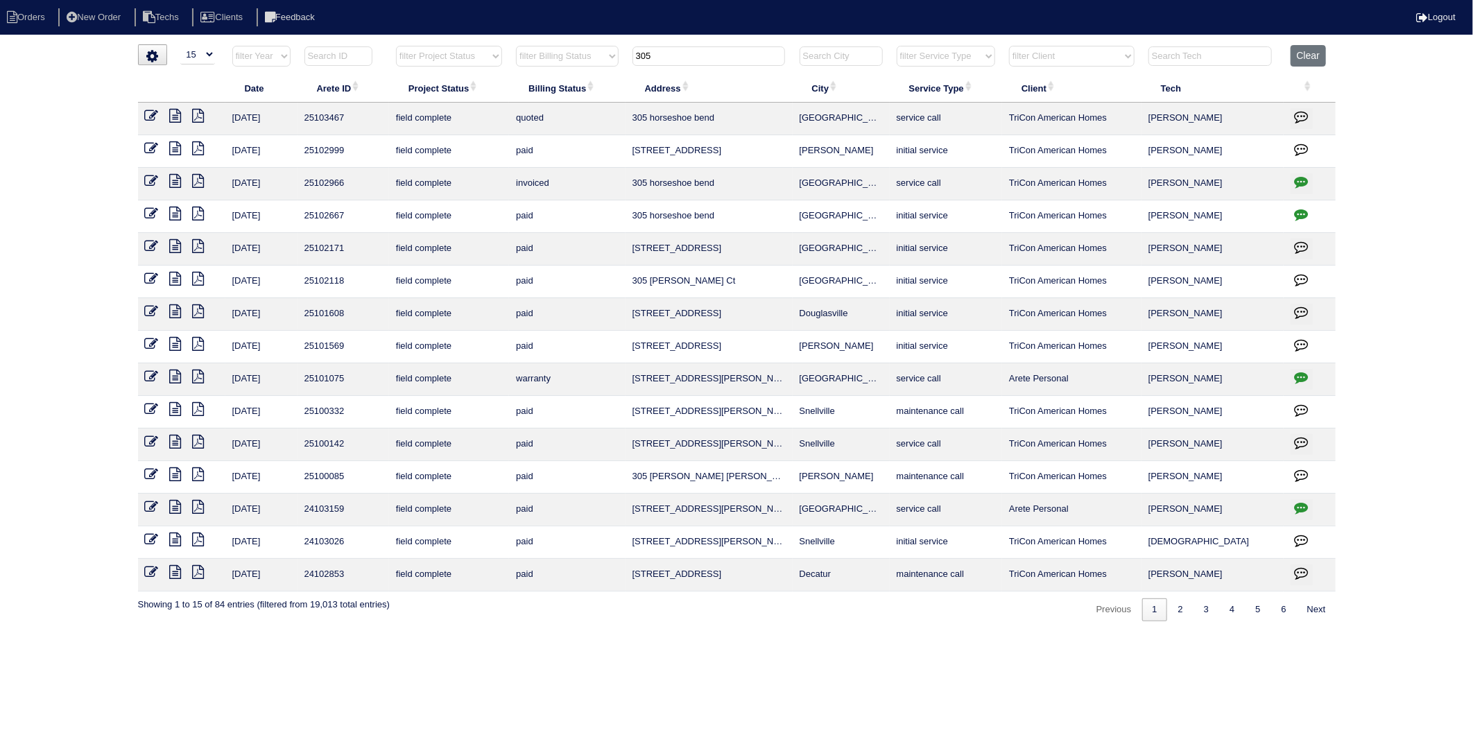
click at [151, 115] on icon at bounding box center [152, 116] width 14 height 14
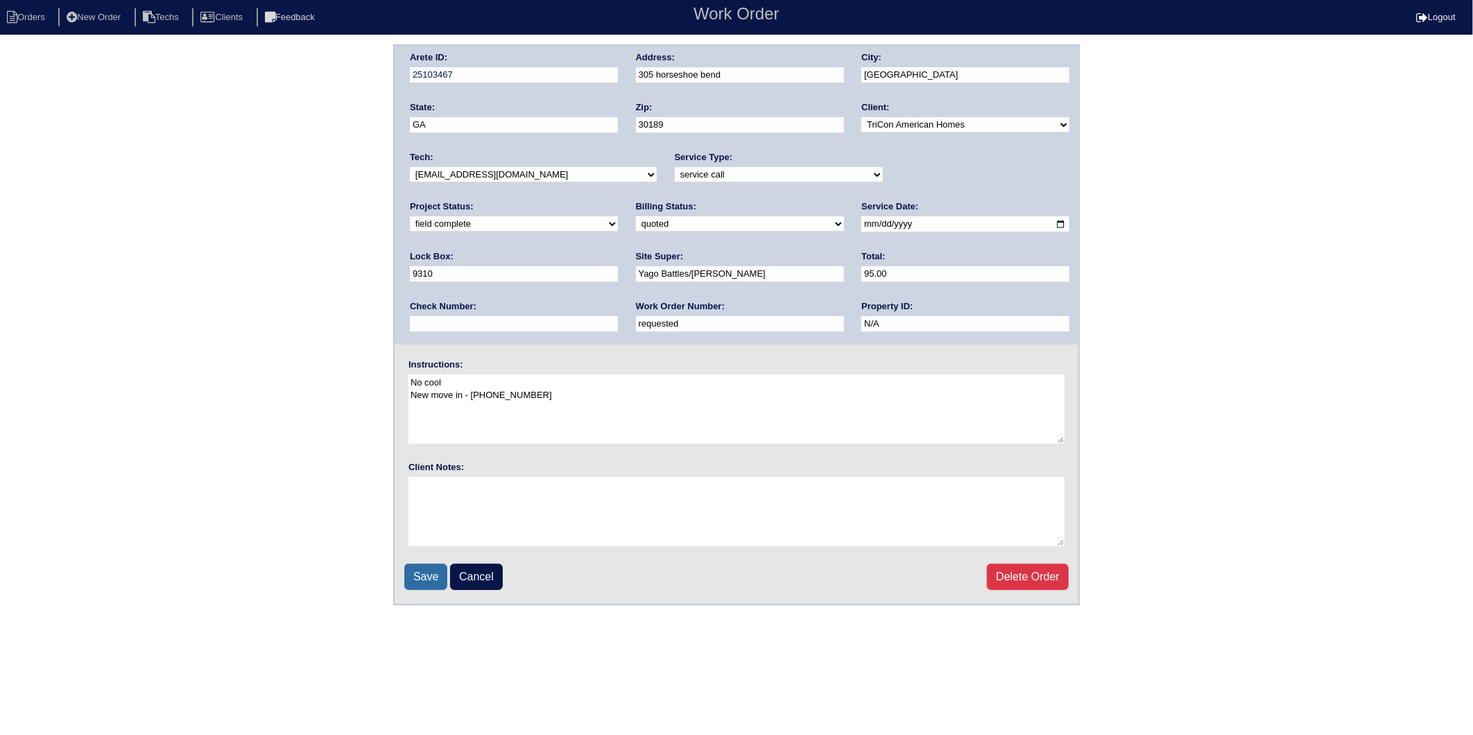
click at [431, 573] on input "Save" at bounding box center [425, 577] width 43 height 26
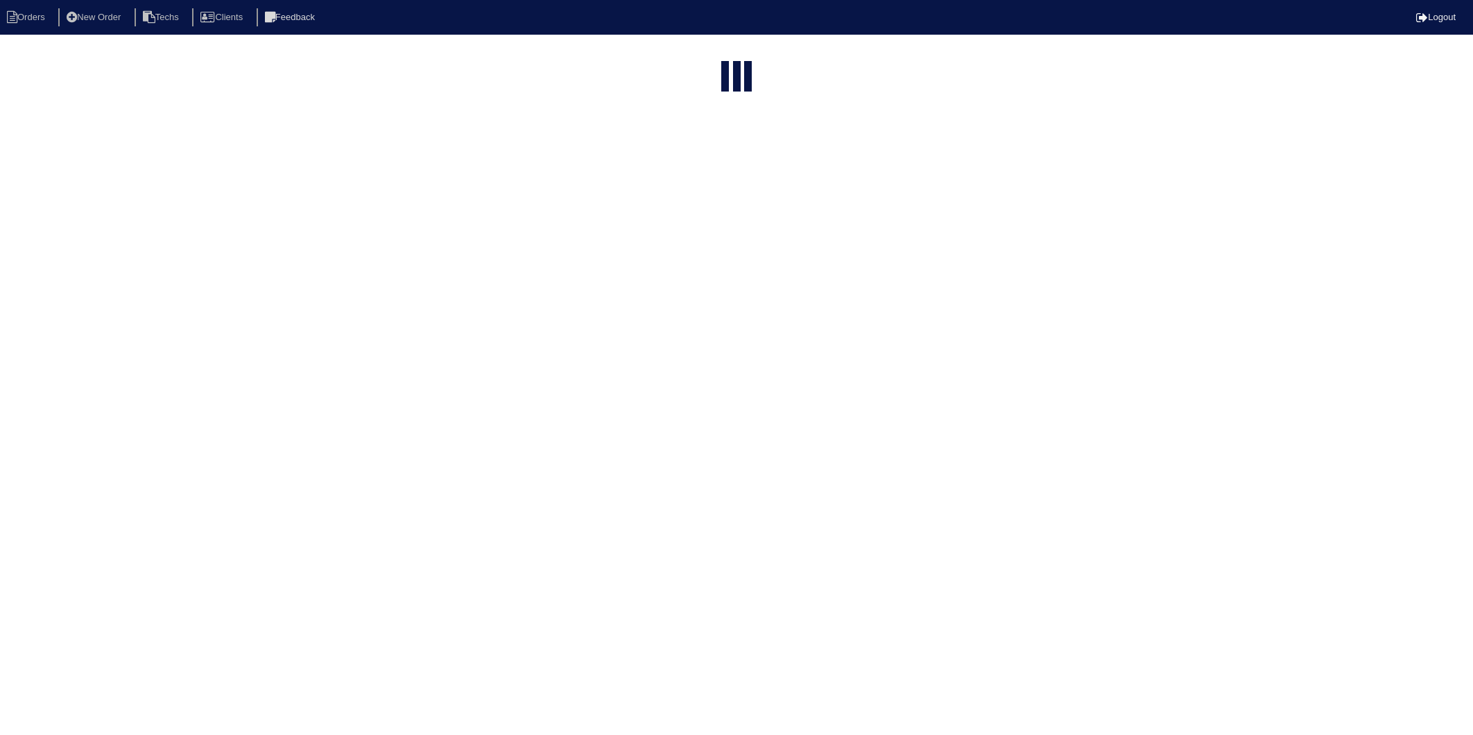
select select "15"
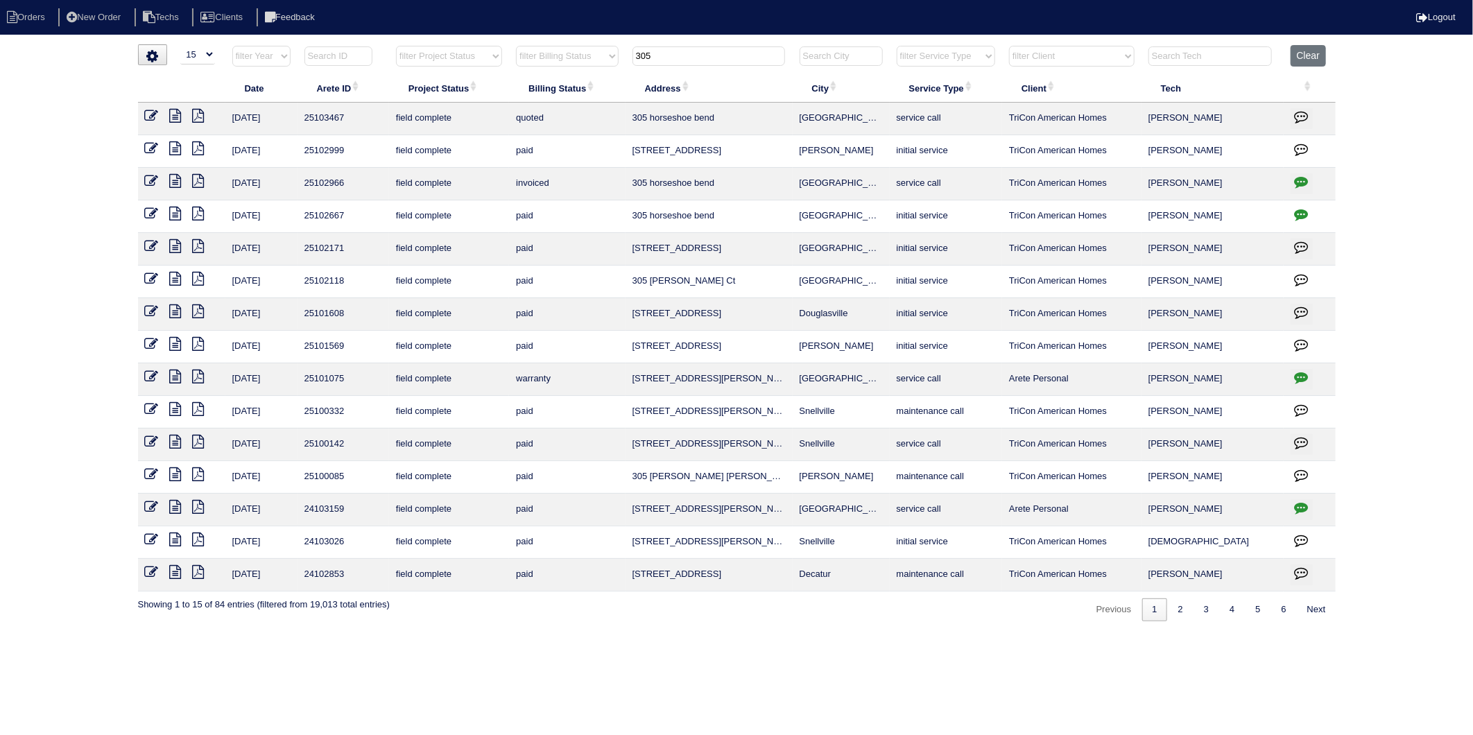
drag, startPoint x: 644, startPoint y: 64, endPoint x: 573, endPoint y: 85, distance: 73.7
click at [573, 85] on table "Date Arete ID Project Status Billing Status Address City Service Type Client Te…" at bounding box center [737, 318] width 1198 height 547
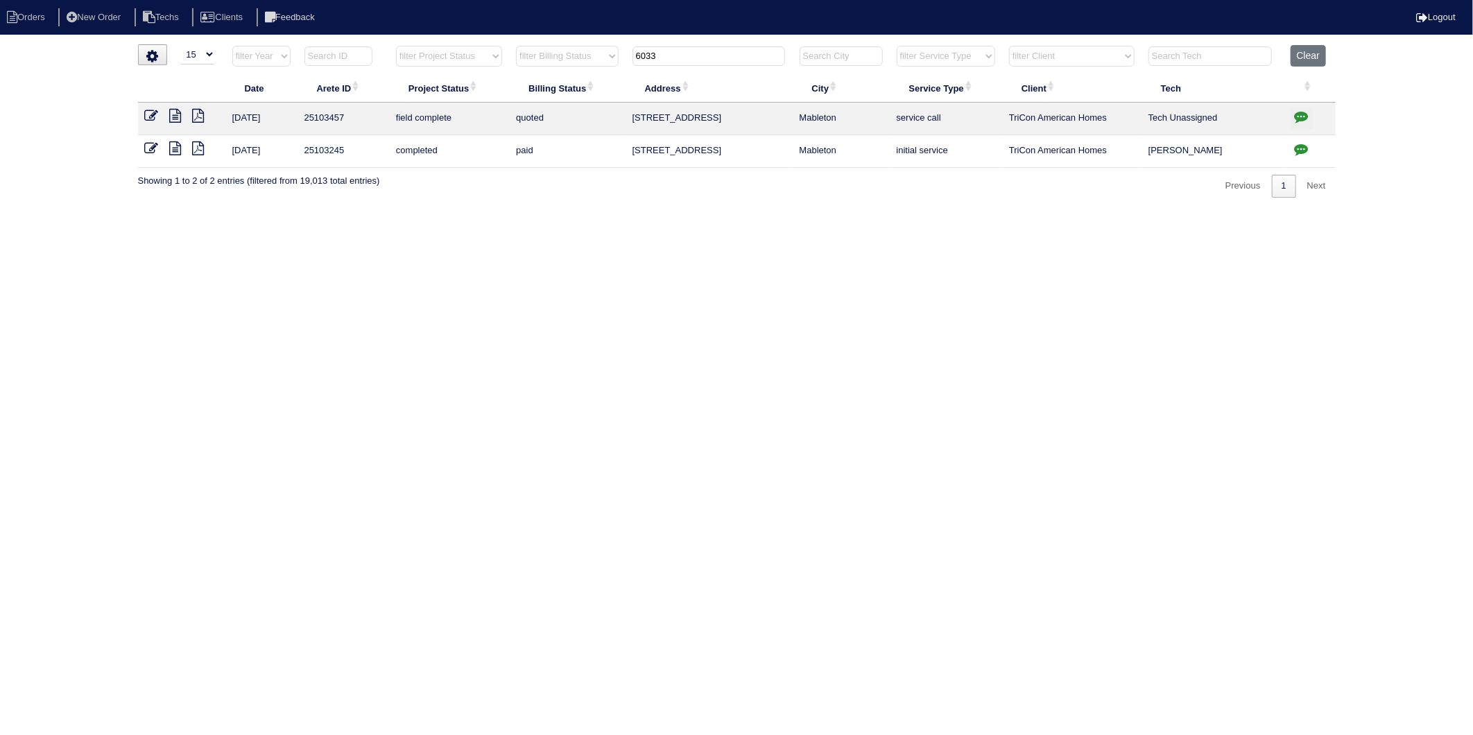
type input "6033"
click at [156, 118] on icon at bounding box center [152, 116] width 14 height 14
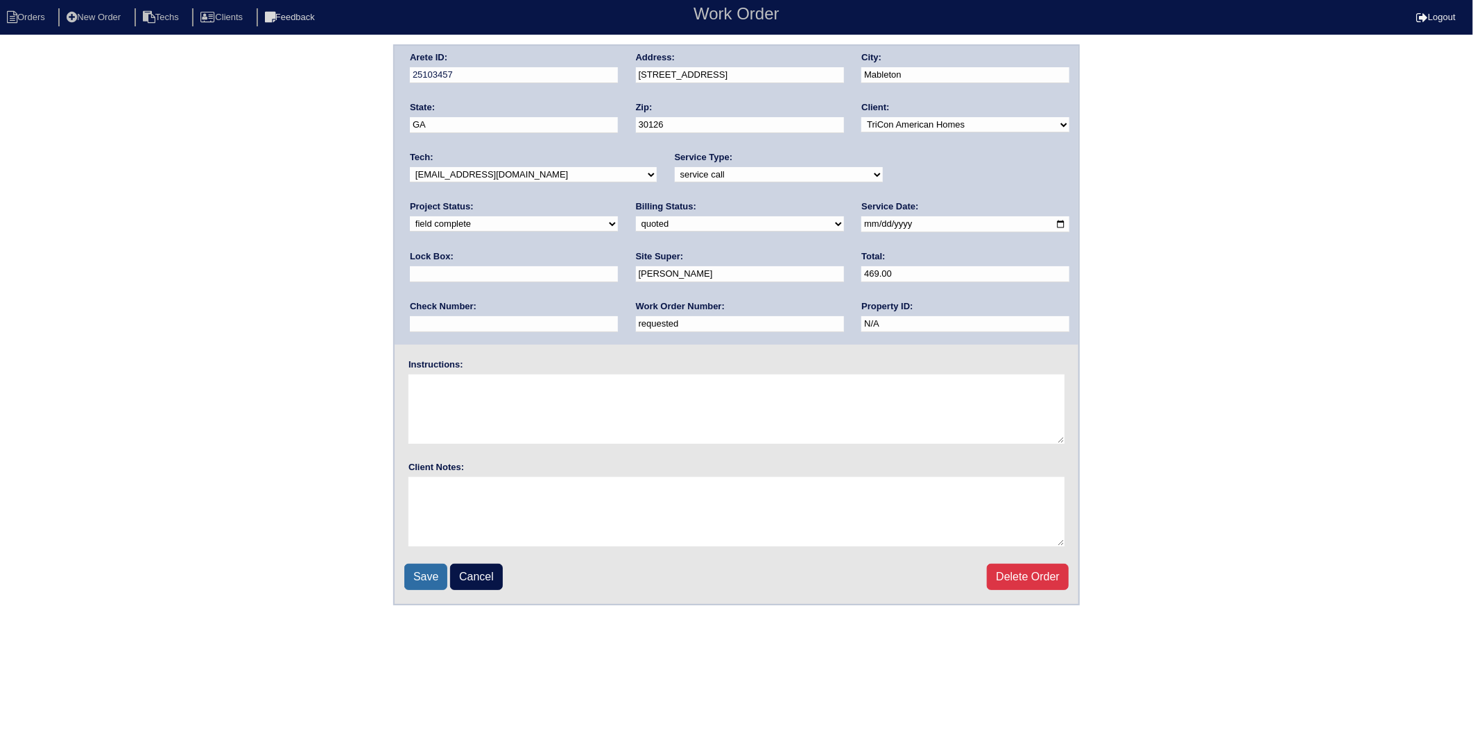
click at [413, 574] on input "Save" at bounding box center [425, 577] width 43 height 26
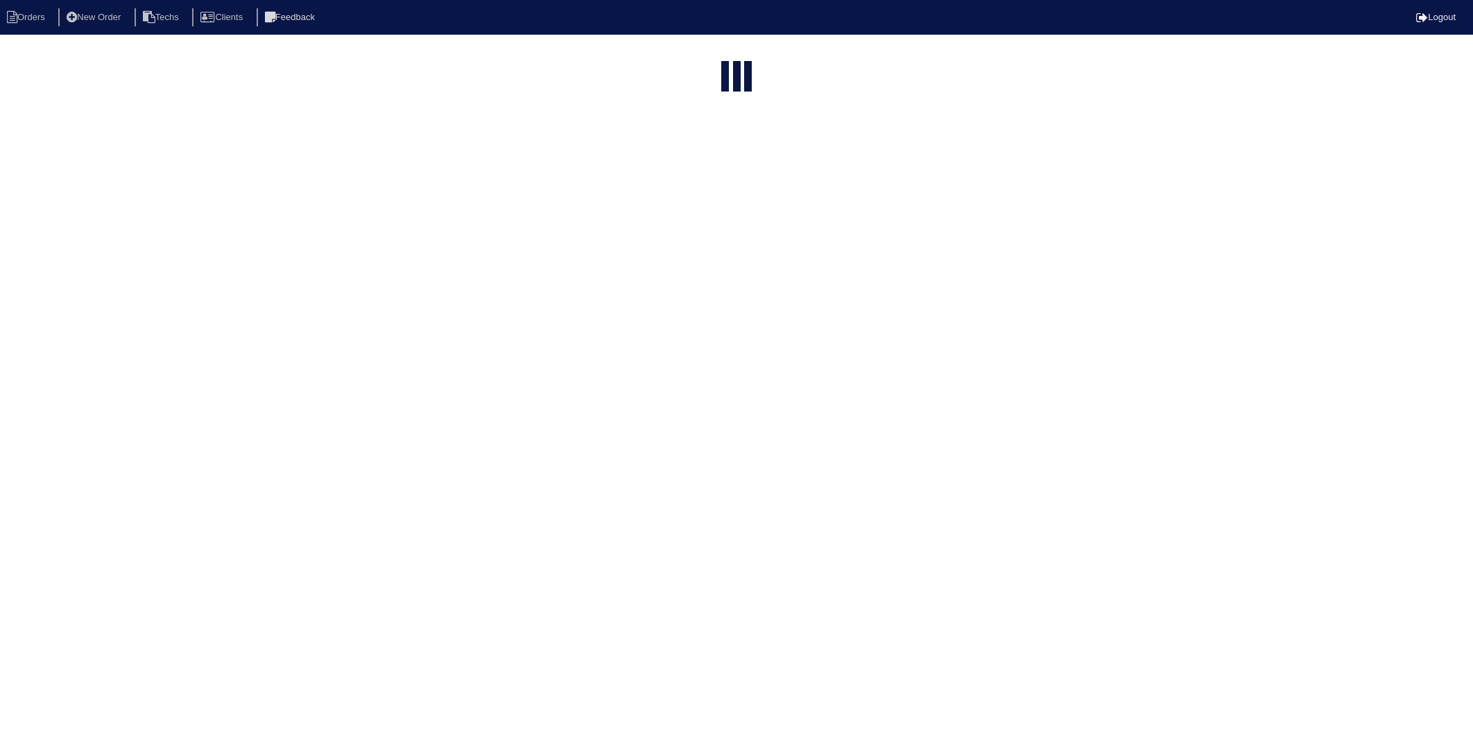
select select "15"
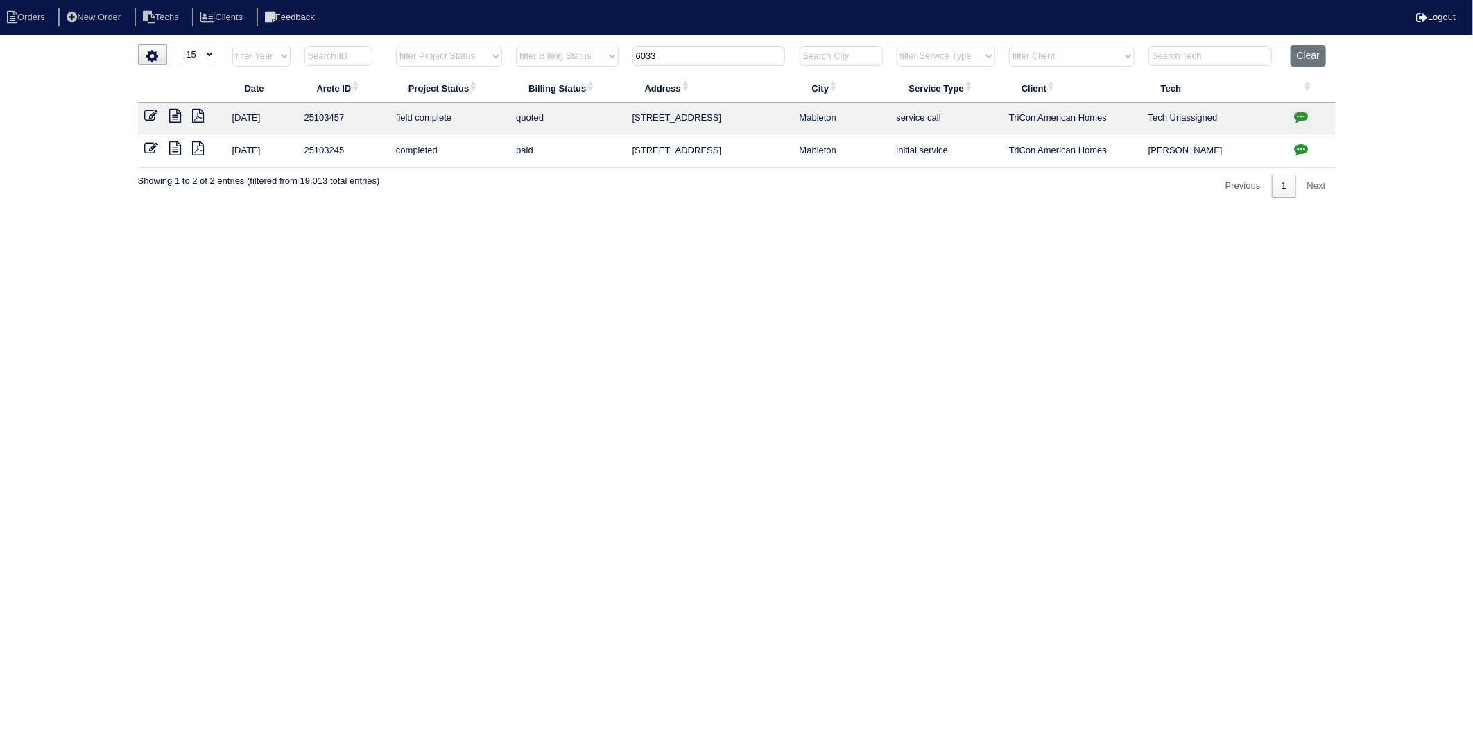
drag, startPoint x: 673, startPoint y: 64, endPoint x: 619, endPoint y: 87, distance: 58.7
click at [620, 81] on table "Date Arete ID Project Status Billing Status Address City Service Type Client Te…" at bounding box center [737, 106] width 1198 height 123
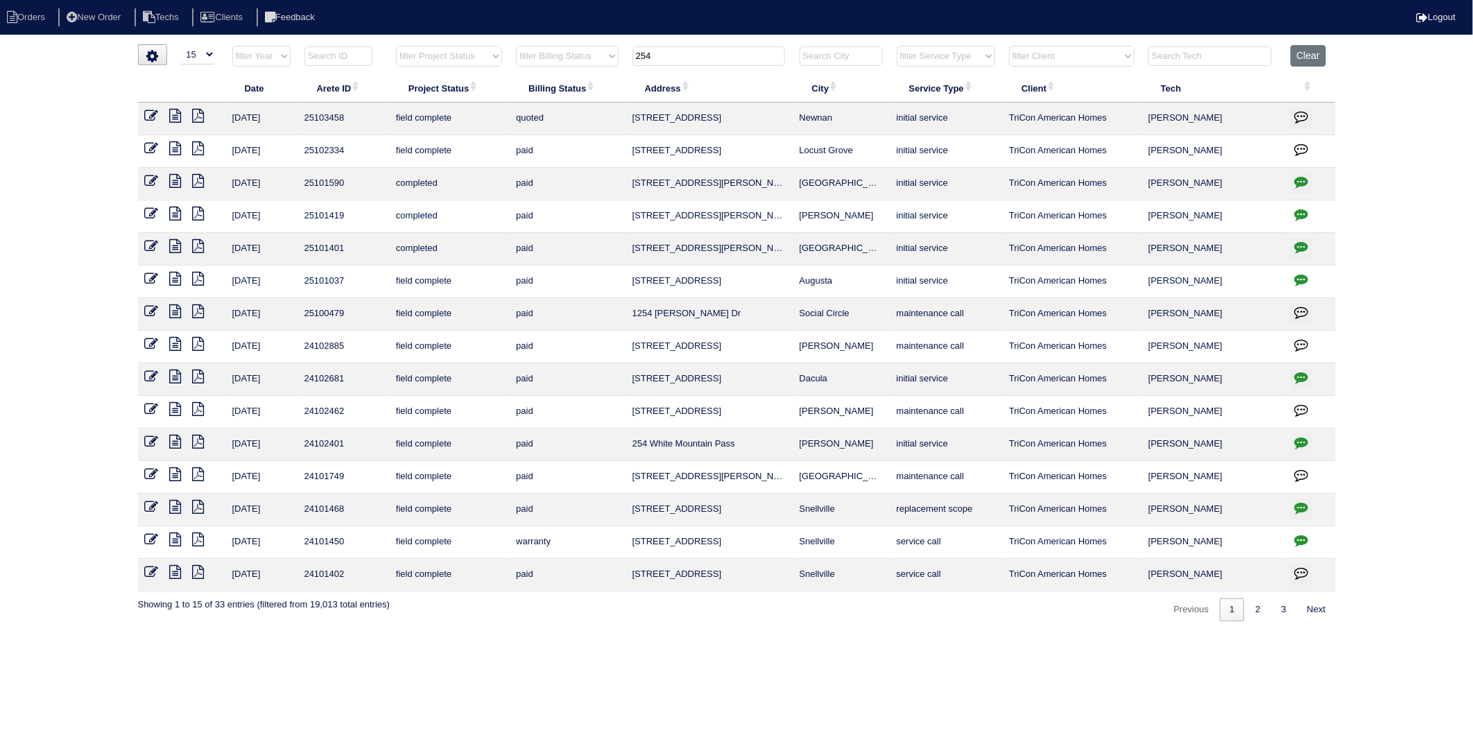
type input "254"
click at [146, 117] on icon at bounding box center [152, 116] width 14 height 14
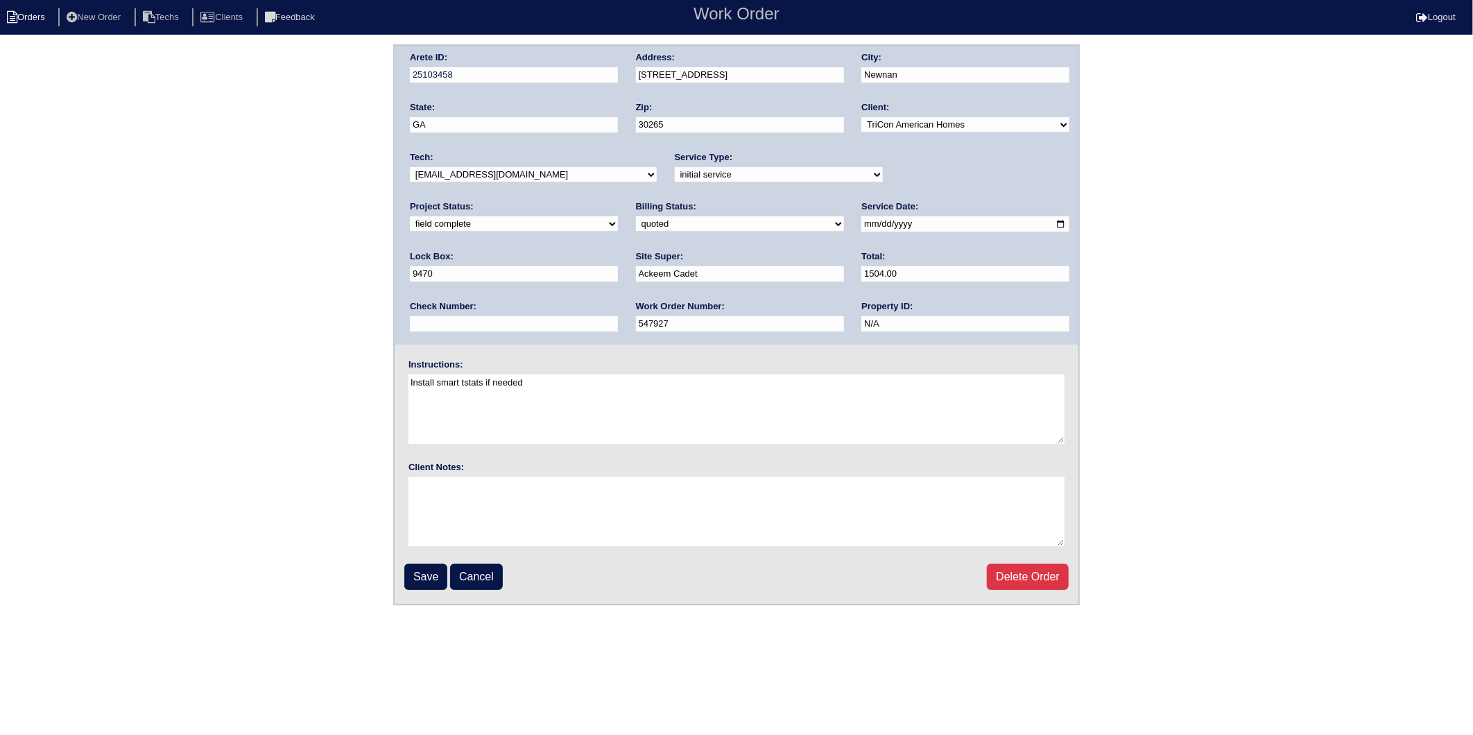
click at [28, 17] on li "Orders" at bounding box center [28, 17] width 56 height 19
select select "15"
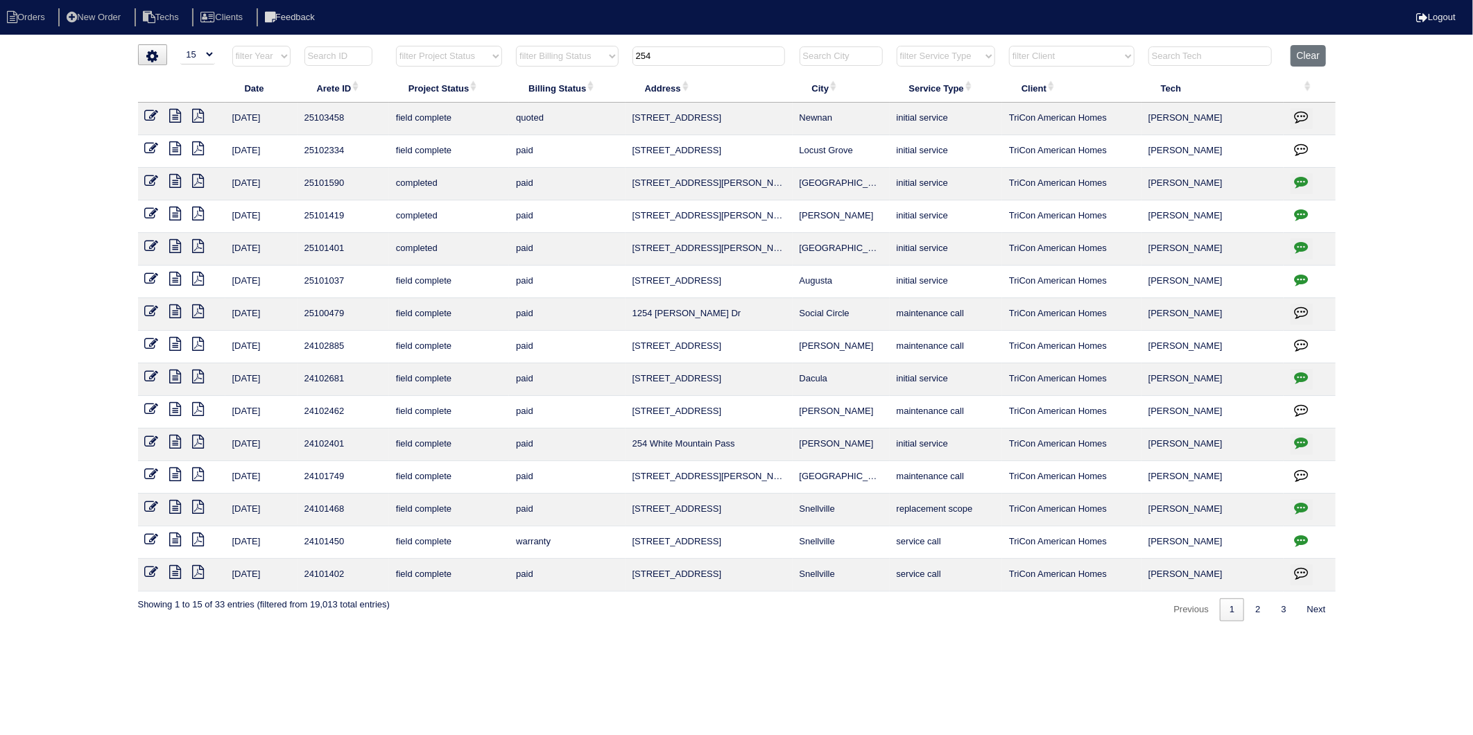
drag, startPoint x: 673, startPoint y: 50, endPoint x: 597, endPoint y: 60, distance: 76.9
click at [597, 60] on tr "filter Year -- Any Year -- 2025 2024 2023 2022 2021 2020 2019 filter Project St…" at bounding box center [737, 59] width 1198 height 28
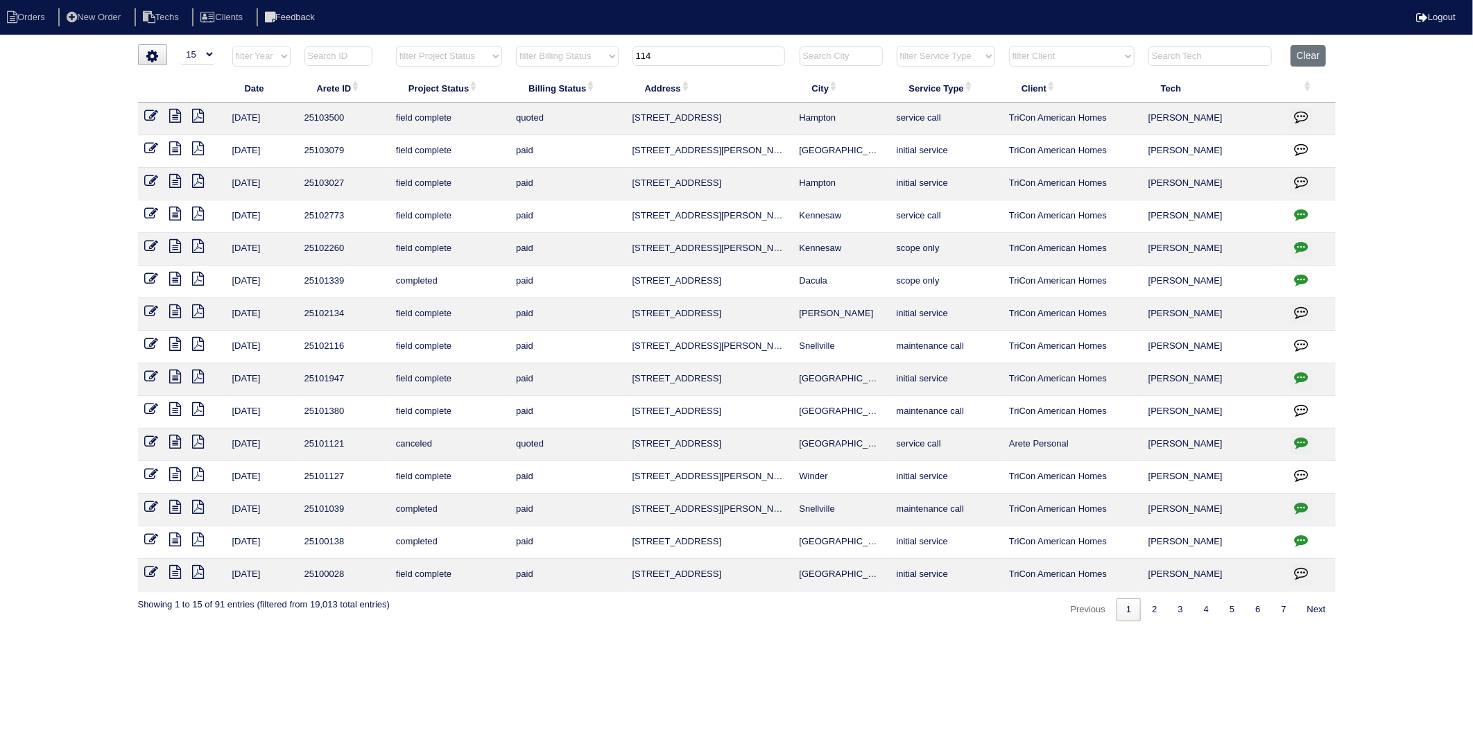
drag, startPoint x: 673, startPoint y: 53, endPoint x: 571, endPoint y: 67, distance: 103.5
click at [571, 67] on tr "filter Year -- Any Year -- 2025 2024 2023 2022 2021 2020 2019 filter Project St…" at bounding box center [737, 59] width 1198 height 28
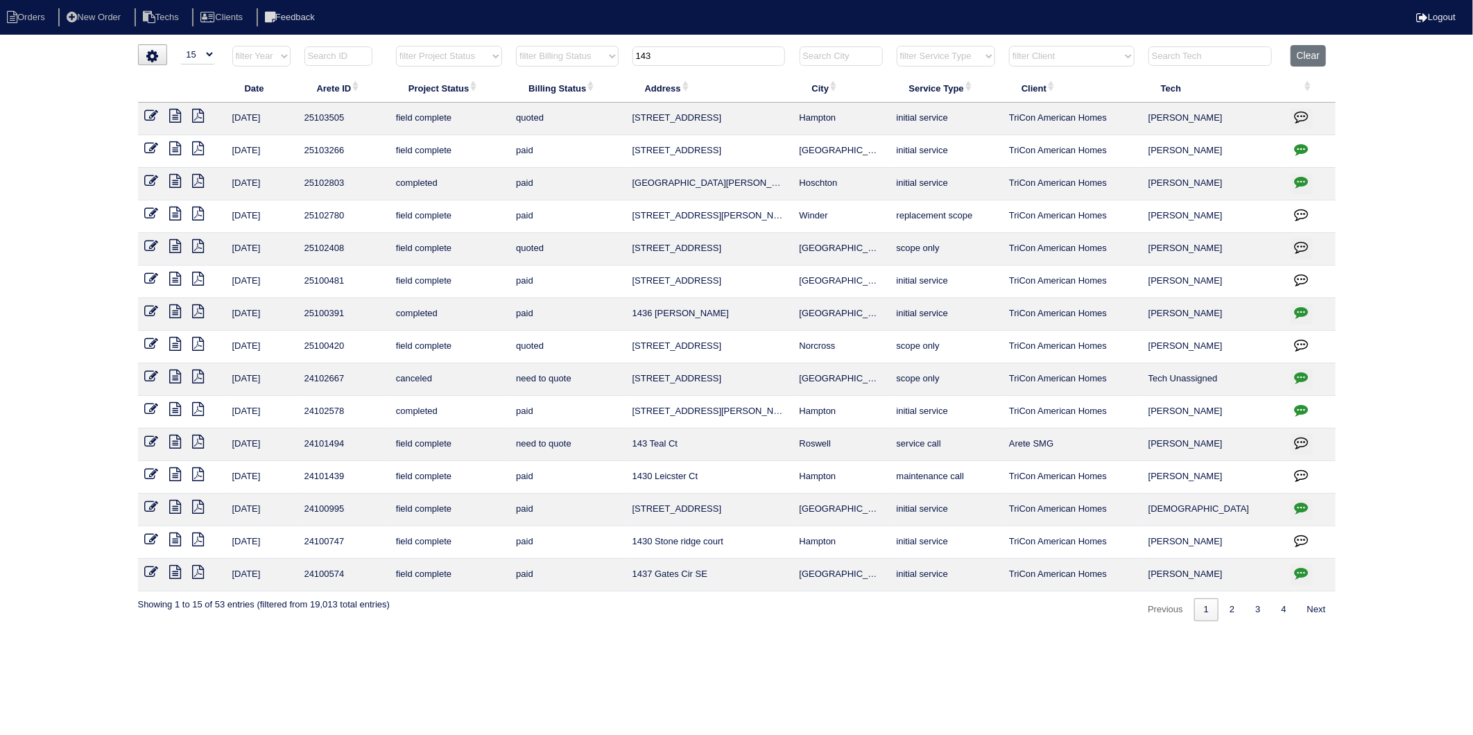
drag, startPoint x: 671, startPoint y: 60, endPoint x: 531, endPoint y: 86, distance: 142.6
click at [531, 86] on table "Date Arete ID Project Status Billing Status Address City Service Type Client Te…" at bounding box center [737, 318] width 1198 height 547
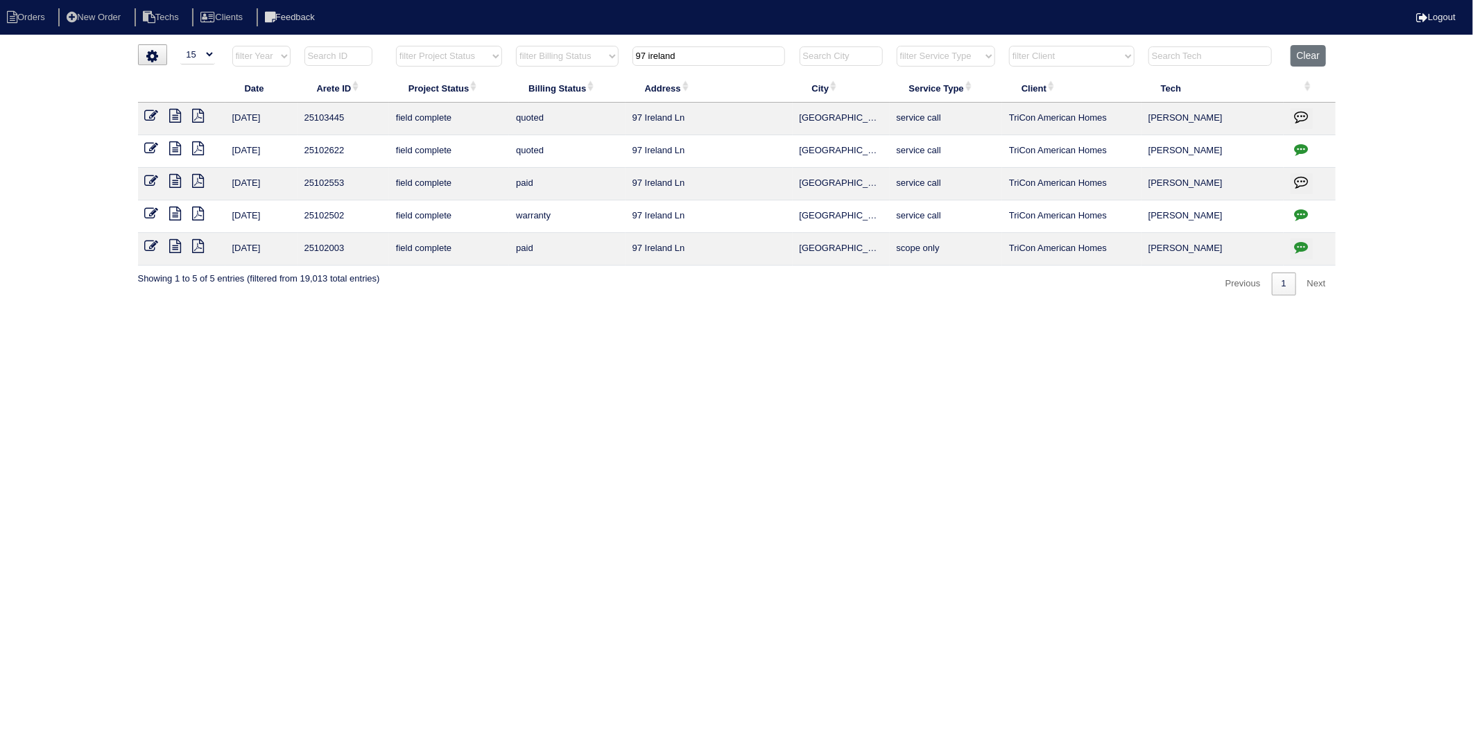
type input "97 ireland"
click at [148, 114] on icon at bounding box center [152, 116] width 14 height 14
click at [153, 150] on icon at bounding box center [152, 148] width 14 height 14
click at [148, 184] on icon at bounding box center [152, 181] width 14 height 14
click at [147, 216] on icon at bounding box center [152, 214] width 14 height 14
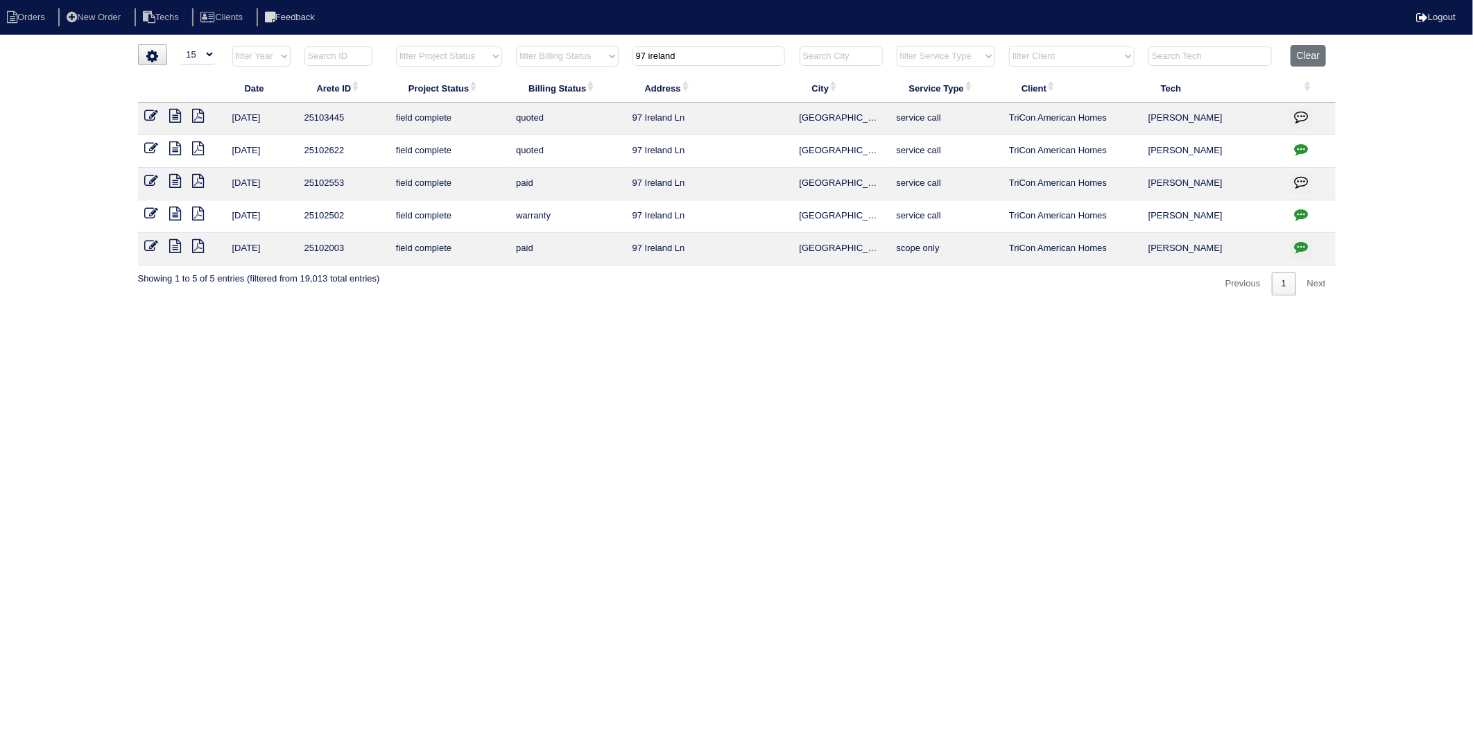
click at [155, 243] on icon at bounding box center [152, 246] width 14 height 14
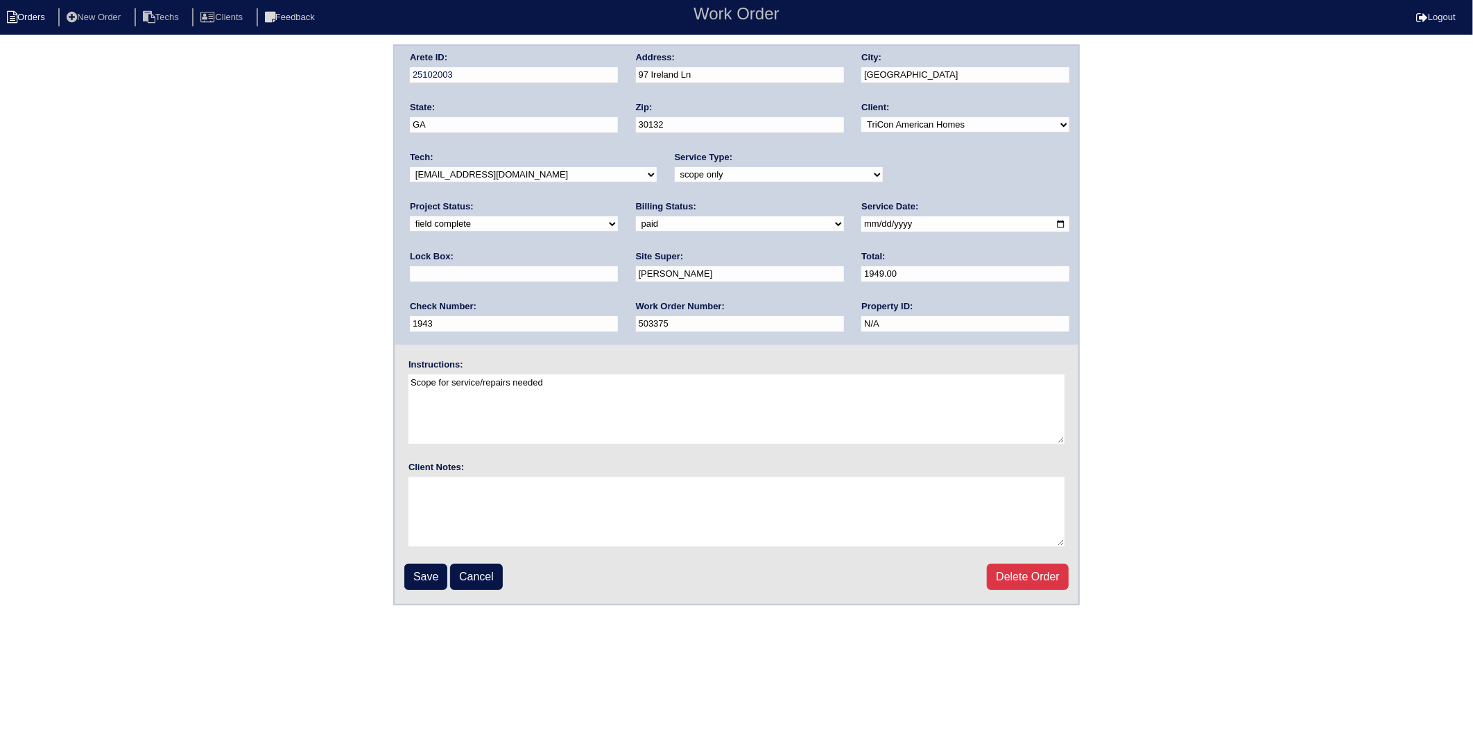
click at [29, 19] on li "Orders" at bounding box center [28, 17] width 56 height 19
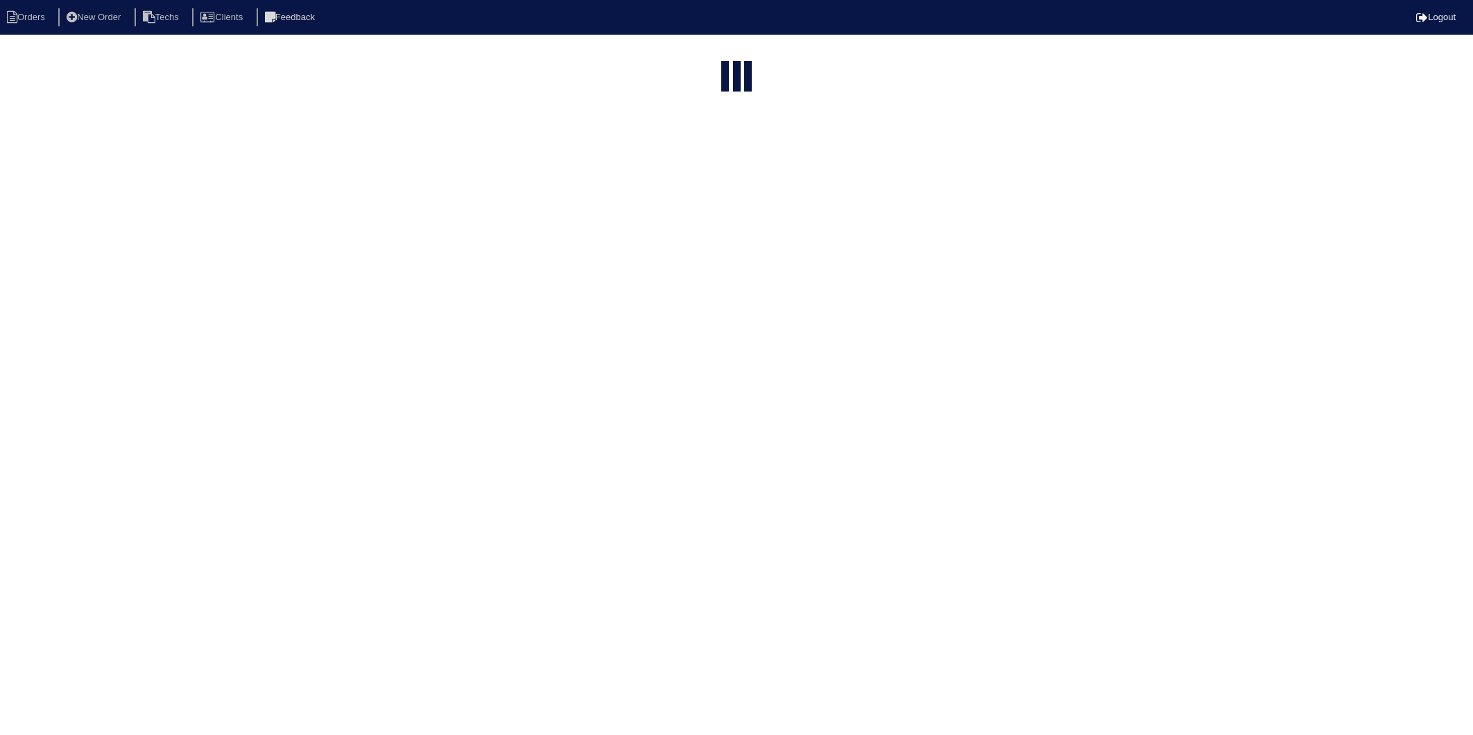
select select "15"
type input "97 ireland"
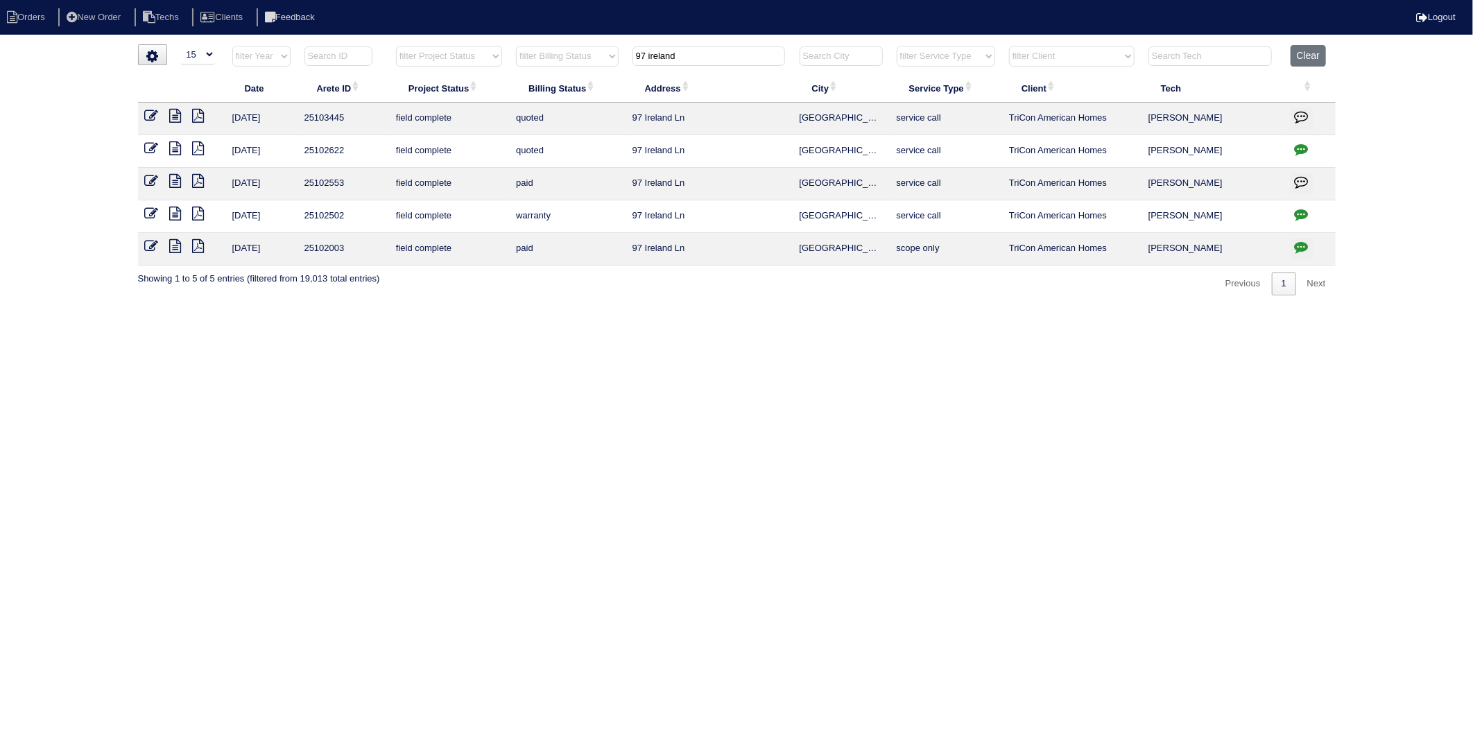
click at [177, 244] on icon at bounding box center [176, 246] width 12 height 14
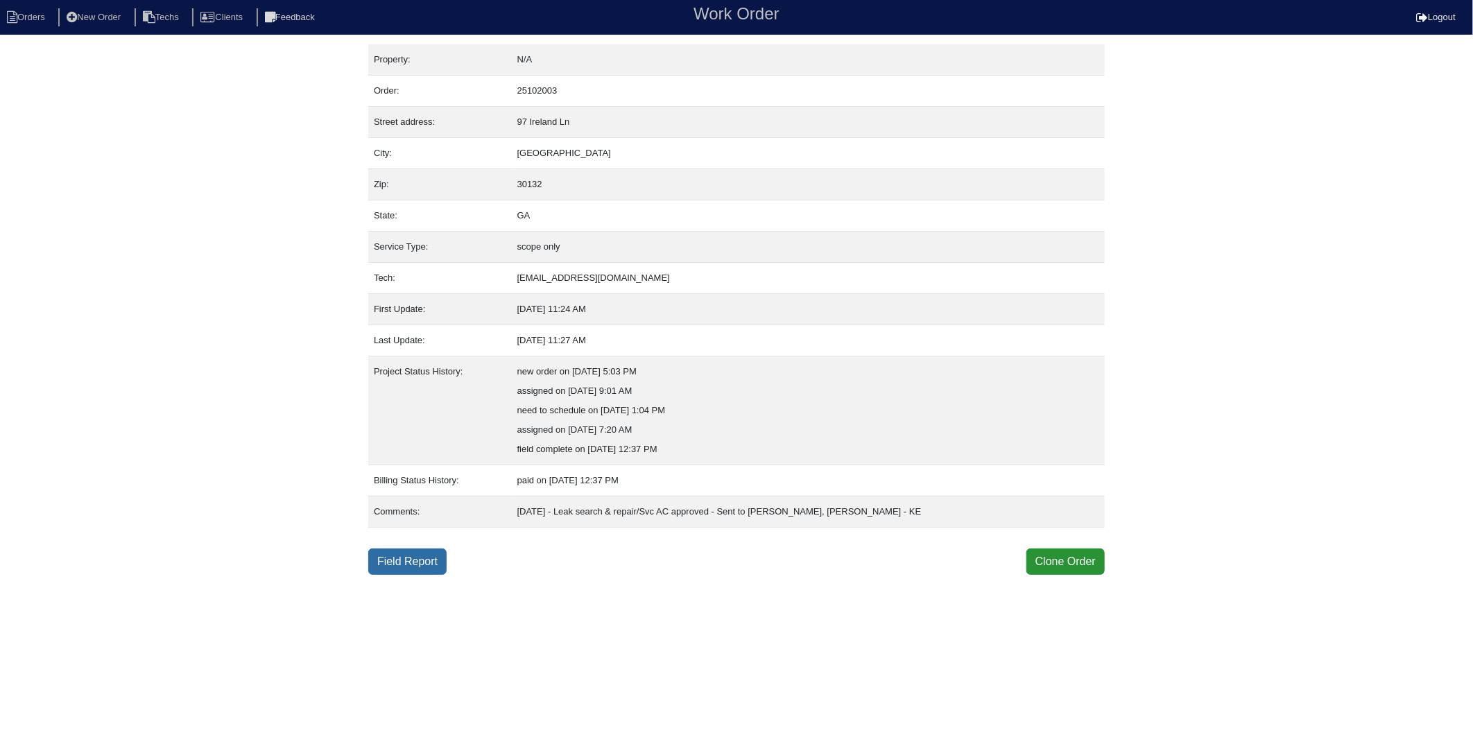
click at [402, 556] on link "Field Report" at bounding box center [407, 562] width 78 height 26
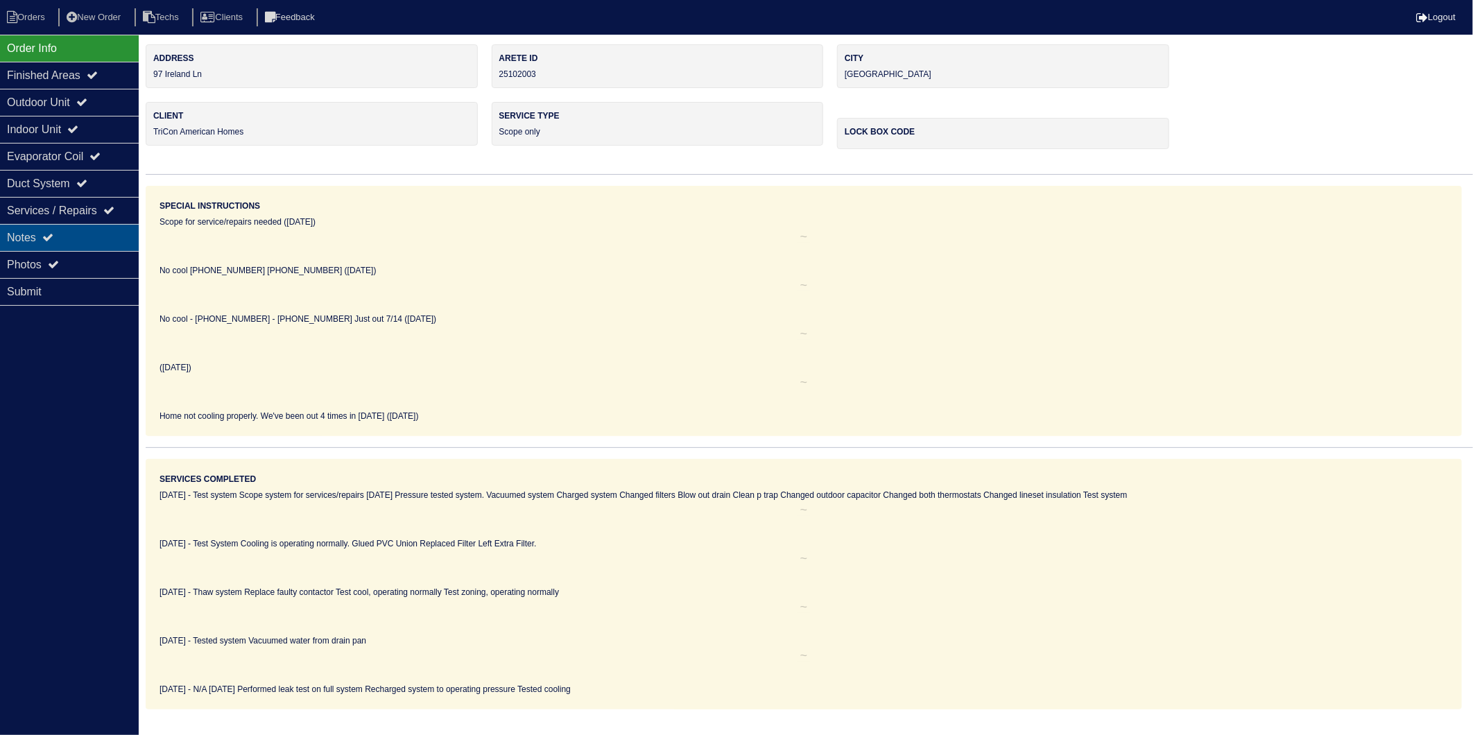
click at [43, 243] on div "Notes" at bounding box center [69, 237] width 139 height 27
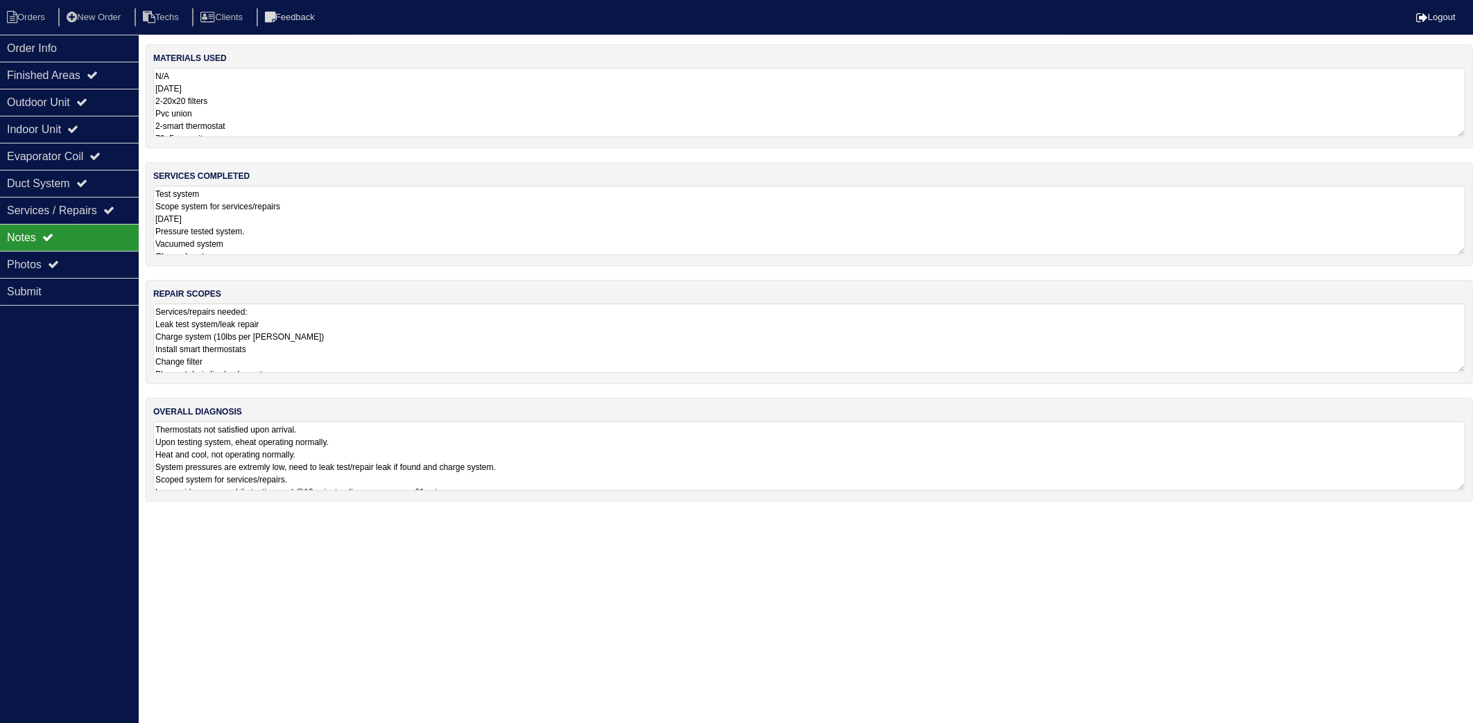
click at [282, 109] on textarea "N/A [DATE] 2-20x20 filters Pvc union 2-smart thermostat 70+5 capacitor Lineset …" at bounding box center [809, 102] width 1312 height 69
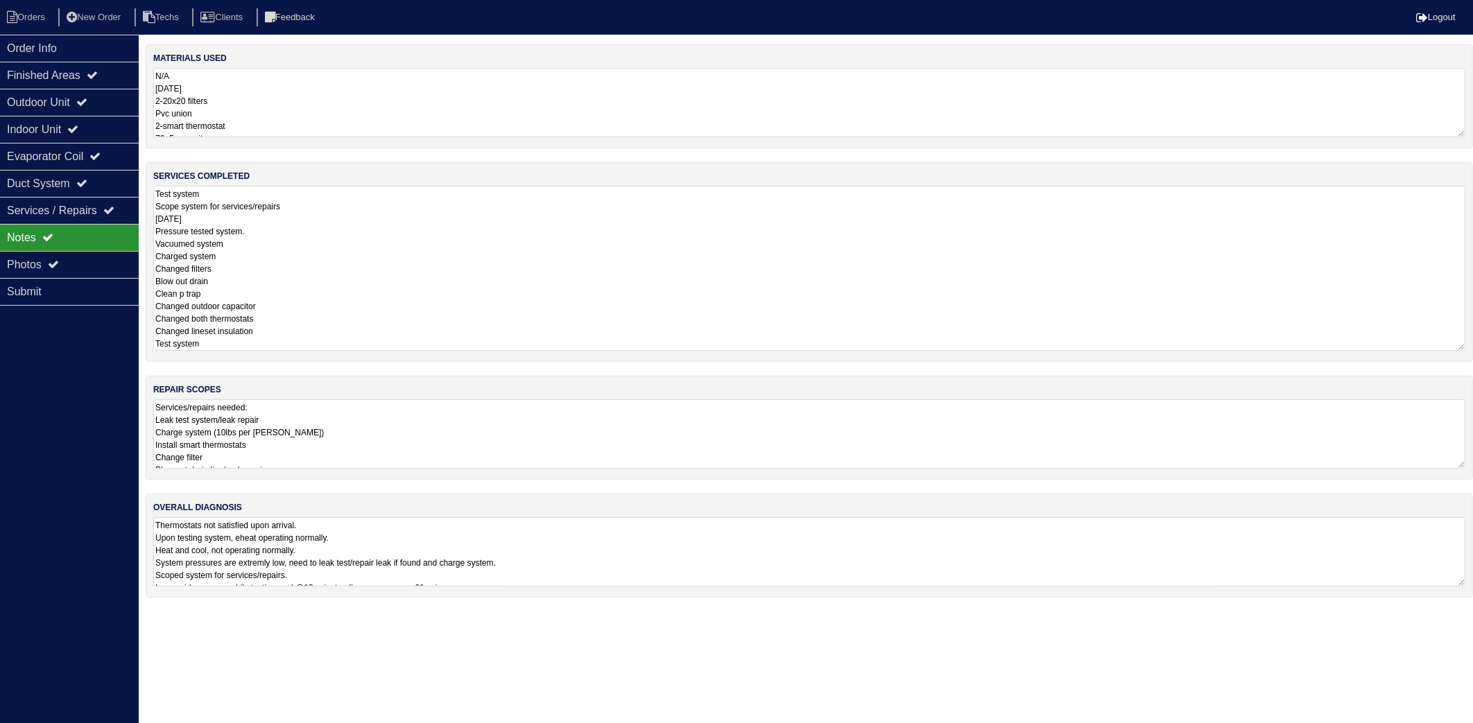
click at [352, 261] on textarea "Test system Scope system for services/repairs [DATE] Pressure tested system. Va…" at bounding box center [809, 268] width 1312 height 165
click at [402, 424] on textarea "Services/repairs needed: Leak test system/leak repair Charge system (10lbs per …" at bounding box center [809, 433] width 1312 height 69
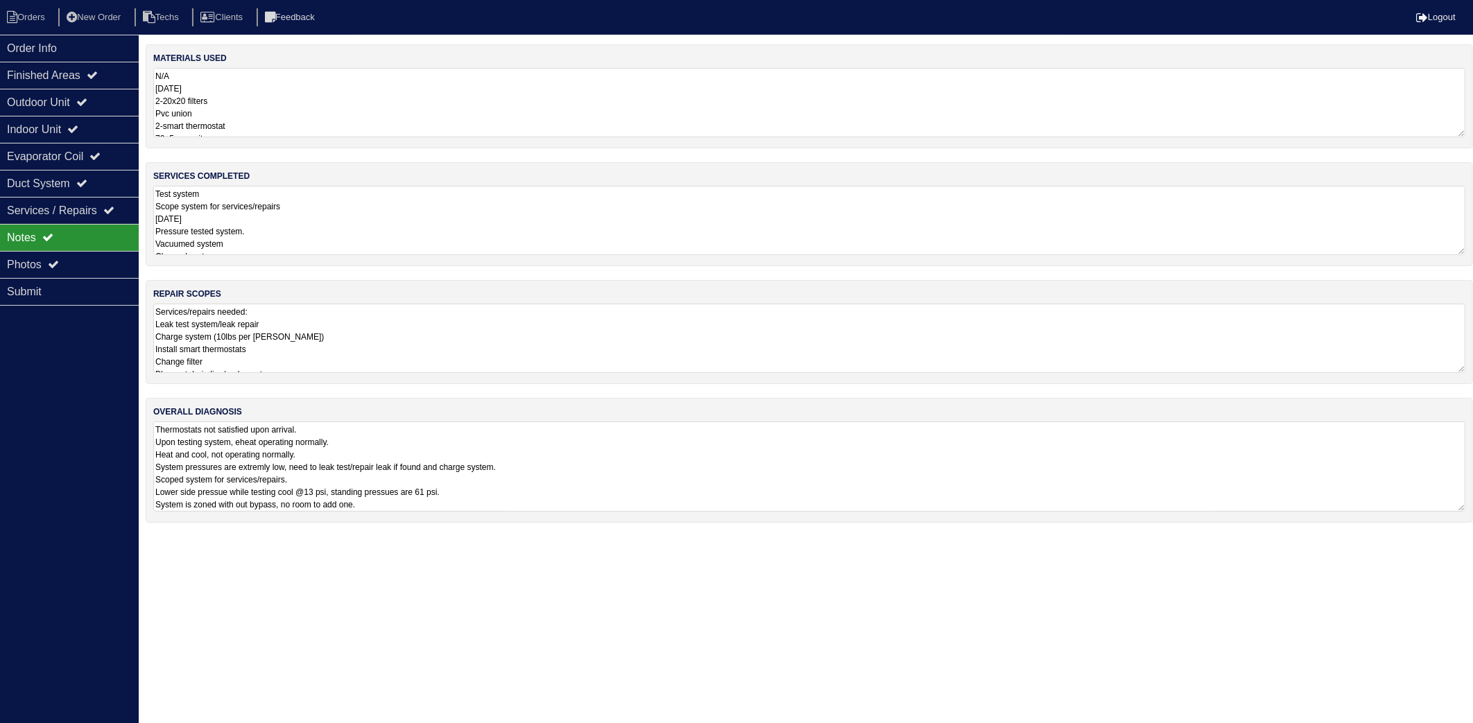
click at [560, 534] on div "materials used N/A 6/18/25 2-20x20 filters Pvc union 2-smart thermostat 70+5 ca…" at bounding box center [809, 290] width 1327 height 492
click at [42, 38] on div "Order Info" at bounding box center [69, 48] width 139 height 27
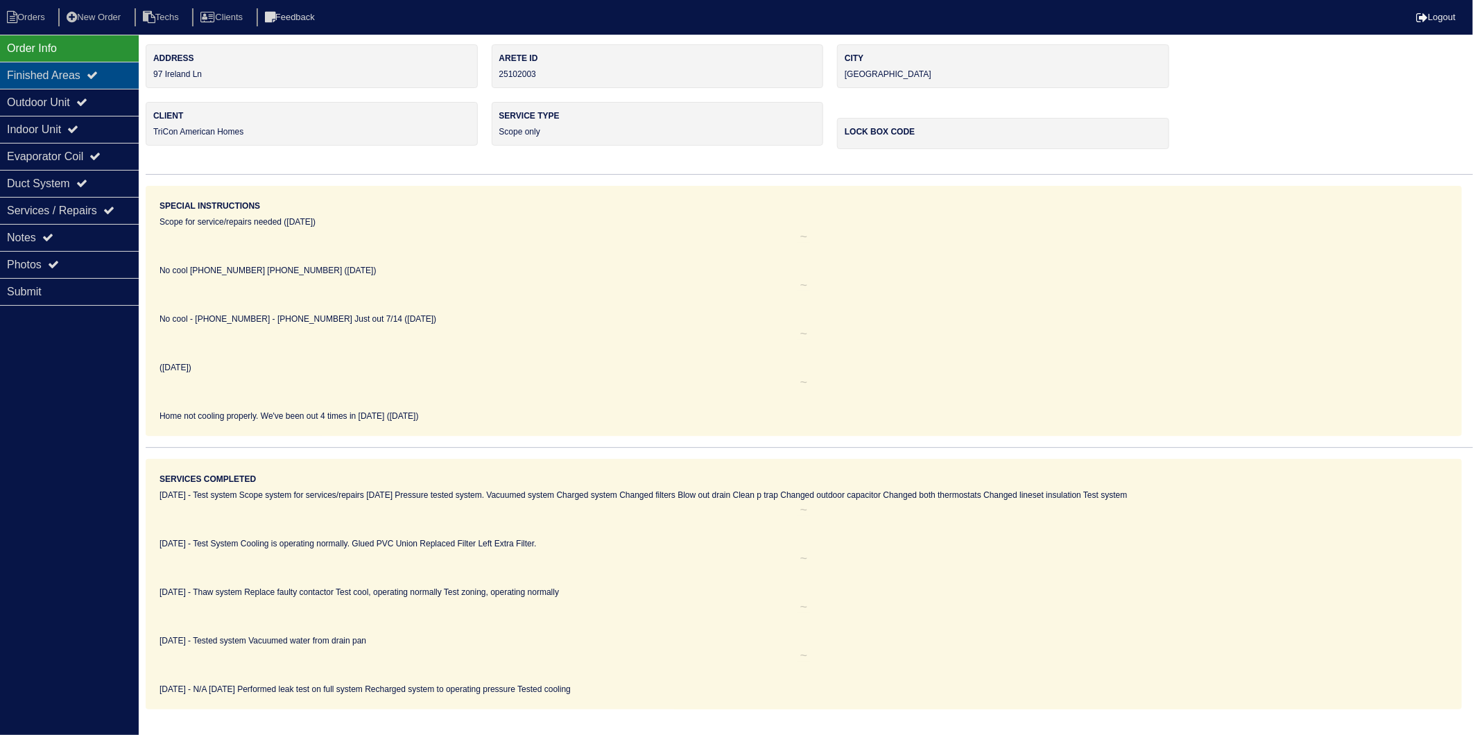
click at [39, 77] on div "Finished Areas" at bounding box center [69, 75] width 139 height 27
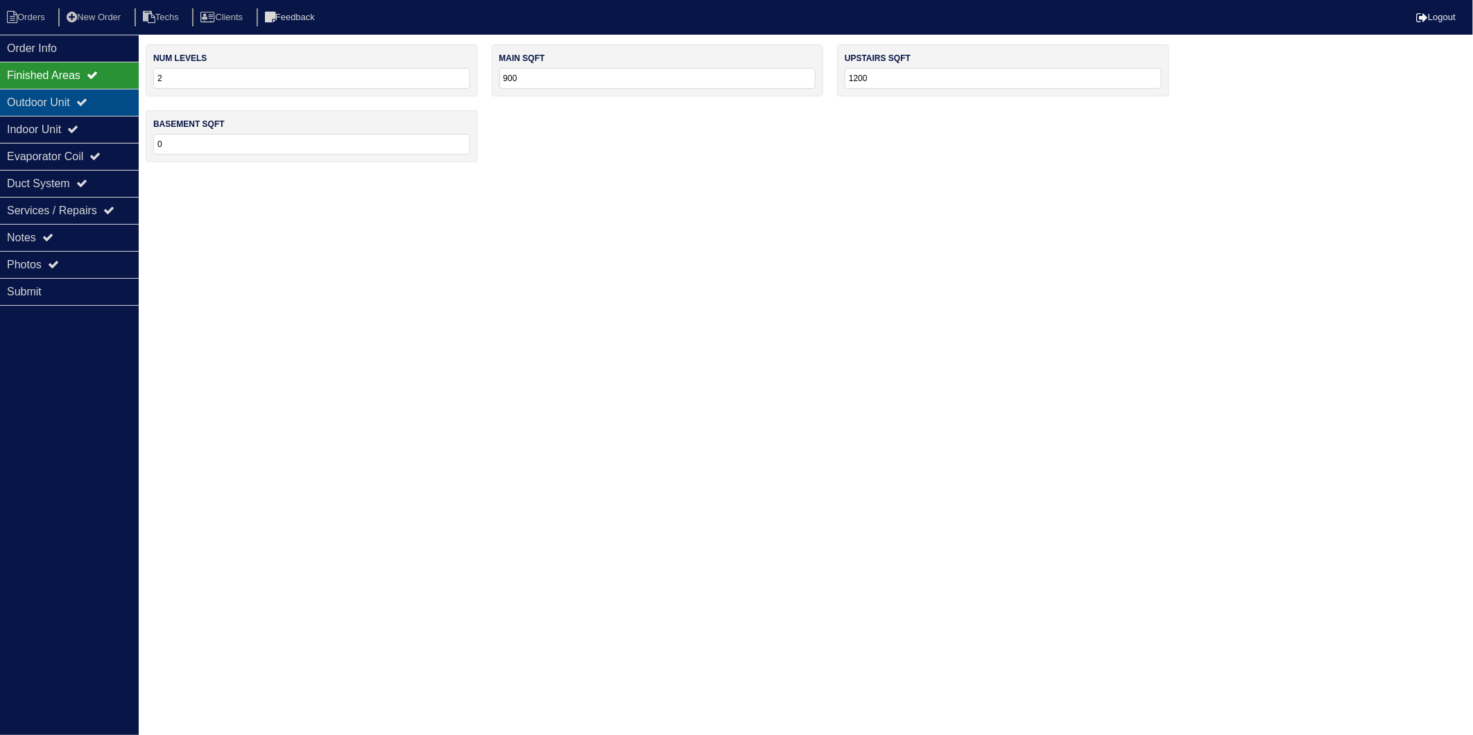
click at [37, 101] on div "Outdoor Unit" at bounding box center [69, 102] width 139 height 27
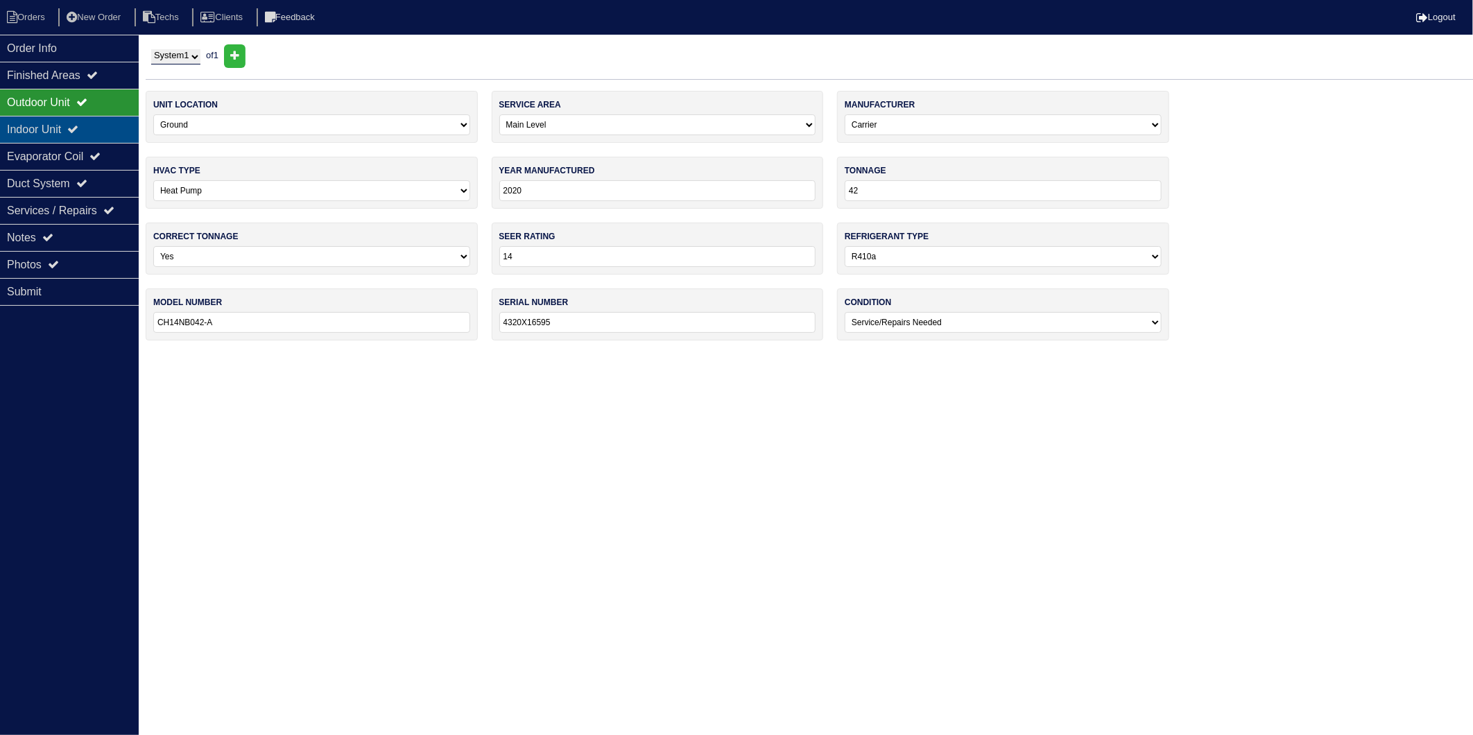
click at [38, 130] on div "Indoor Unit" at bounding box center [69, 129] width 139 height 27
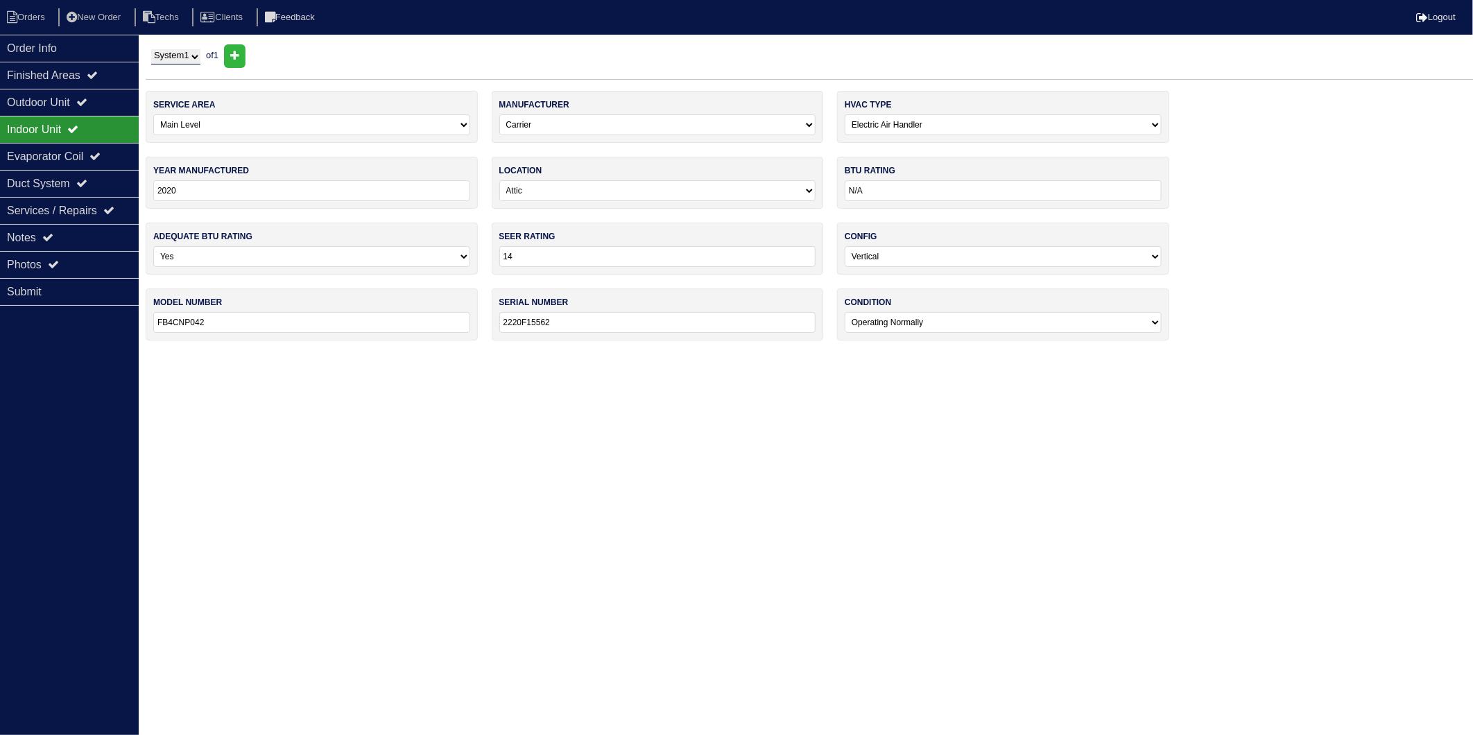
click at [286, 354] on html "Orders New Order Techs Clients Feedback Logout Orders New Order Users Clients M…" at bounding box center [736, 177] width 1473 height 354
click at [28, 22] on li "Orders" at bounding box center [28, 17] width 56 height 19
select select "15"
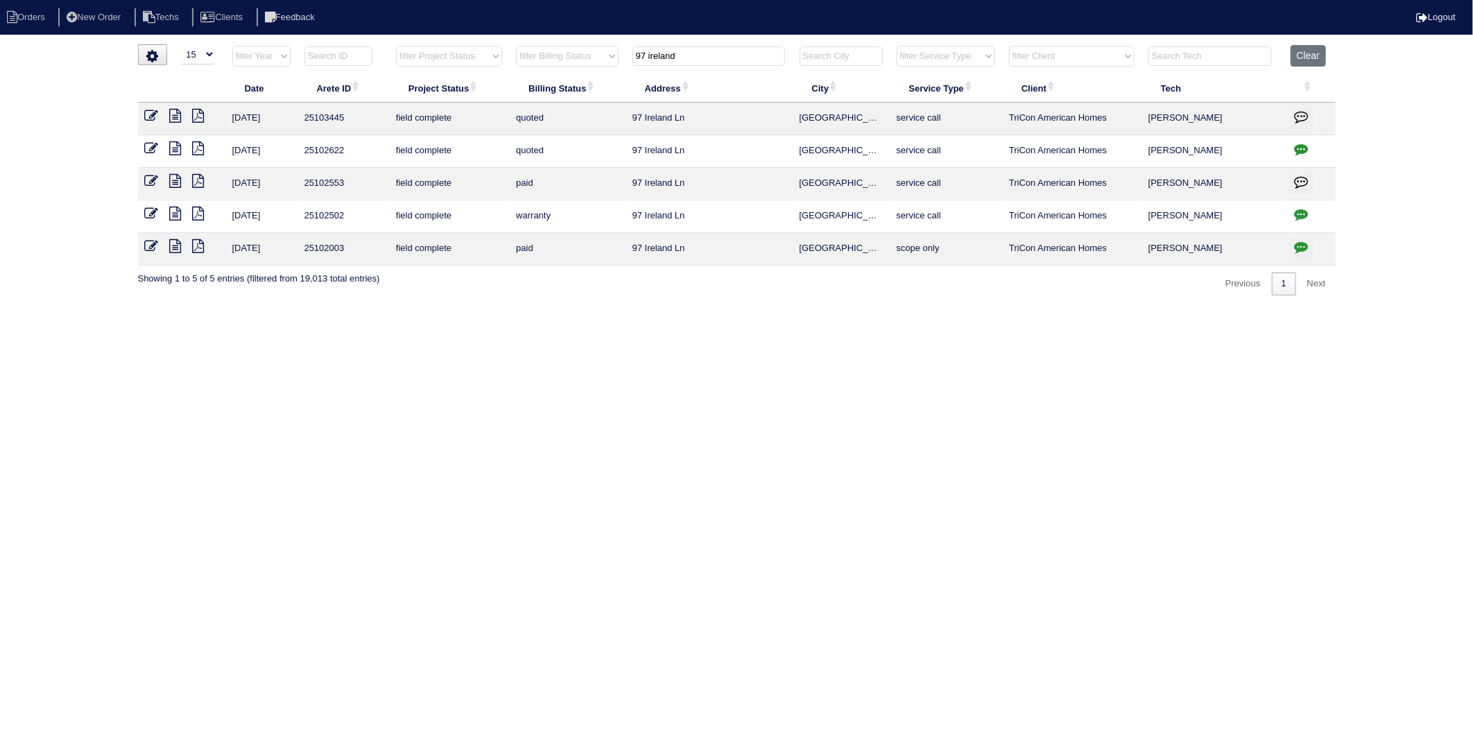
drag, startPoint x: 613, startPoint y: 74, endPoint x: 587, endPoint y: 79, distance: 26.8
click at [592, 77] on table "Date Arete ID Project Status Billing Status Address City Service Type Client Te…" at bounding box center [737, 155] width 1198 height 221
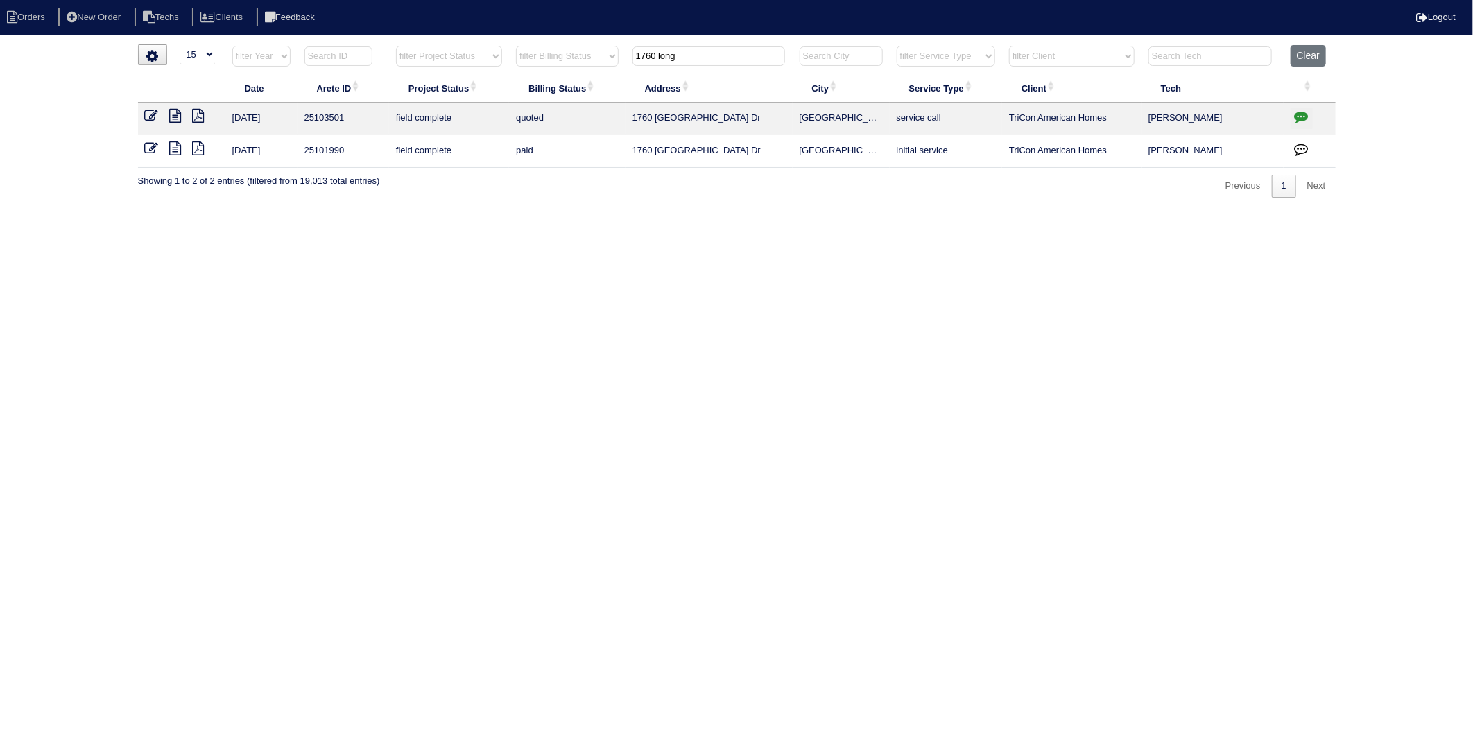
drag, startPoint x: 701, startPoint y: 51, endPoint x: 442, endPoint y: 108, distance: 265.5
click at [504, 92] on table "Date Arete ID Project Status Billing Status Address City Service Type Client Te…" at bounding box center [737, 106] width 1198 height 123
drag, startPoint x: 662, startPoint y: 55, endPoint x: 495, endPoint y: 80, distance: 169.0
click at [495, 80] on table "Date Arete ID Project Status Billing Status Address City Service Type Client Te…" at bounding box center [737, 106] width 1198 height 123
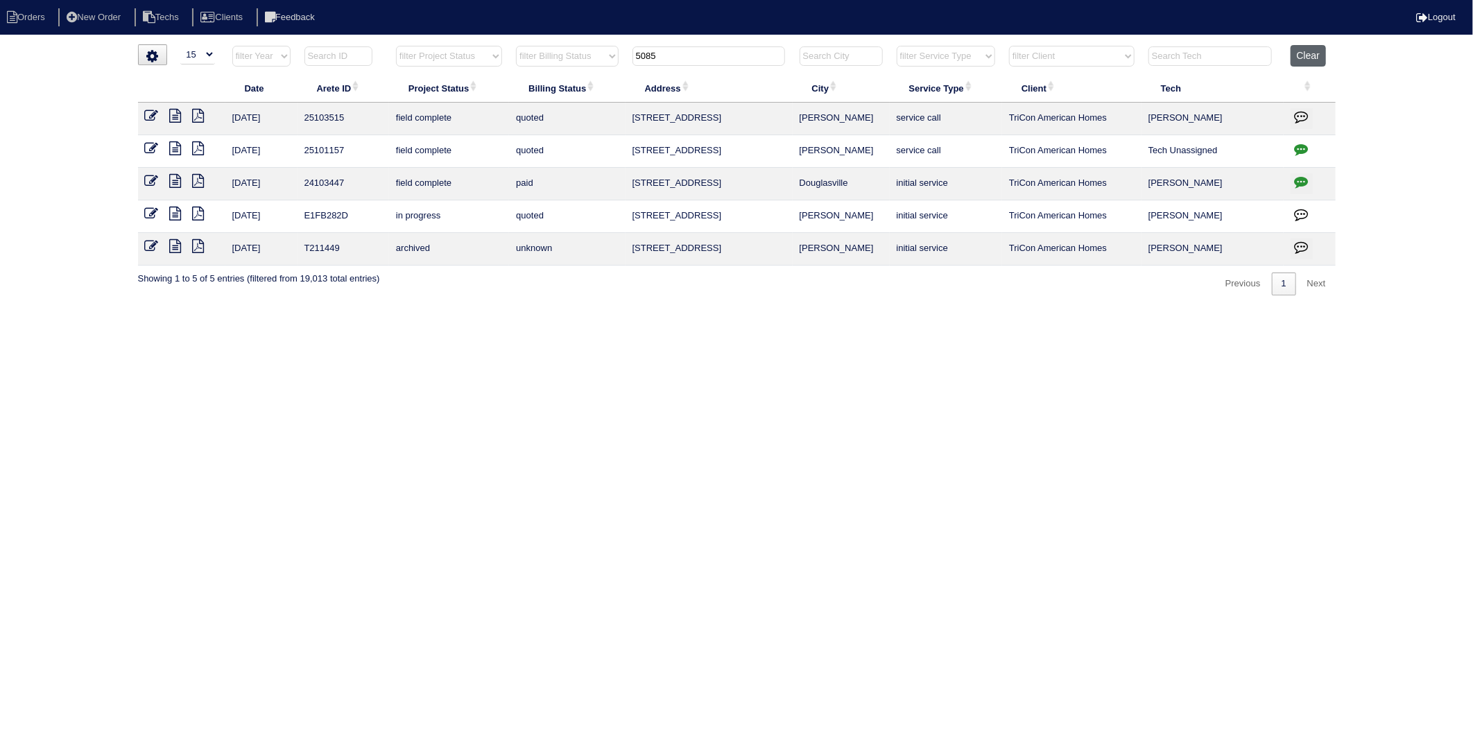
type input "5085"
drag, startPoint x: 1318, startPoint y: 54, endPoint x: 836, endPoint y: 35, distance: 482.4
click at [1318, 53] on button "Clear" at bounding box center [1308, 56] width 35 height 22
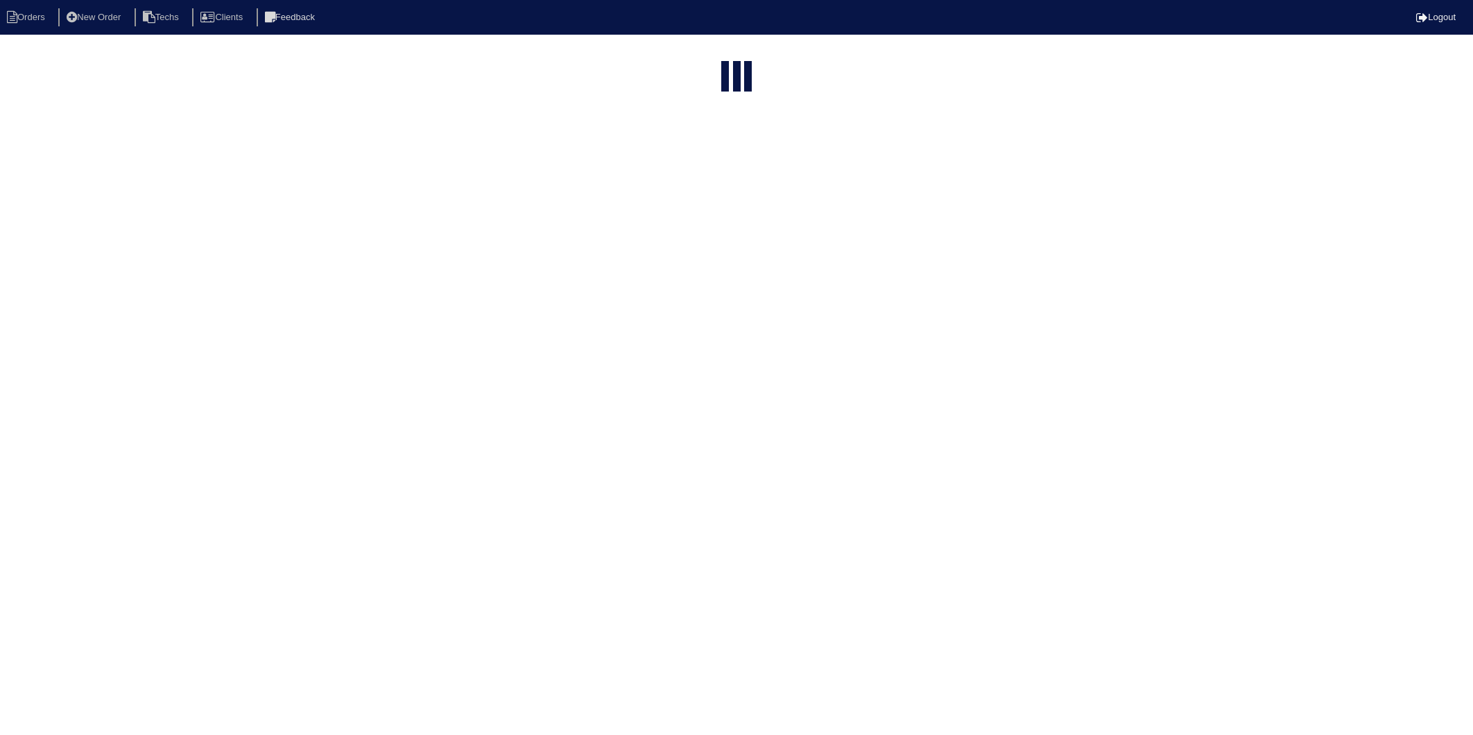
select select "15"
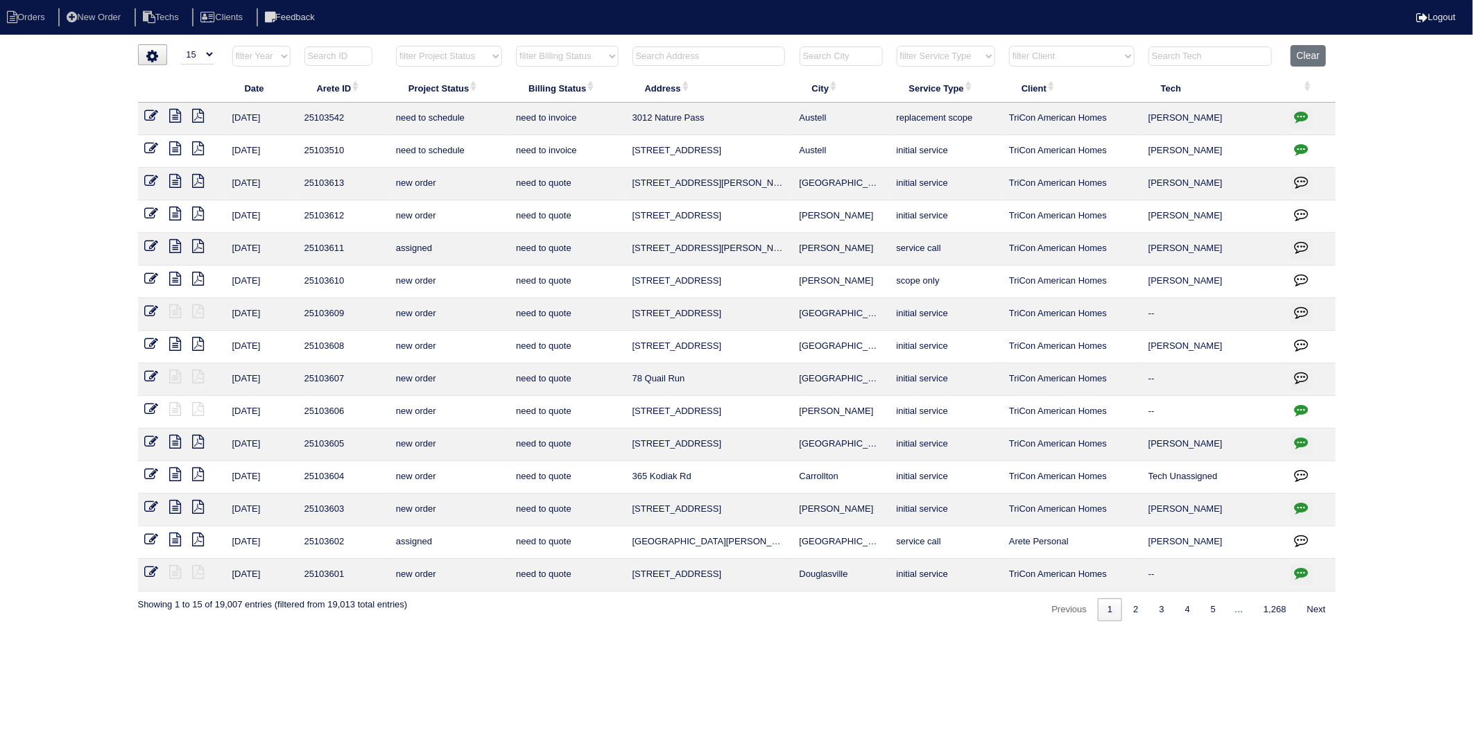
click at [663, 55] on input "text" at bounding box center [709, 55] width 153 height 19
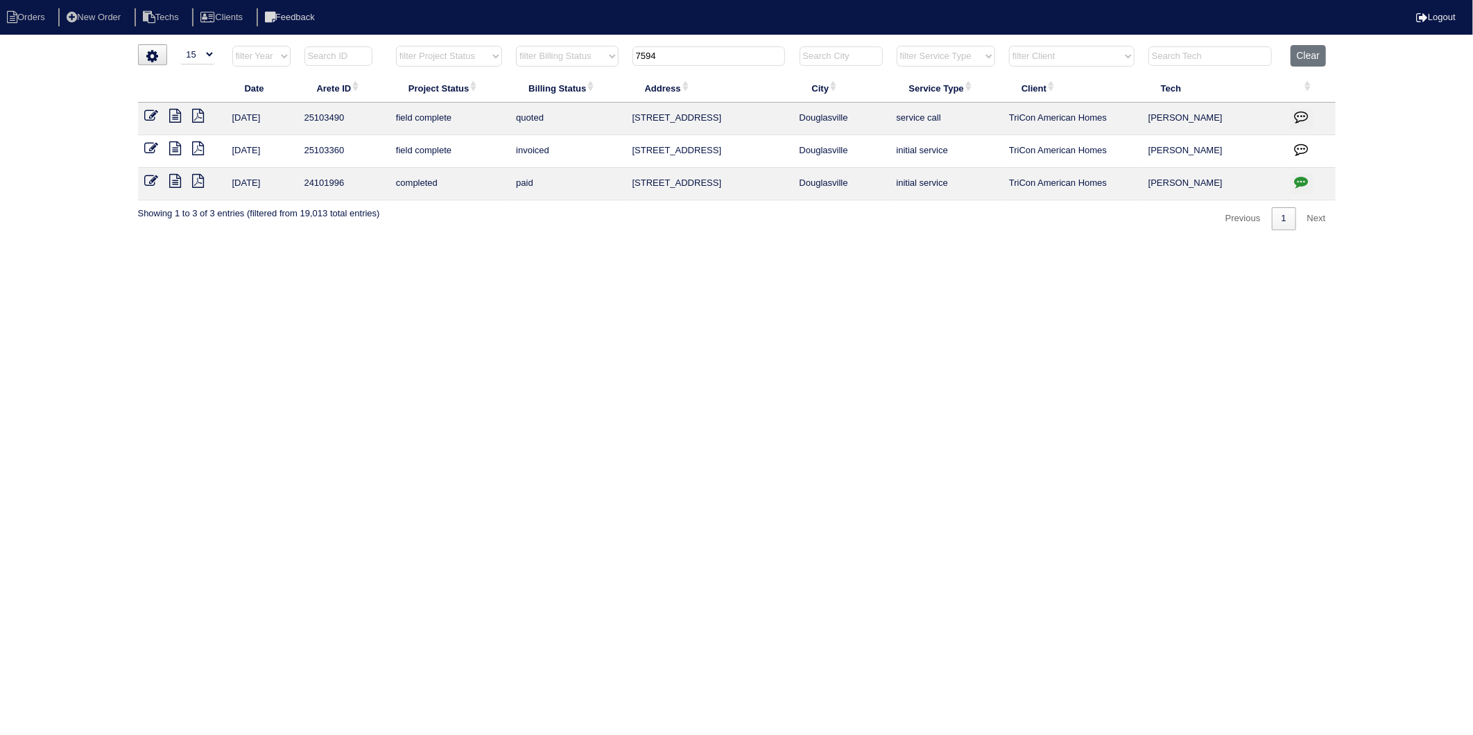
drag, startPoint x: 680, startPoint y: 56, endPoint x: 606, endPoint y: 62, distance: 73.8
click at [606, 62] on tr "filter Year -- Any Year -- 2025 2024 2023 2022 2021 2020 2019 filter Project St…" at bounding box center [737, 59] width 1198 height 28
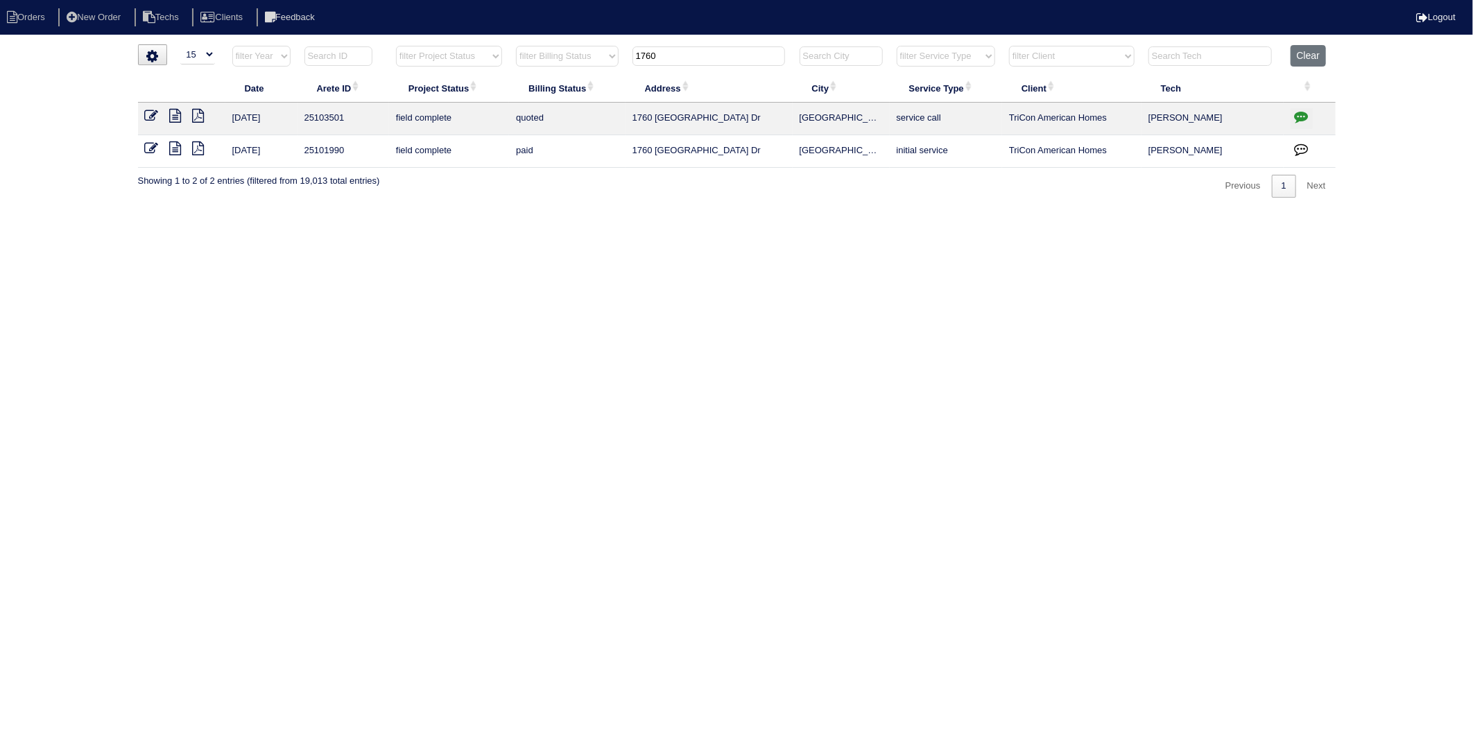
type input "1760"
click at [600, 199] on html "Orders New Order Techs Clients Feedback Logout Orders New Order Users Clients M…" at bounding box center [736, 106] width 1473 height 212
click at [752, 212] on html "Orders New Order Techs Clients Feedback Logout Orders New Order Users Clients M…" at bounding box center [736, 106] width 1473 height 212
click at [1309, 63] on button "Clear" at bounding box center [1308, 56] width 35 height 22
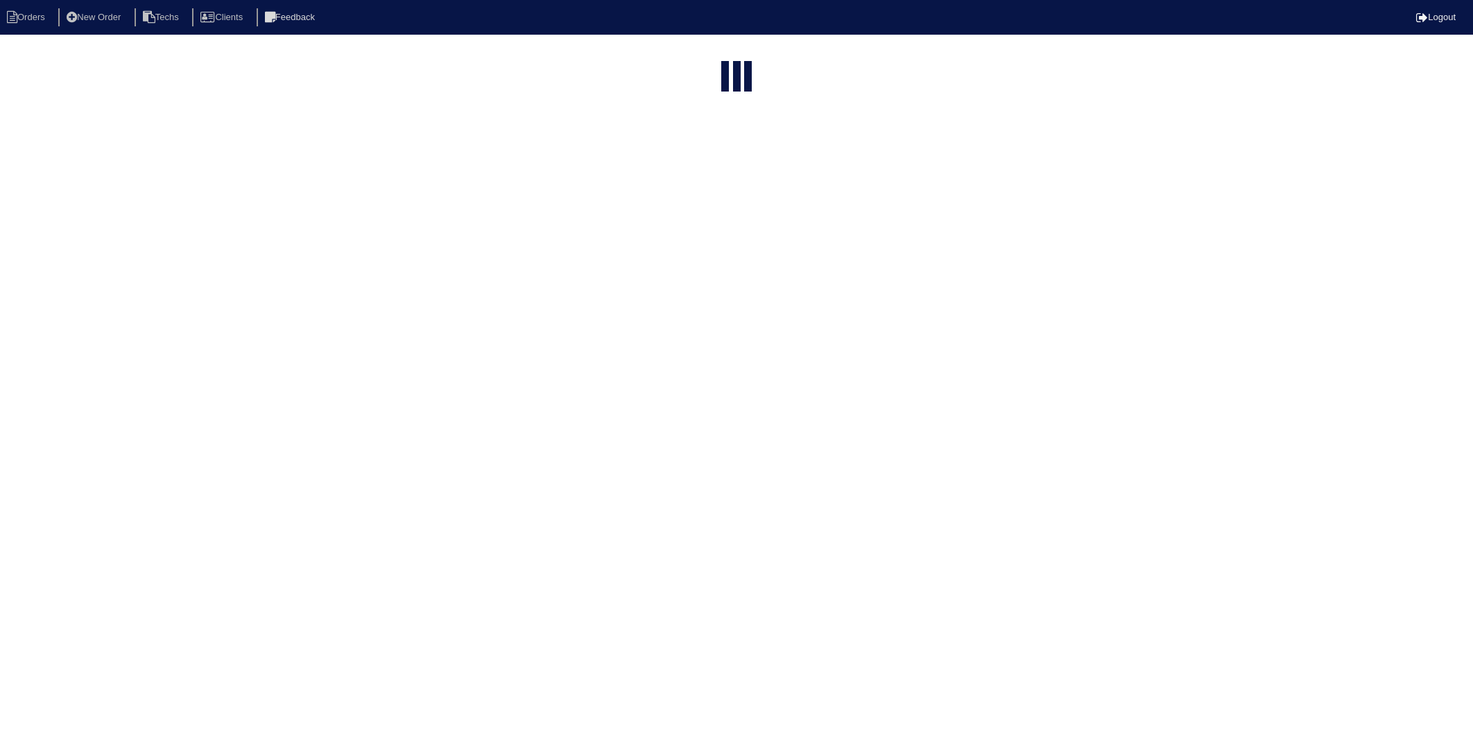
select select "15"
click at [810, 239] on html "Orders New Order Techs Clients Feedback Logout Orders New Order Users Clients M…" at bounding box center [736, 119] width 1473 height 239
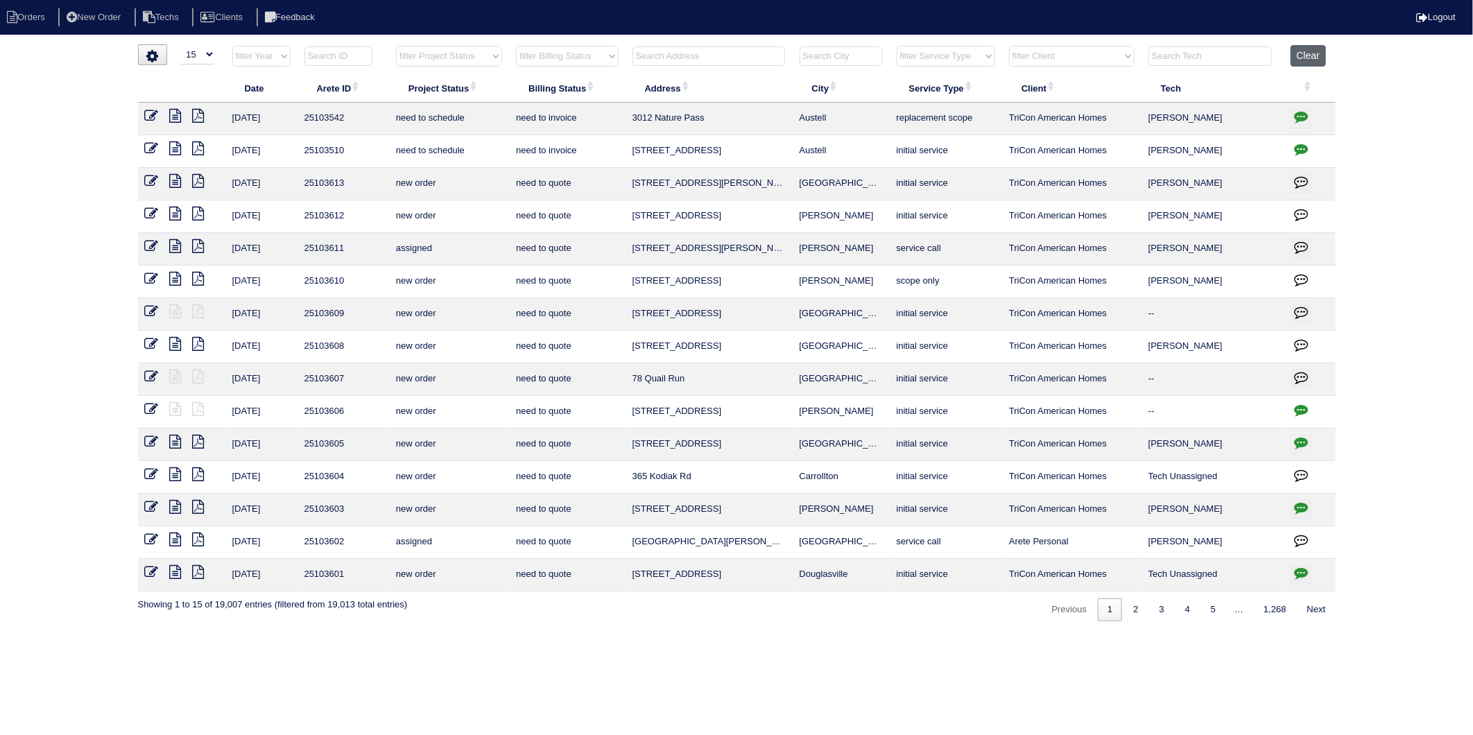
click at [1309, 51] on button "Clear" at bounding box center [1308, 56] width 35 height 22
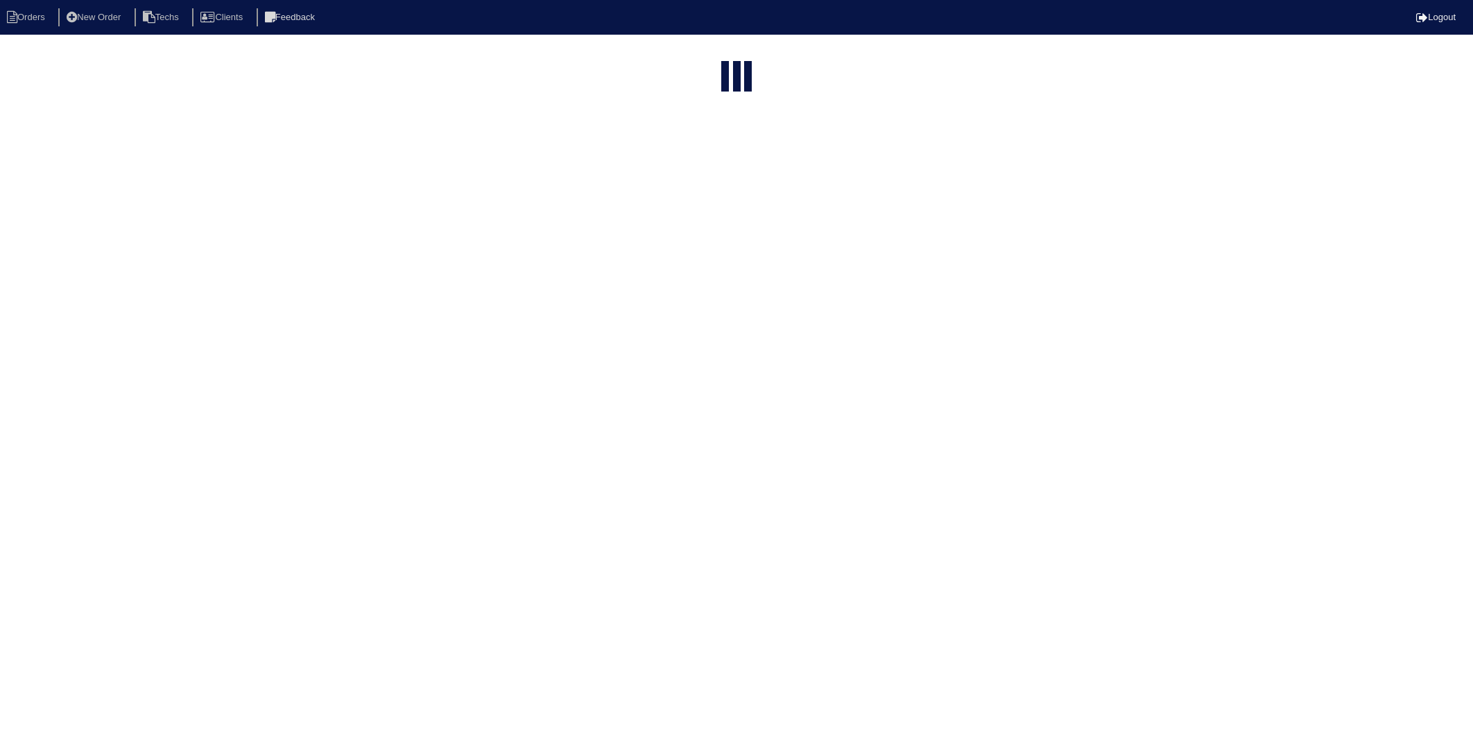
select select "15"
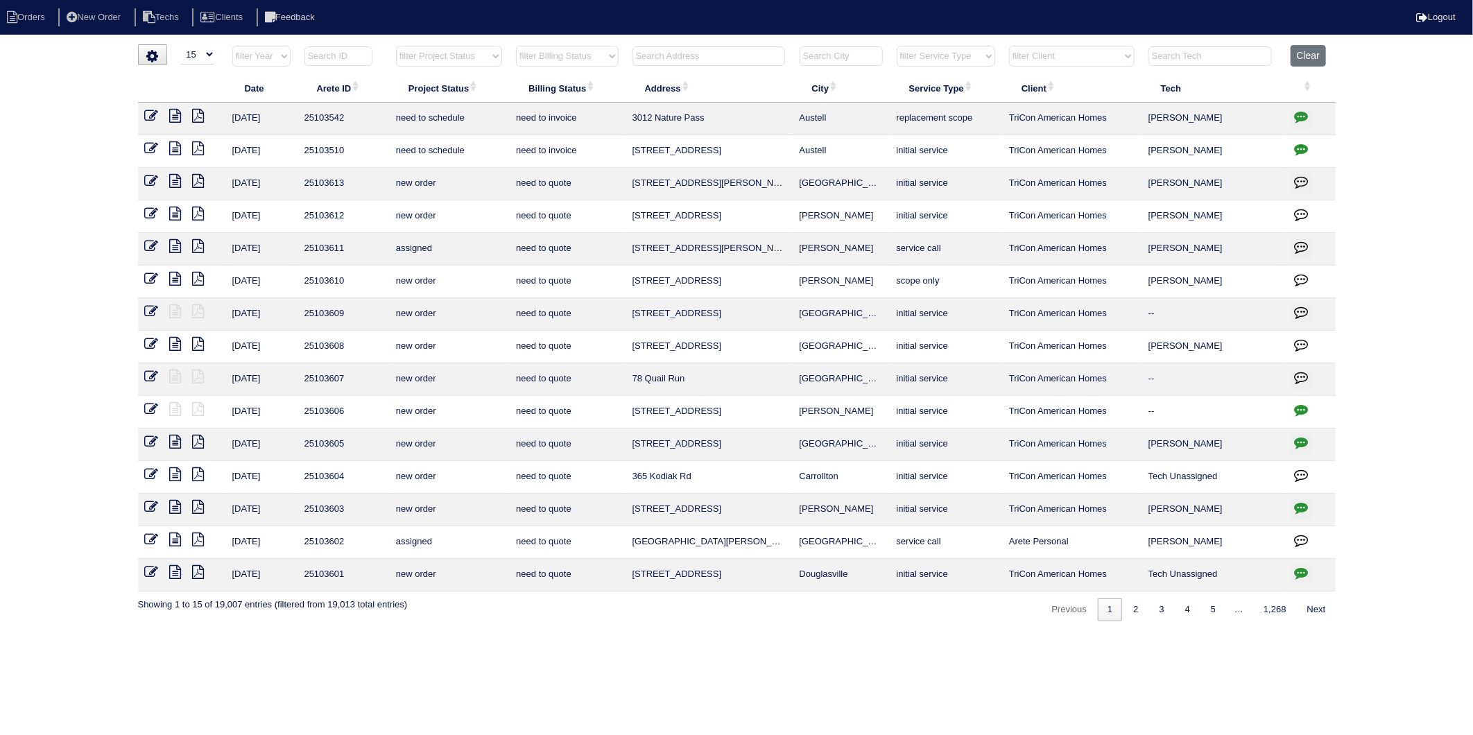
click at [592, 53] on select "filter Billing Status -- Any Billing Status -- need to quote quoted need to inv…" at bounding box center [567, 56] width 102 height 21
click at [517, 46] on select "filter Billing Status -- Any Billing Status -- need to quote quoted need to inv…" at bounding box center [567, 56] width 102 height 21
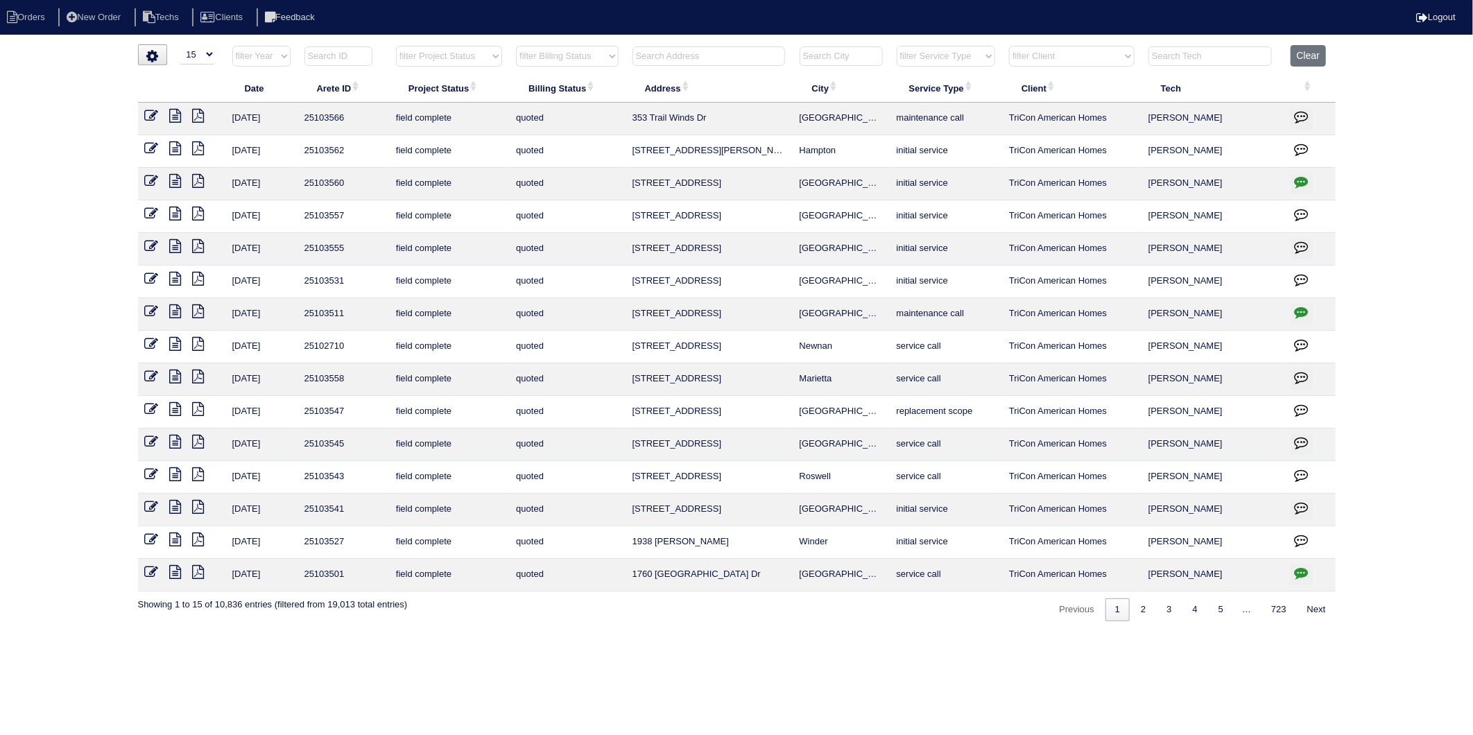
click at [578, 68] on th "filter Billing Status -- Any Billing Status -- need to quote quoted need to inv…" at bounding box center [567, 59] width 116 height 28
click at [584, 46] on select "filter Billing Status -- Any Billing Status -- need to quote quoted need to inv…" at bounding box center [567, 56] width 102 height 21
click at [517, 46] on select "filter Billing Status -- Any Billing Status -- need to quote quoted need to inv…" at bounding box center [567, 56] width 102 height 21
select select "need to invoice"
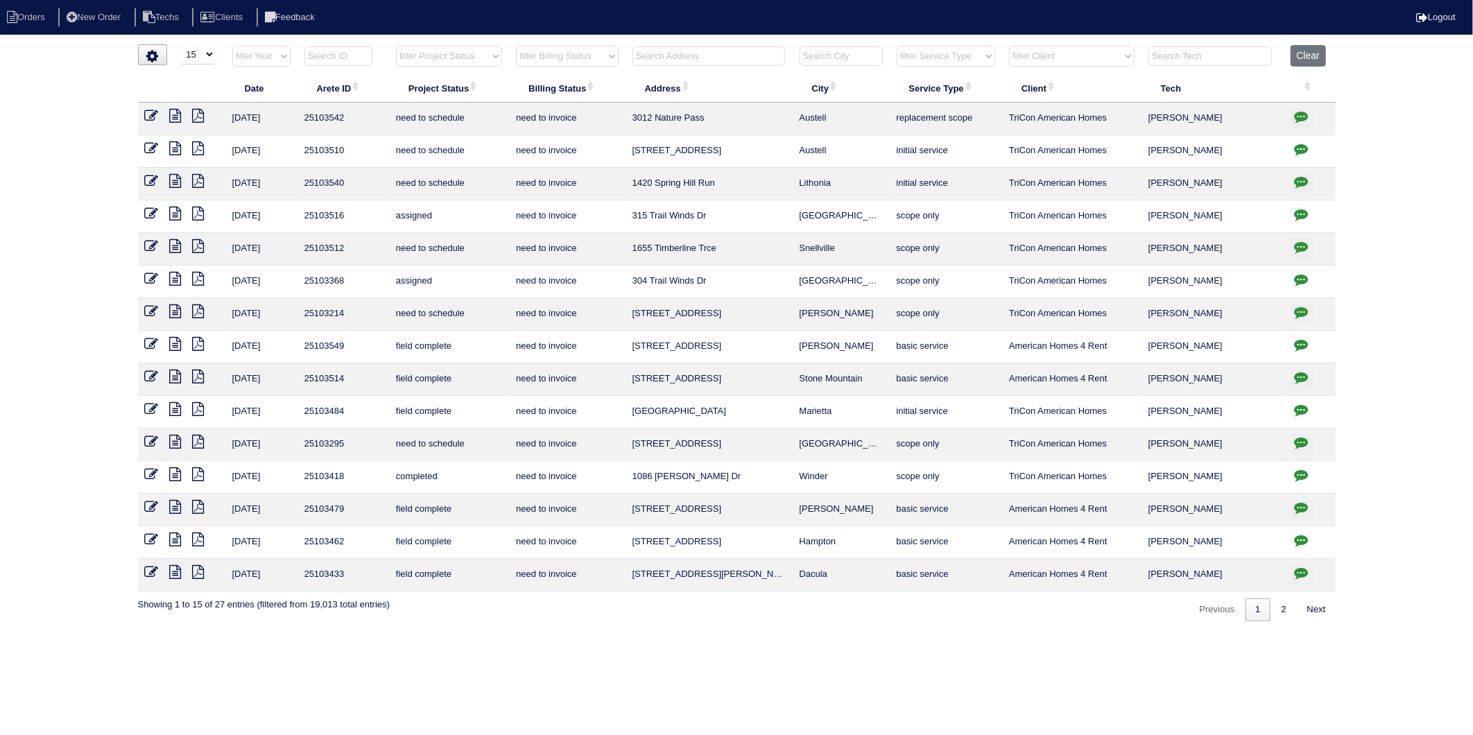
click at [155, 411] on icon at bounding box center [152, 409] width 14 height 14
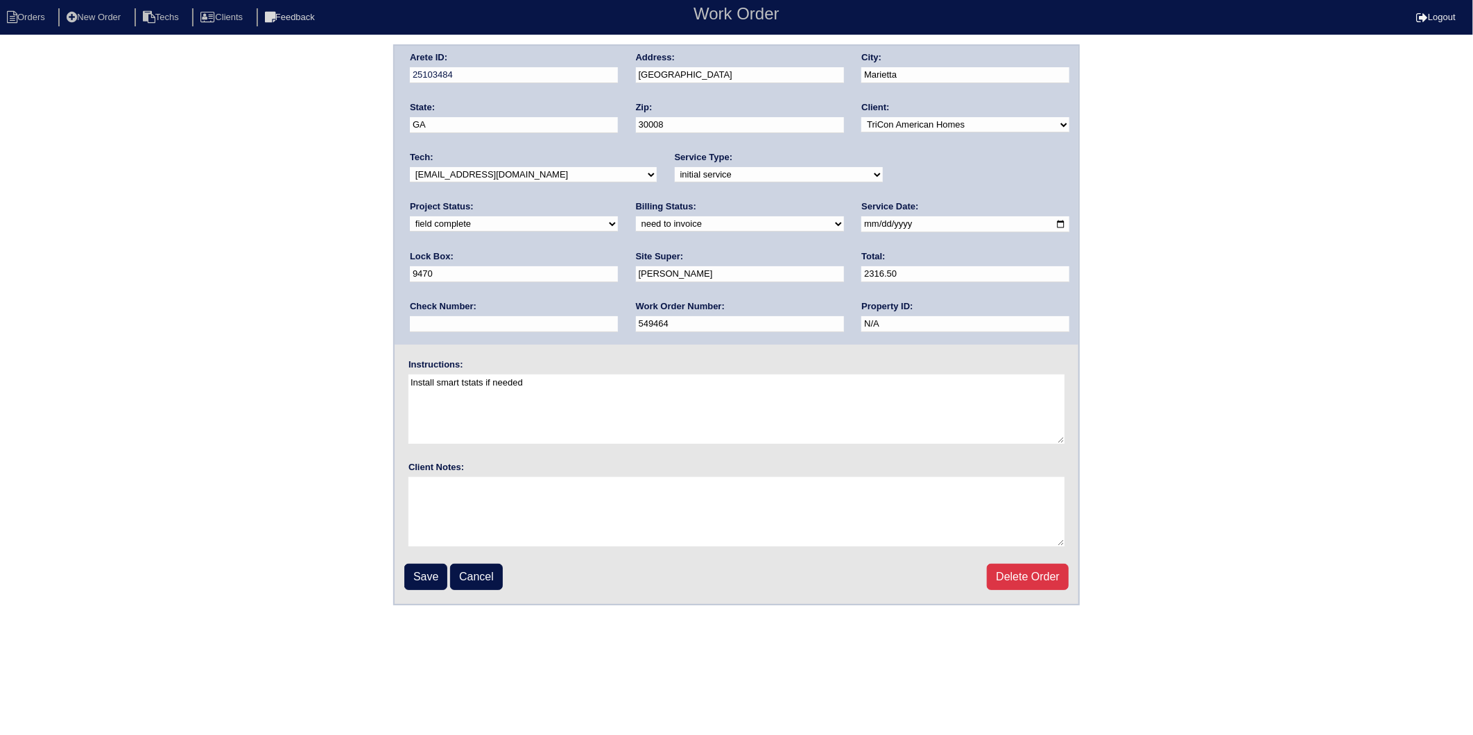
click at [636, 223] on select "need to quote quoted need to invoice invoiced paid warranty purchase order need…" at bounding box center [740, 223] width 208 height 15
select select "invoiced"
click at [636, 216] on select "need to quote quoted need to invoice invoiced paid warranty purchase order need…" at bounding box center [740, 223] width 208 height 15
drag, startPoint x: 440, startPoint y: 578, endPoint x: 490, endPoint y: 246, distance: 335.8
click at [440, 577] on input "Save" at bounding box center [425, 577] width 43 height 26
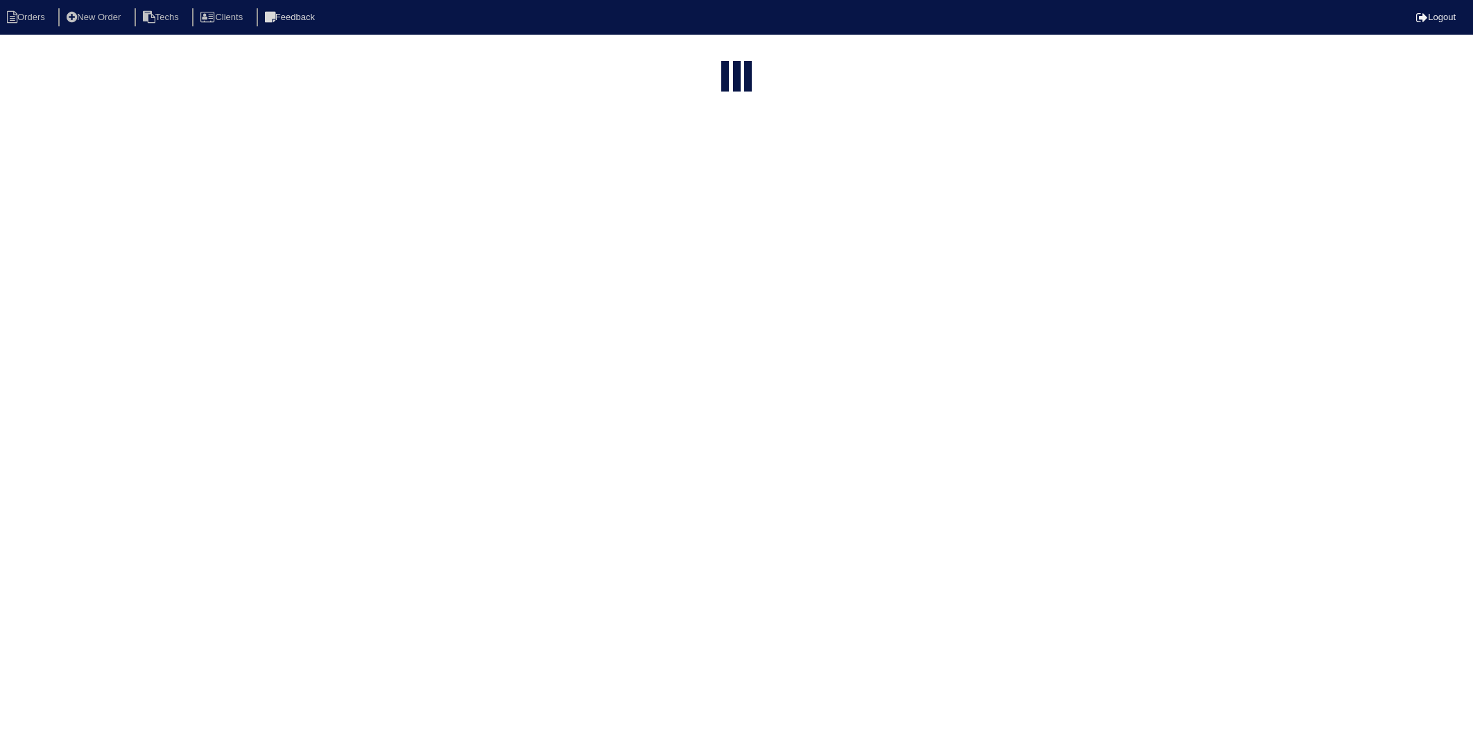
select select "15"
select select "need to invoice"
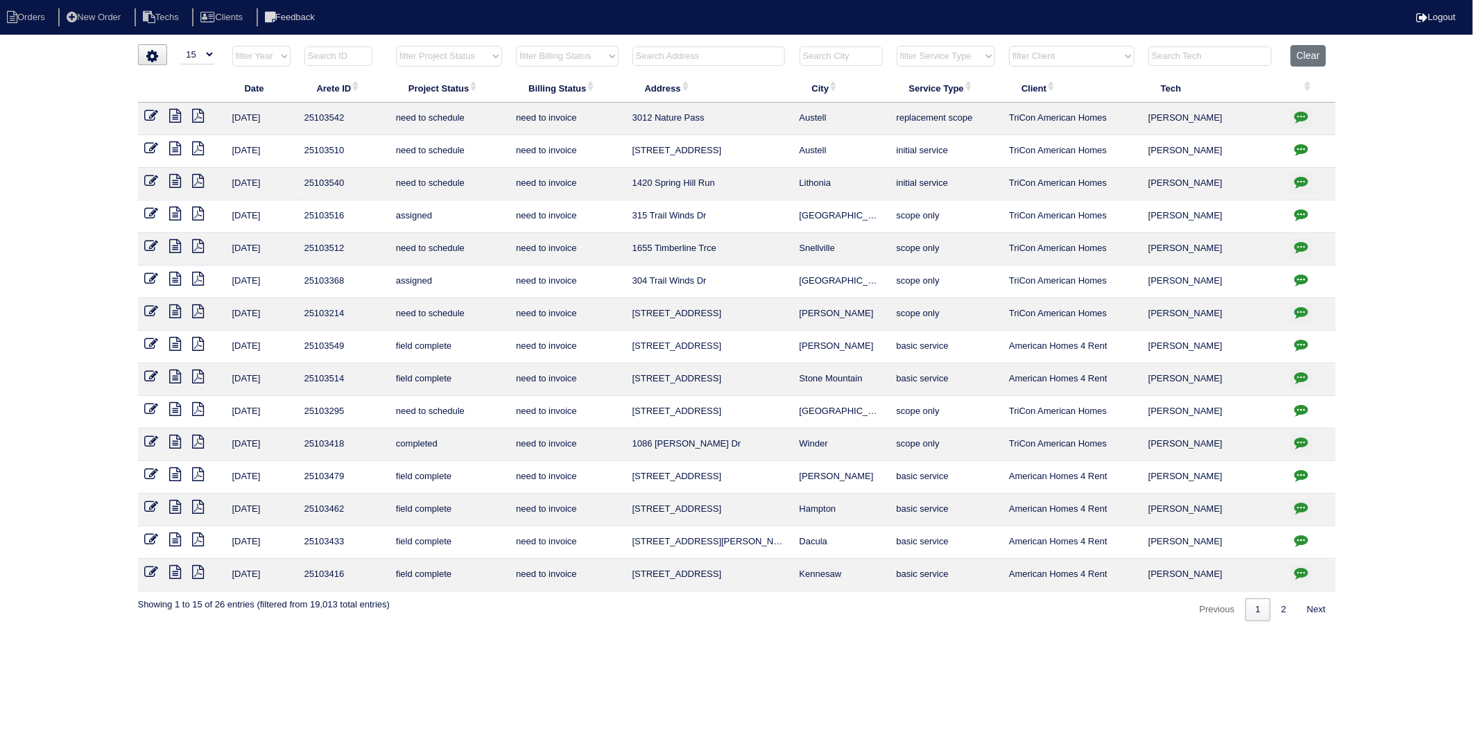
click at [703, 55] on input "text" at bounding box center [709, 55] width 153 height 19
type input "648 SONT"
select select "need to invoice"
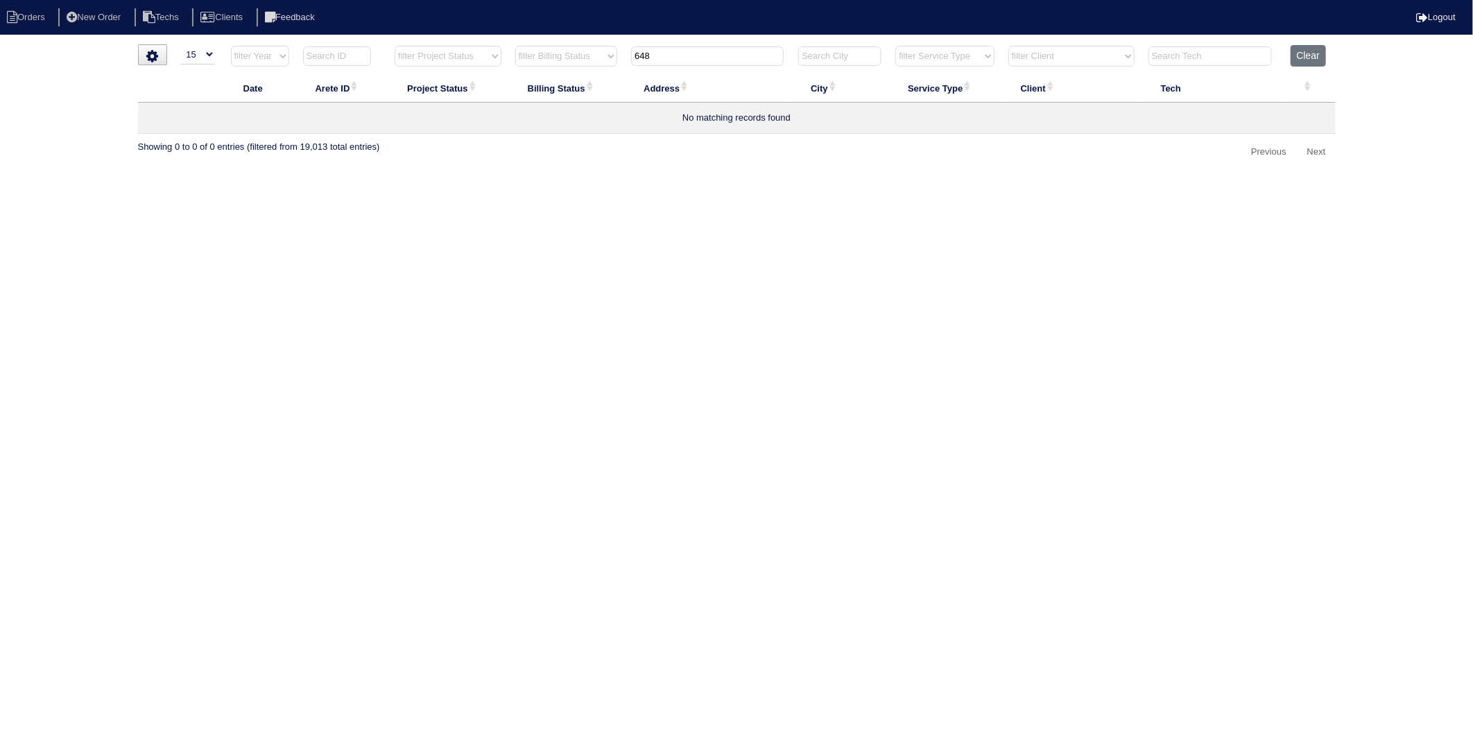
type input "648"
select select "need to invoice"
type input "648"
click at [1300, 112] on icon "button" at bounding box center [1302, 117] width 14 height 14
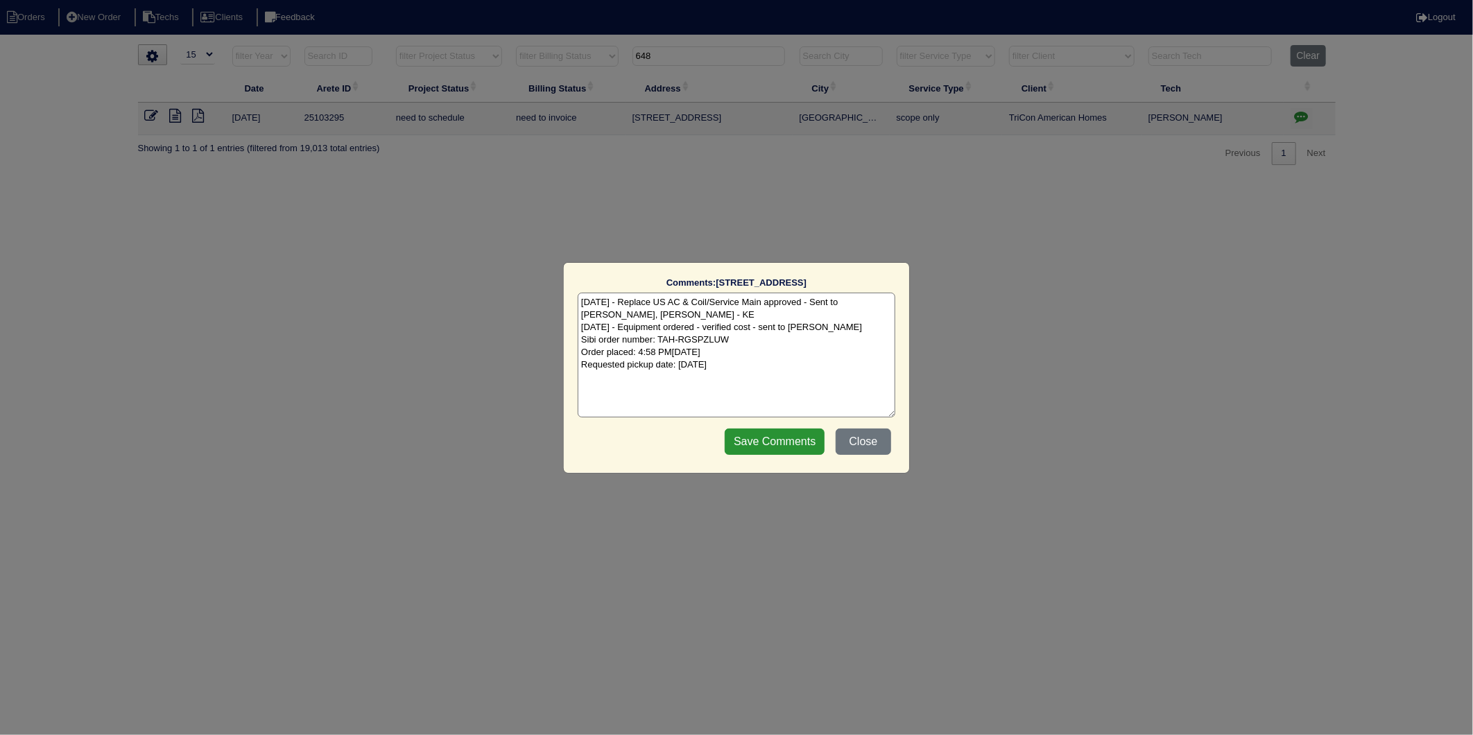
click at [780, 368] on textarea "[DATE] - Replace US AC & Coil/Service Main approved - Sent to [PERSON_NAME], [P…" at bounding box center [737, 355] width 318 height 125
type textarea "[DATE] - Replace US AC & Coil/Service Main approved - Sent to [PERSON_NAME], [P…"
drag, startPoint x: 759, startPoint y: 442, endPoint x: 526, endPoint y: 361, distance: 247.4
click at [759, 441] on input "Save Comments" at bounding box center [775, 442] width 100 height 26
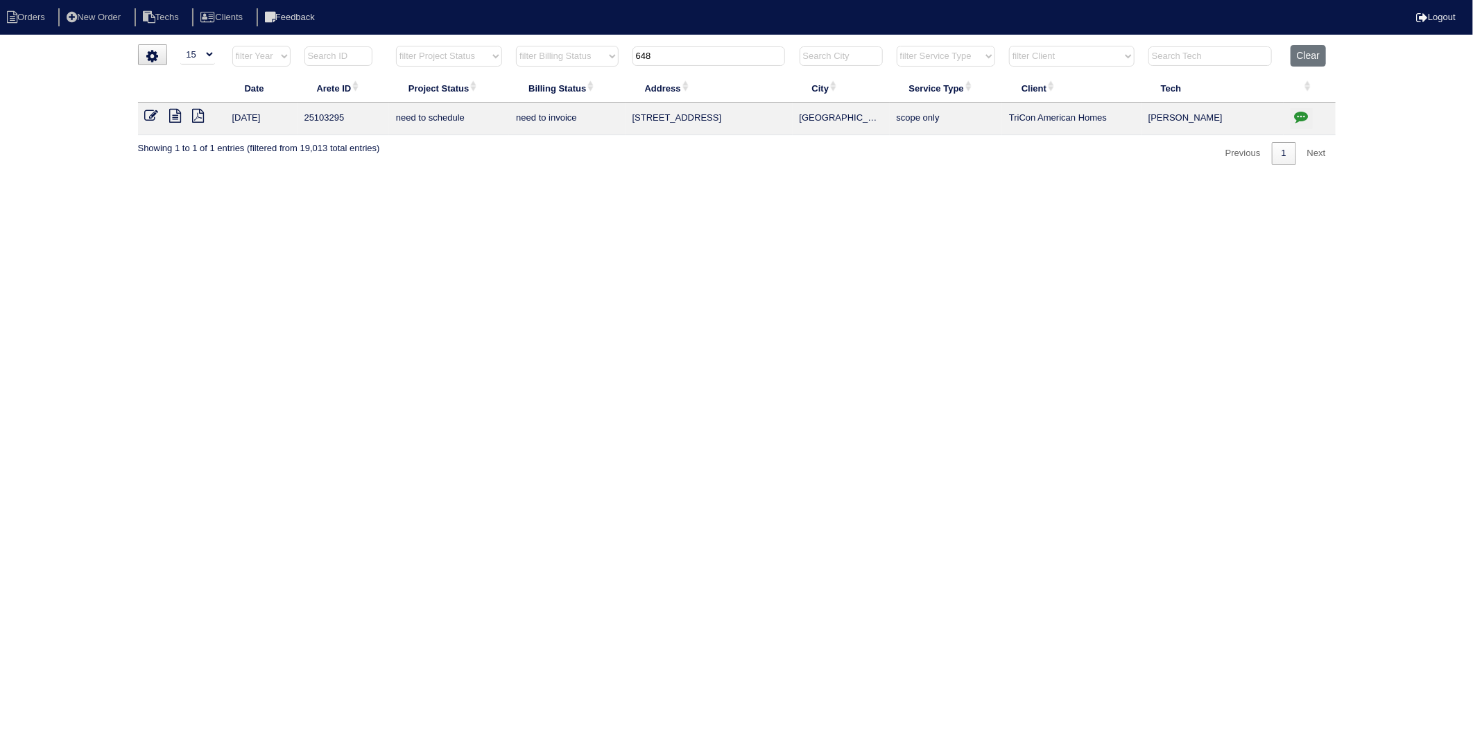
click at [146, 120] on icon at bounding box center [152, 116] width 14 height 14
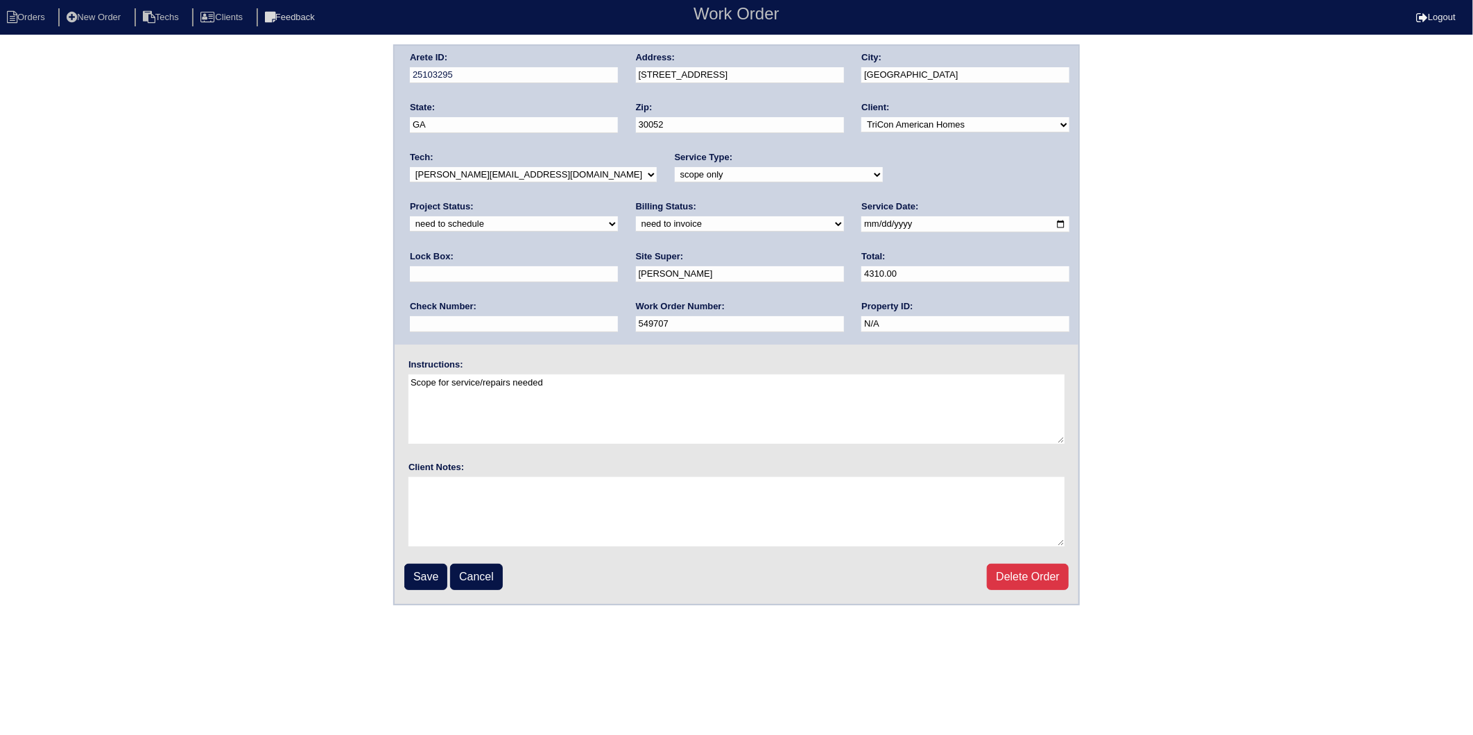
click at [618, 216] on select "new order assigned in progress field complete need to schedule admin review arc…" at bounding box center [514, 223] width 208 height 15
select select "completed"
click at [618, 216] on select "new order assigned in progress field complete need to schedule admin review arc…" at bounding box center [514, 223] width 208 height 15
click at [636, 225] on select "need to quote quoted need to invoice invoiced paid warranty purchase order need…" at bounding box center [740, 223] width 208 height 15
select select "invoiced"
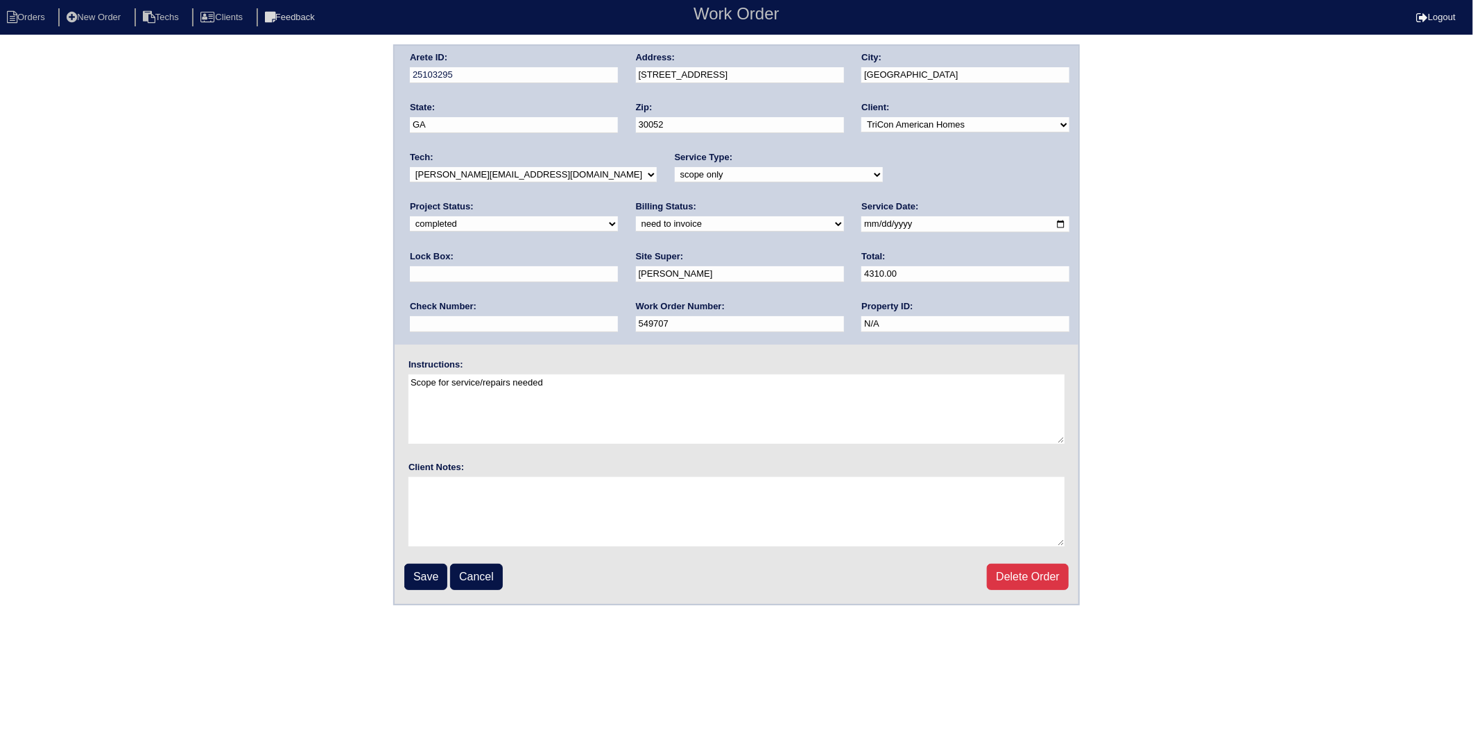
click at [636, 216] on select "need to quote quoted need to invoice invoiced paid warranty purchase order need…" at bounding box center [740, 223] width 208 height 15
click at [421, 570] on input "Save" at bounding box center [425, 577] width 43 height 26
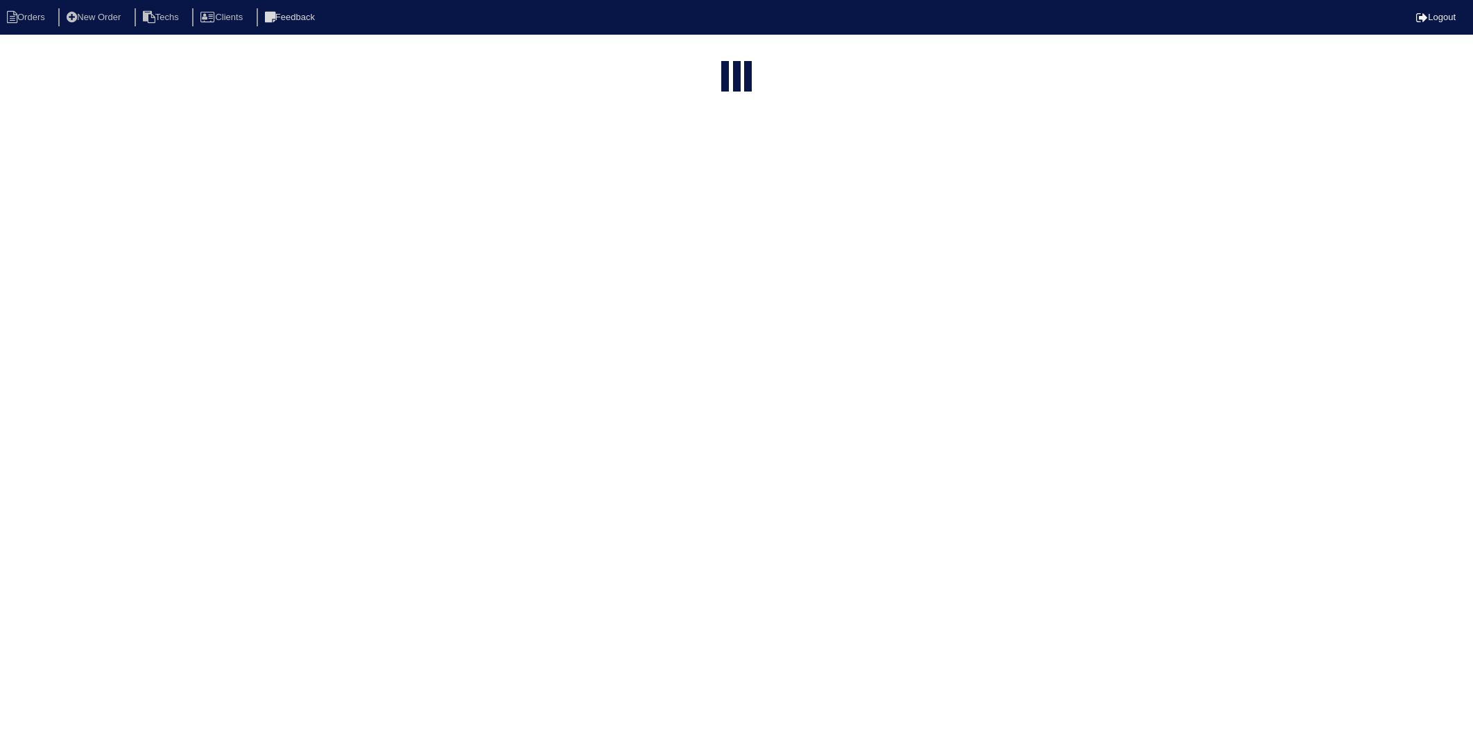
select select "15"
type input "648"
select select "need to invoice"
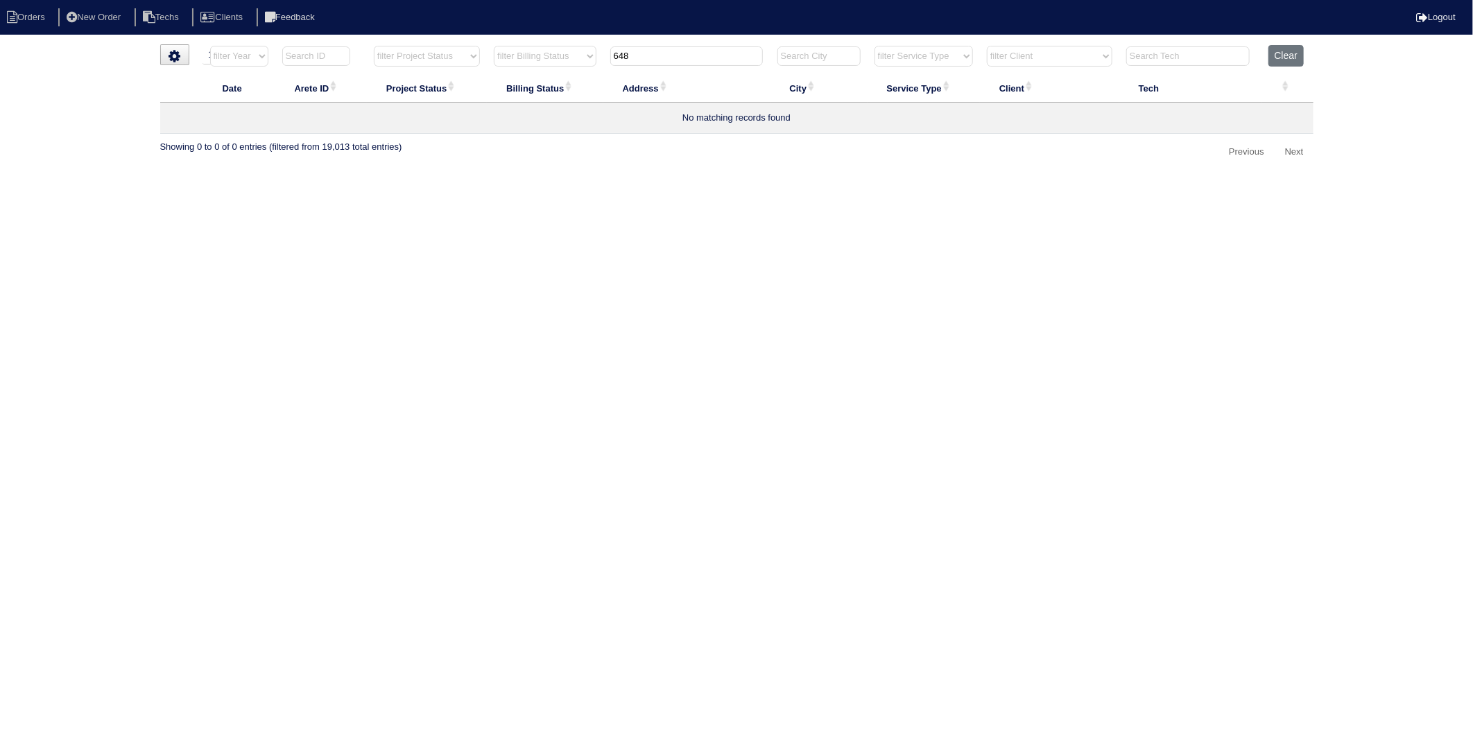
drag, startPoint x: 641, startPoint y: 59, endPoint x: 522, endPoint y: 98, distance: 124.8
click at [522, 98] on table "Date Arete ID Project Status Billing Status Address City Service Type Client Te…" at bounding box center [736, 89] width 1153 height 89
type input "97"
select select "need to invoice"
click at [1285, 54] on button "Clear" at bounding box center [1286, 56] width 35 height 22
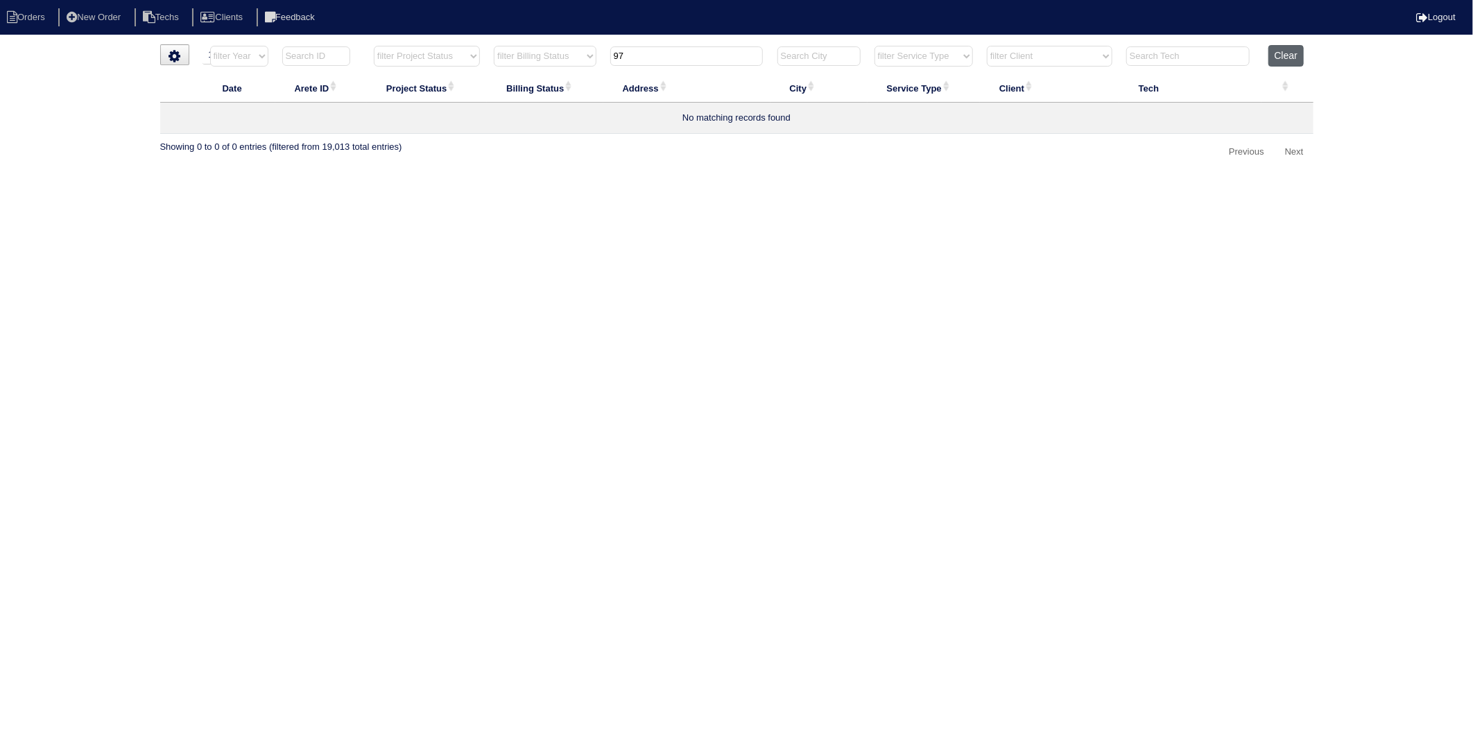
select select
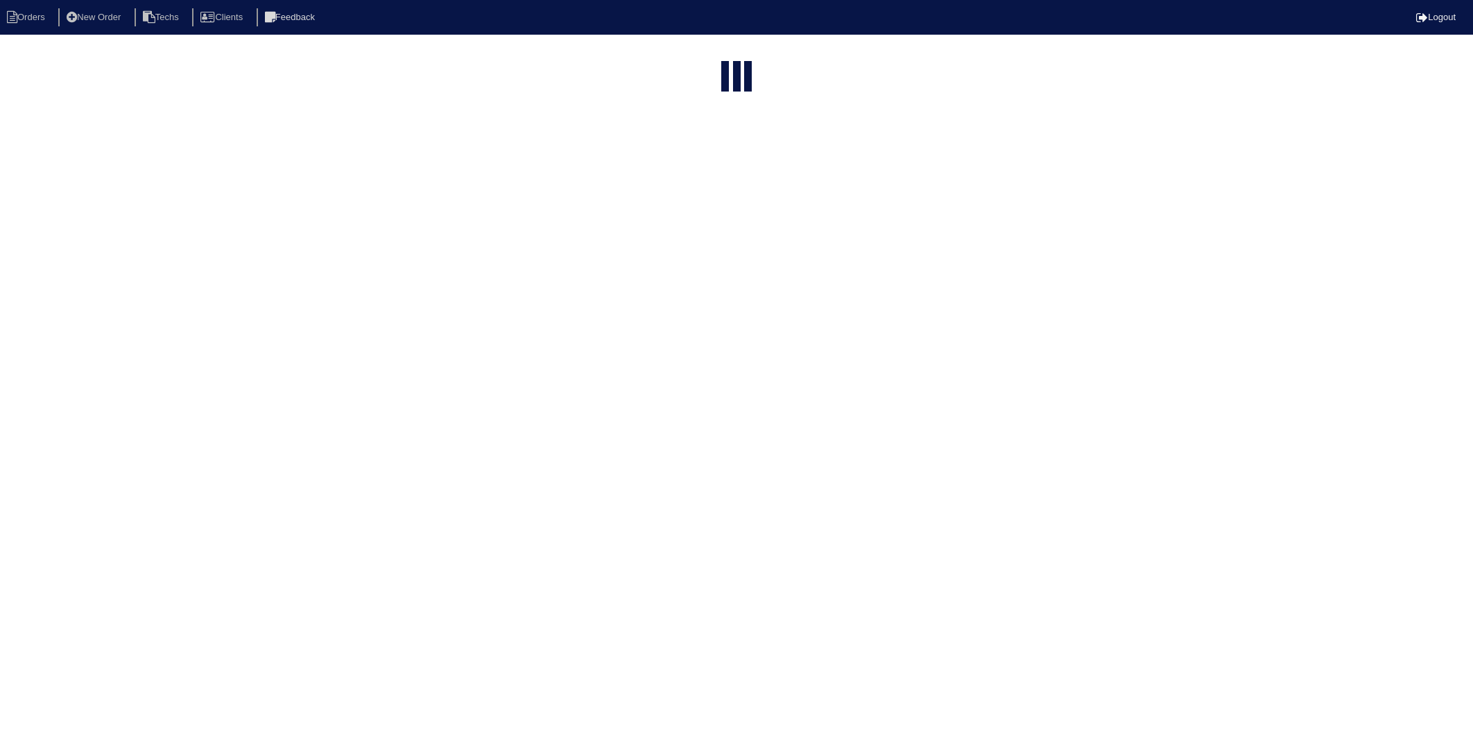
select select "15"
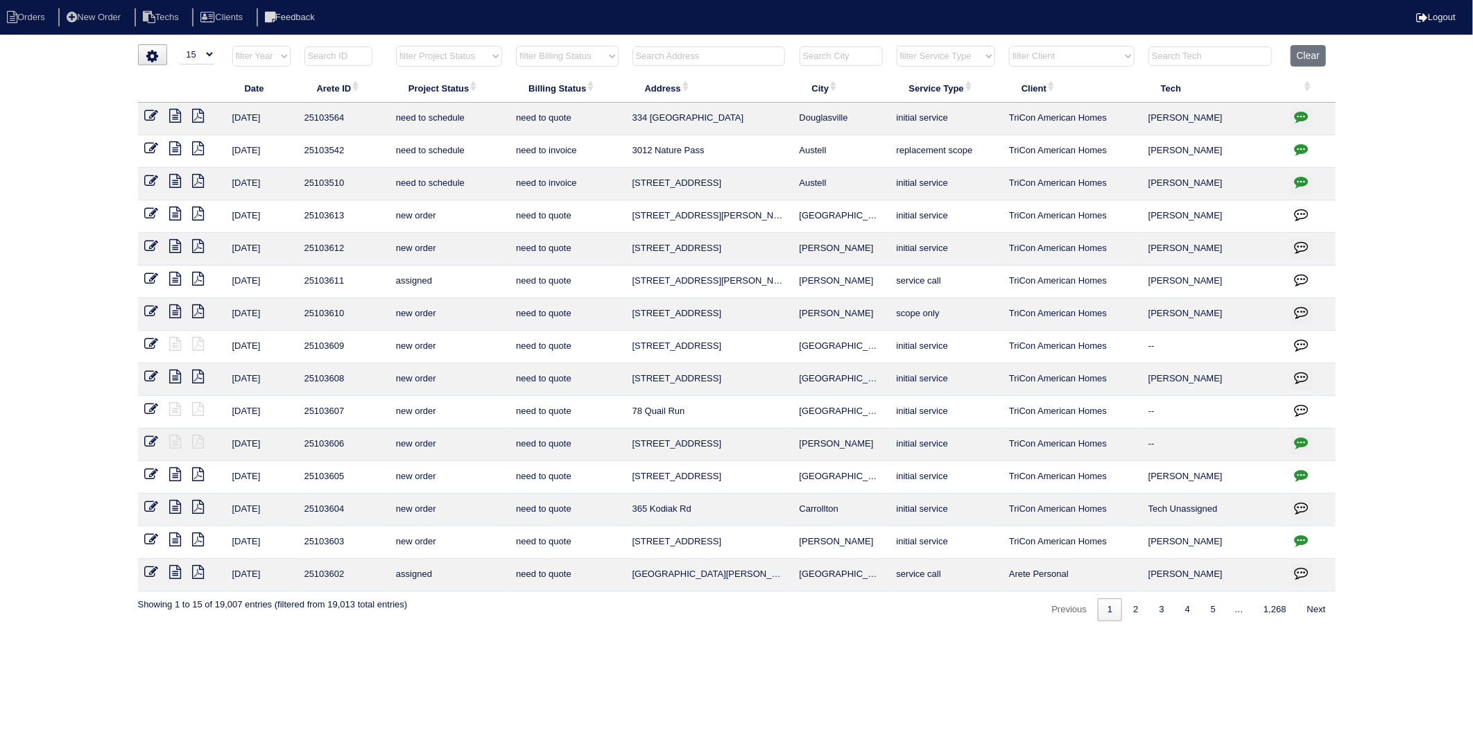
click at [651, 58] on input "text" at bounding box center [709, 55] width 153 height 19
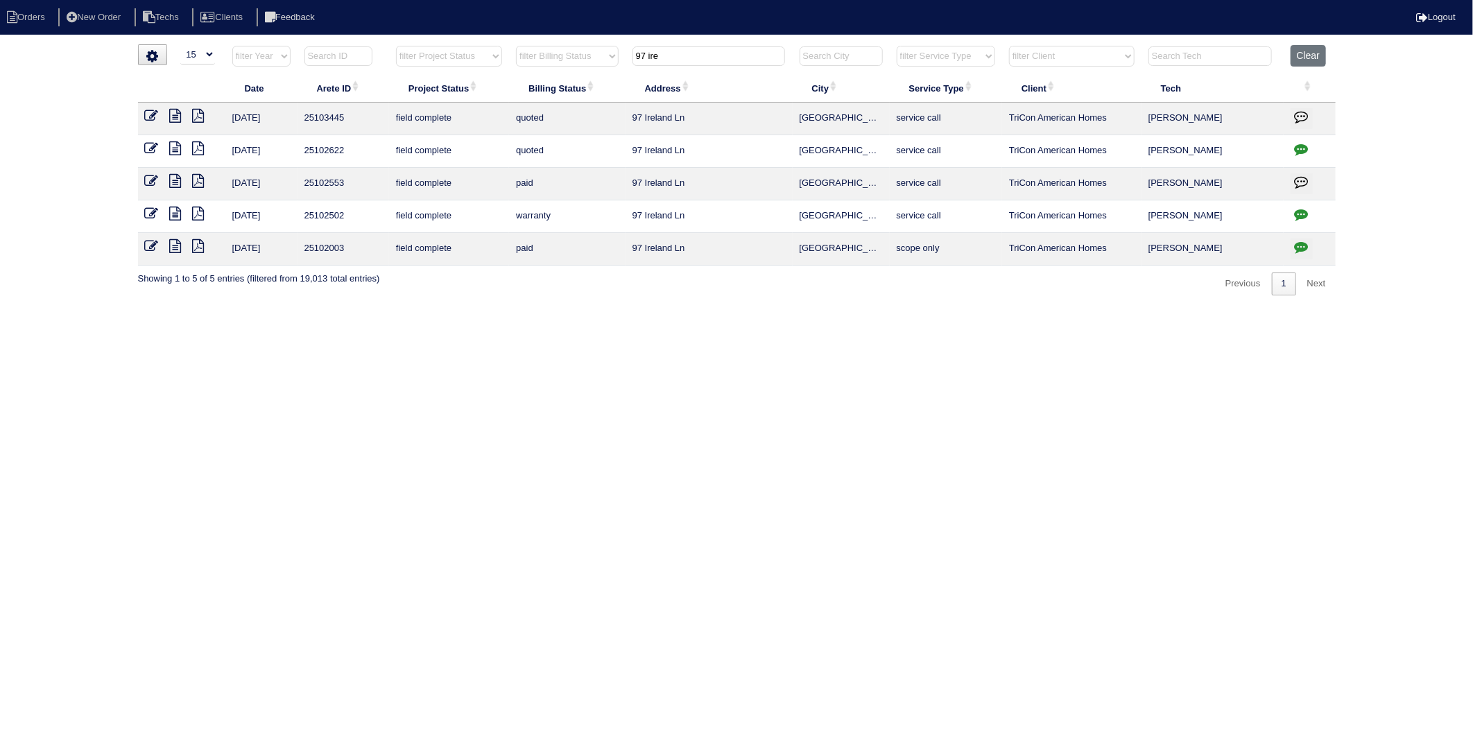
type input "97 ire"
click at [180, 213] on icon at bounding box center [176, 214] width 12 height 14
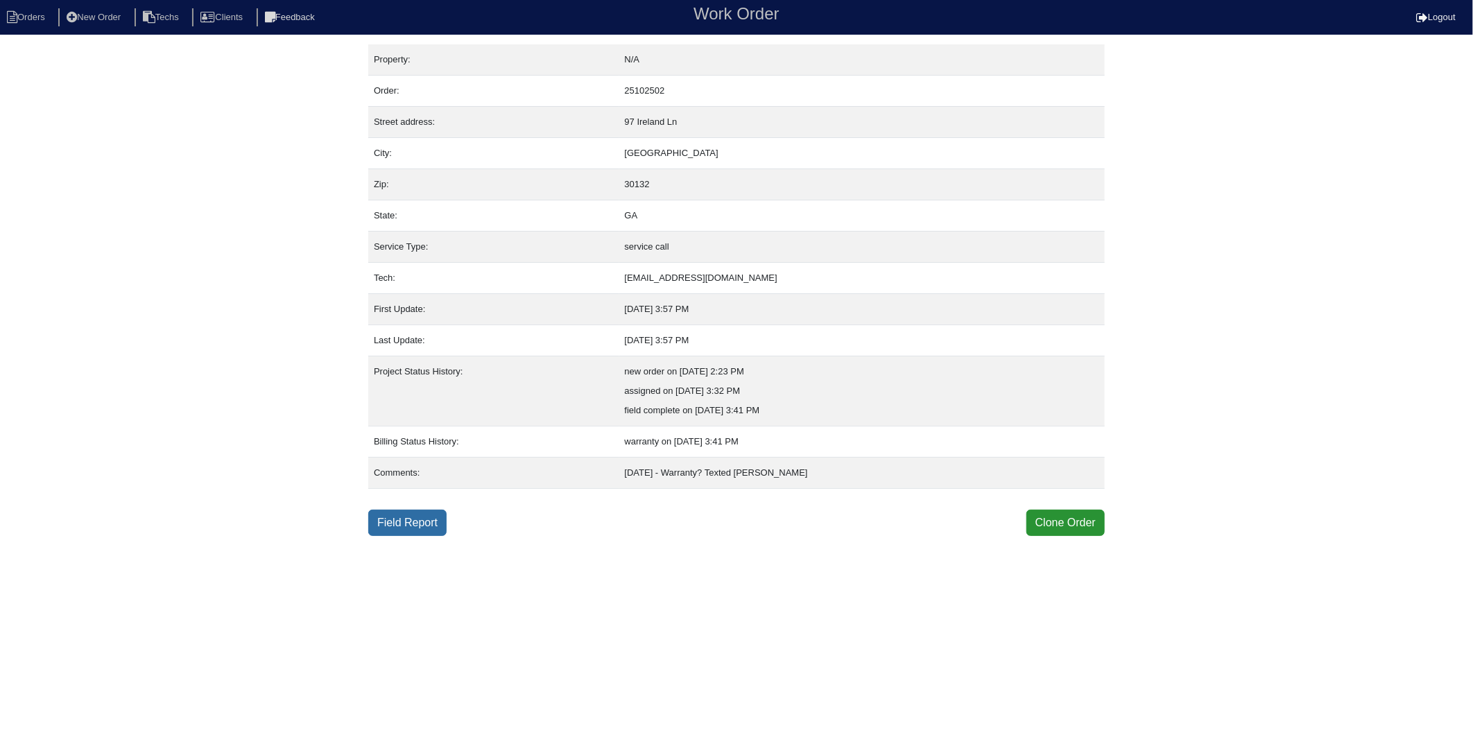
click at [408, 522] on link "Field Report" at bounding box center [407, 523] width 78 height 26
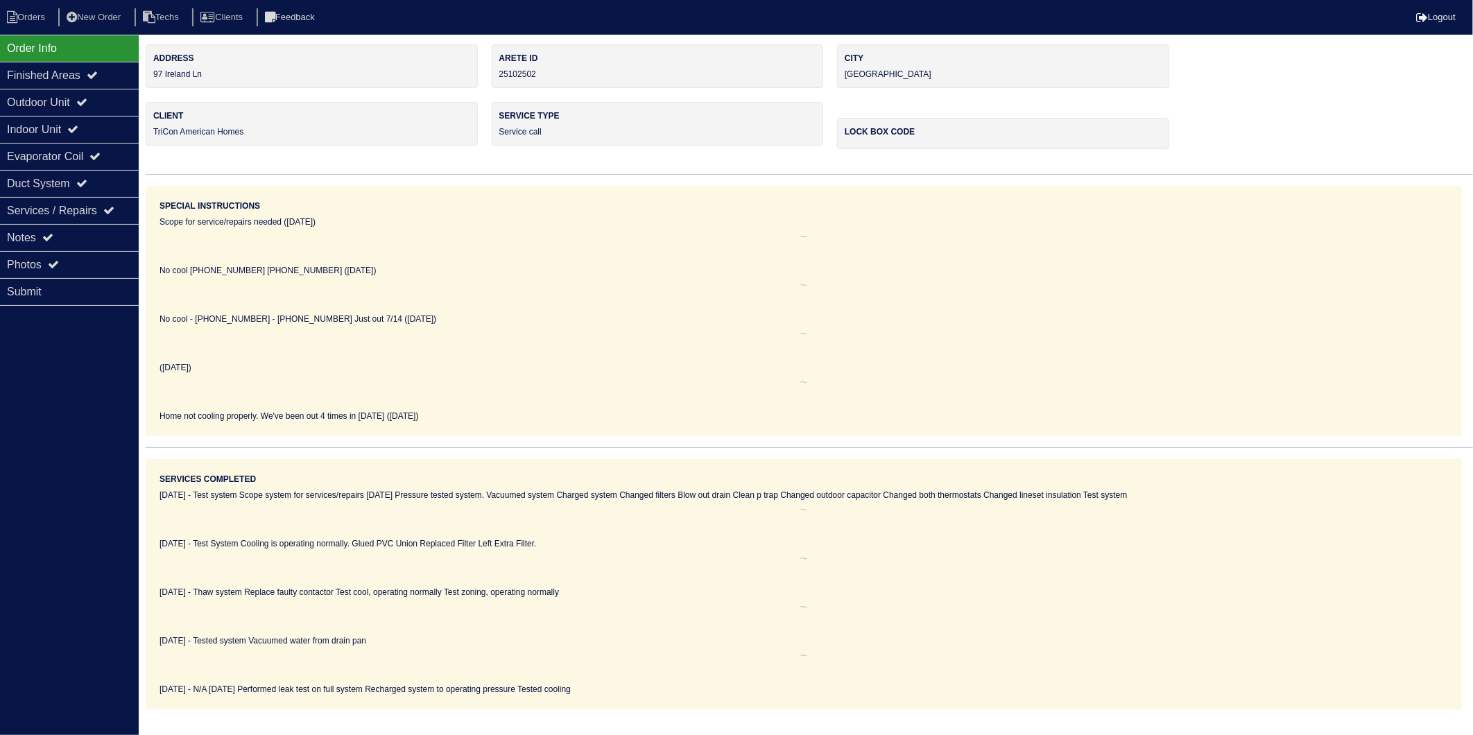
click at [508, 232] on div "Scope for service/repairs needed ([DATE])" at bounding box center [804, 234] width 1289 height 37
click at [44, 105] on div "Outdoor Unit" at bounding box center [69, 102] width 139 height 27
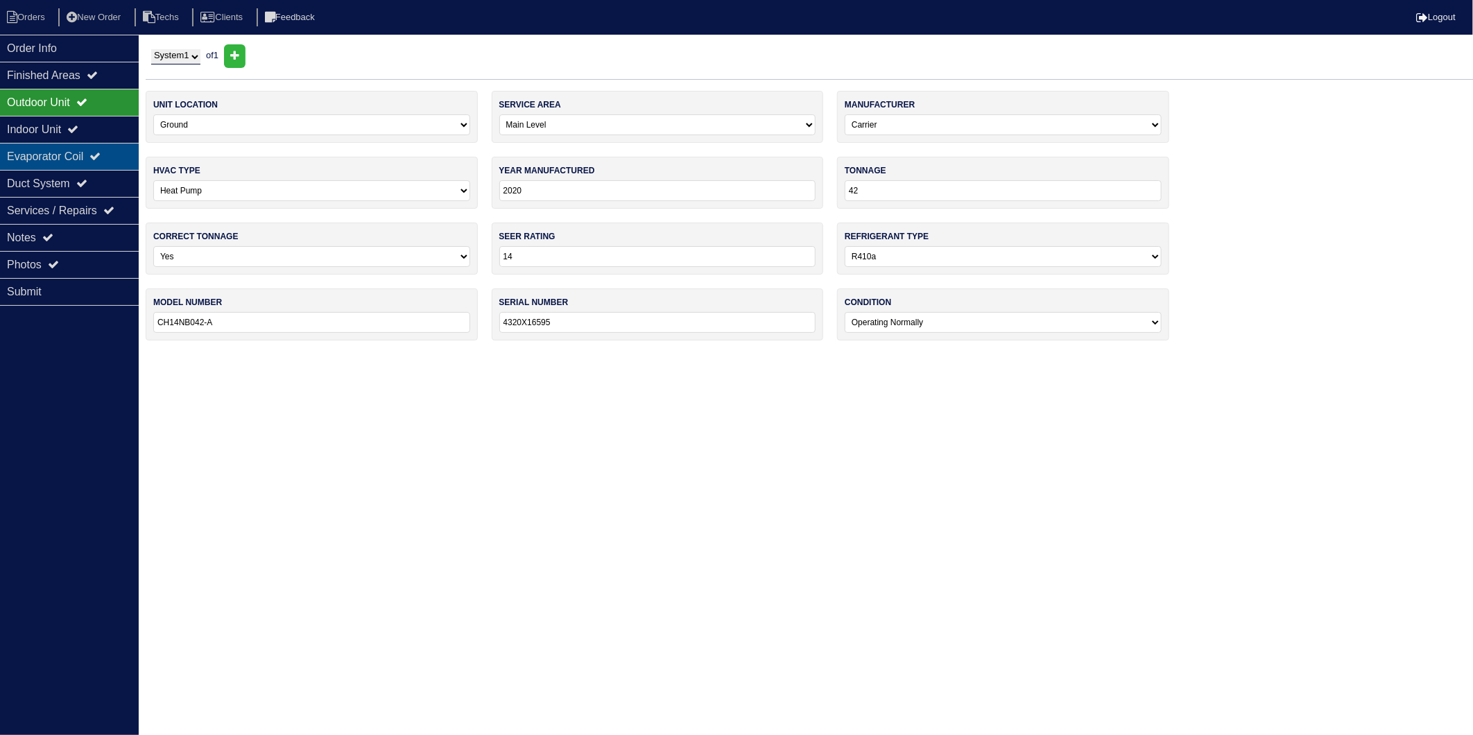
drag, startPoint x: 37, startPoint y: 139, endPoint x: 40, endPoint y: 156, distance: 17.6
click at [39, 139] on div "Indoor Unit" at bounding box center [69, 129] width 139 height 27
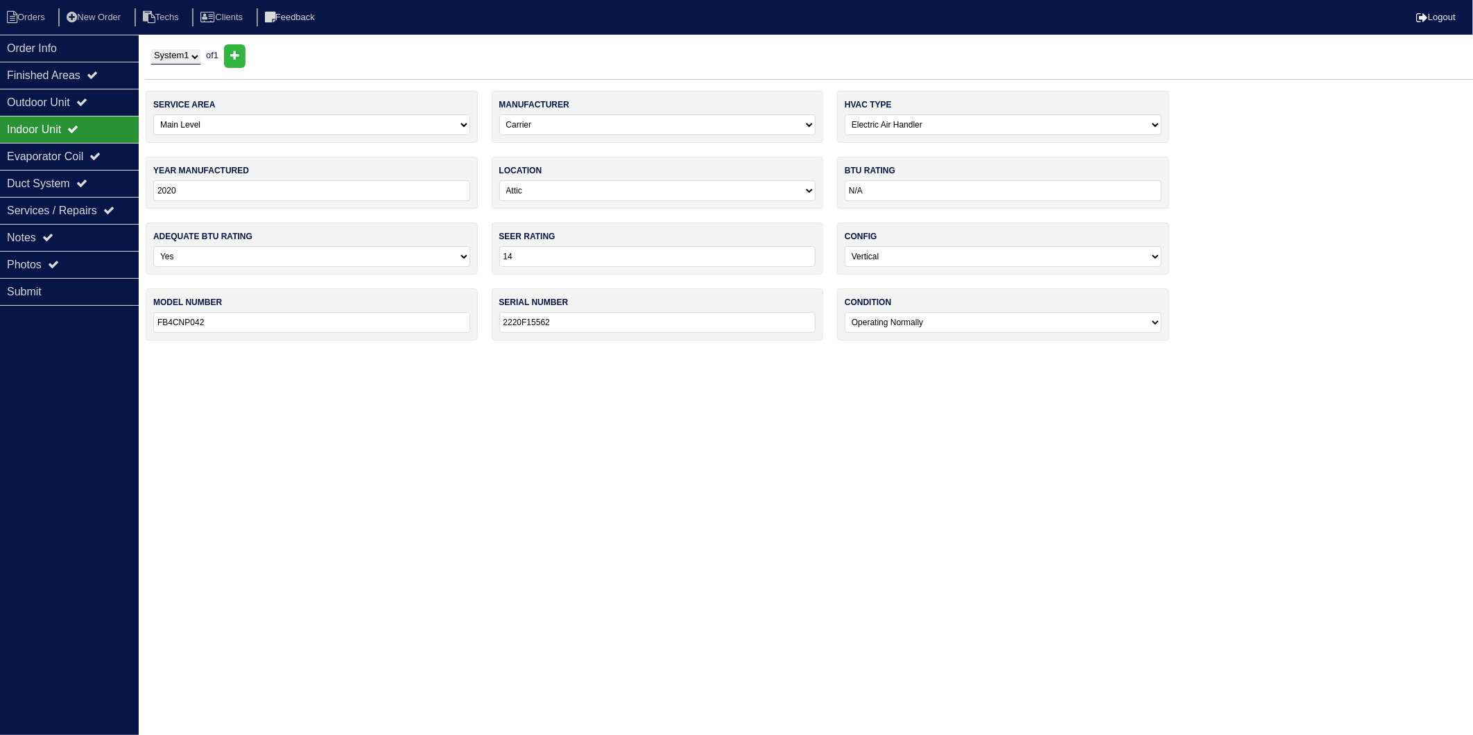
click at [503, 354] on html "Orders New Order Techs Clients Feedback Logout Orders New Order Users Clients M…" at bounding box center [736, 177] width 1473 height 354
click at [31, 10] on li "Orders" at bounding box center [28, 17] width 56 height 19
select select "15"
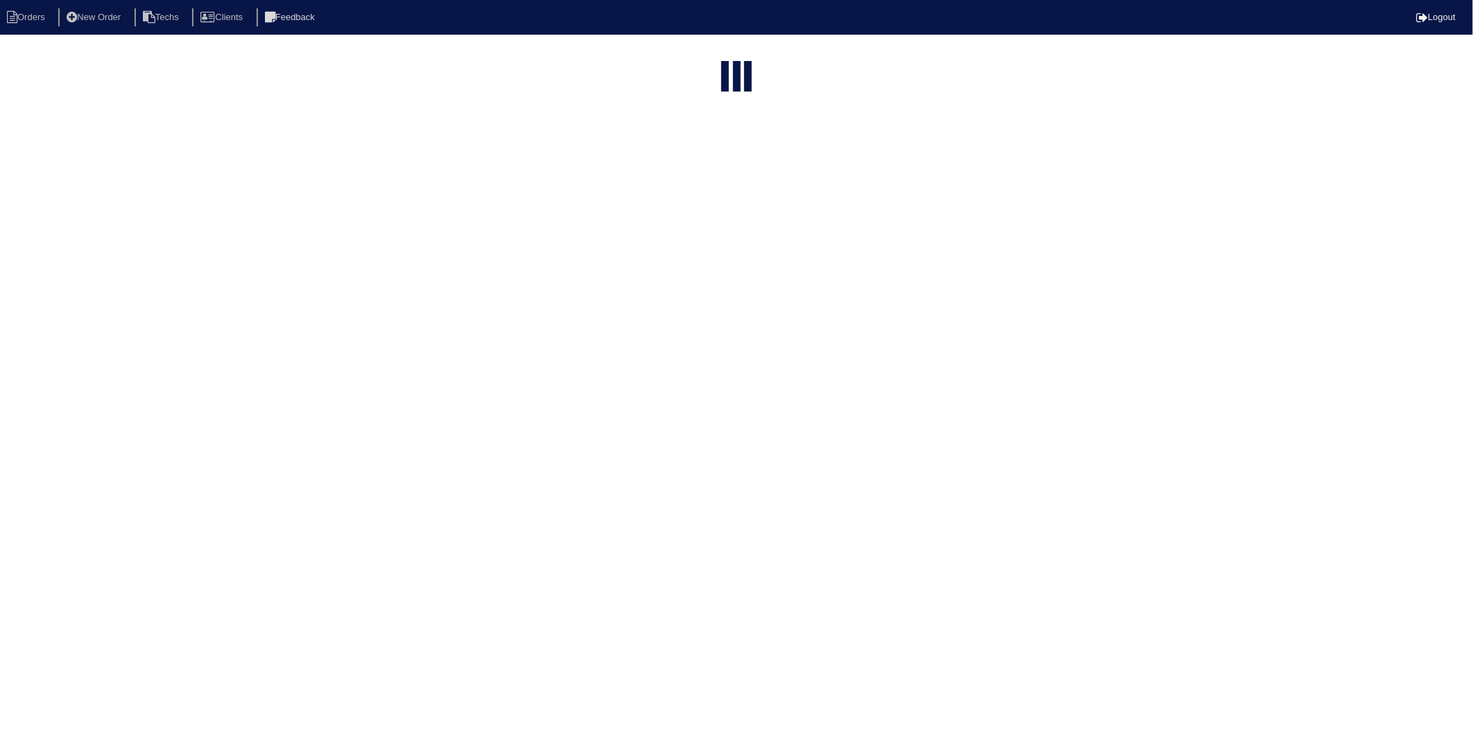
type input "97 ire"
